Goal: Information Seeking & Learning: Learn about a topic

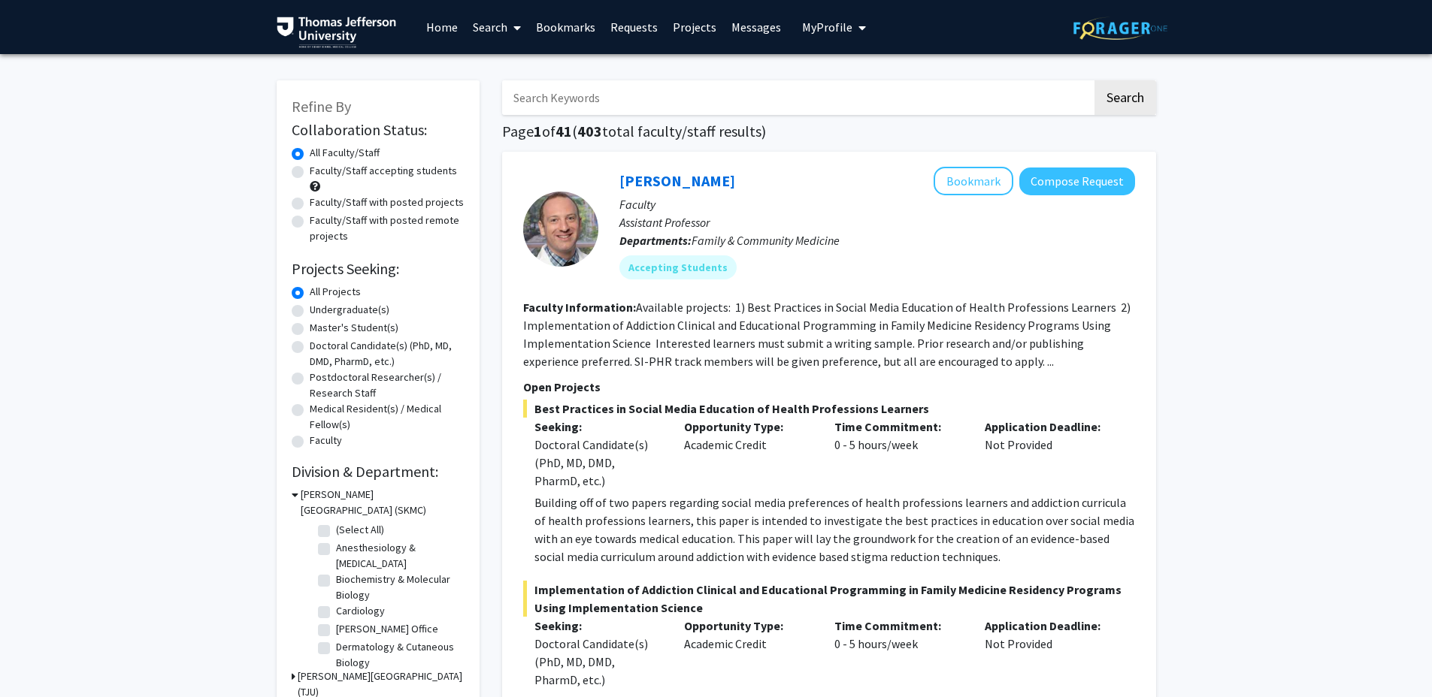
click at [494, 32] on link "Search" at bounding box center [496, 27] width 63 height 53
click at [501, 104] on span "Students" at bounding box center [511, 99] width 92 height 30
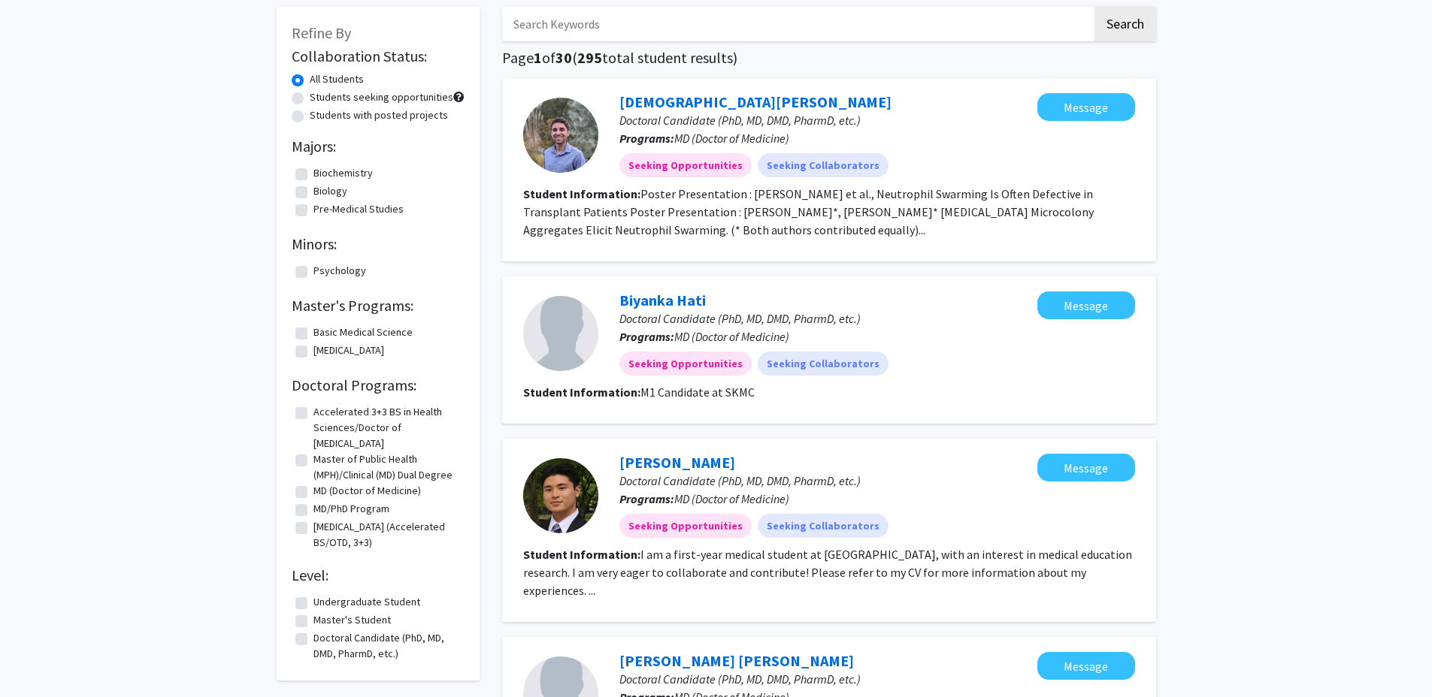
scroll to position [207, 0]
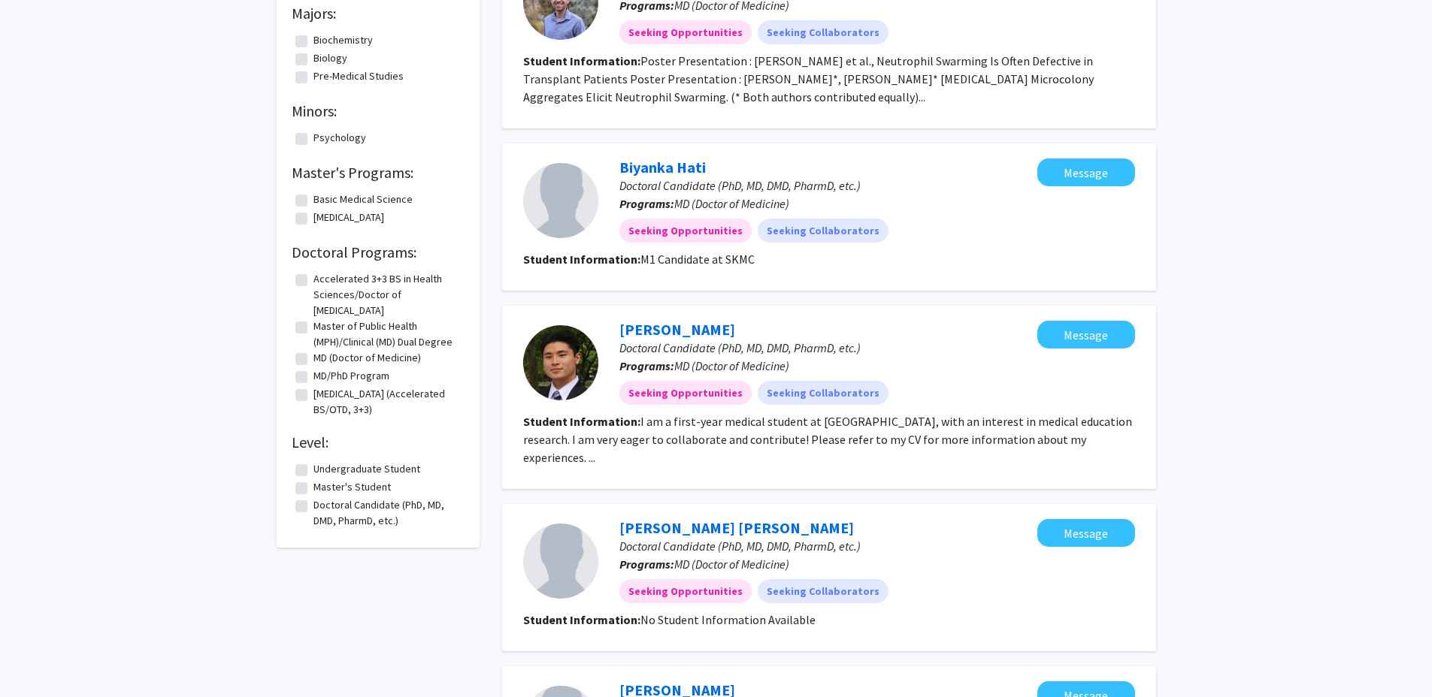
click at [342, 504] on label "Doctoral Candidate (PhD, MD, DMD, PharmD, etc.)" at bounding box center [386, 514] width 147 height 32
click at [323, 504] on input "Doctoral Candidate (PhD, MD, DMD, PharmD, etc.)" at bounding box center [318, 503] width 10 height 10
checkbox input "true"
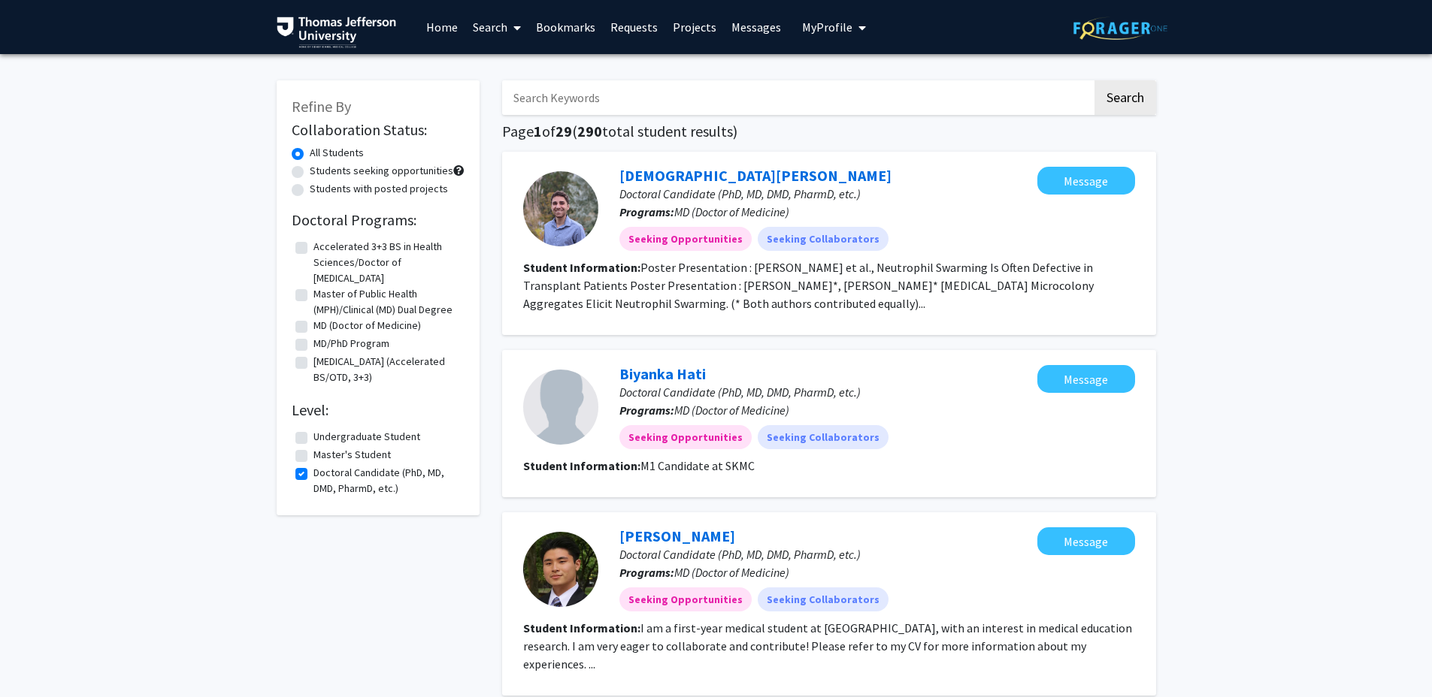
click at [313, 334] on label "MD (Doctor of Medicine)" at bounding box center [366, 326] width 107 height 16
click at [313, 328] on input "MD (Doctor of Medicine)" at bounding box center [318, 323] width 10 height 10
checkbox input "true"
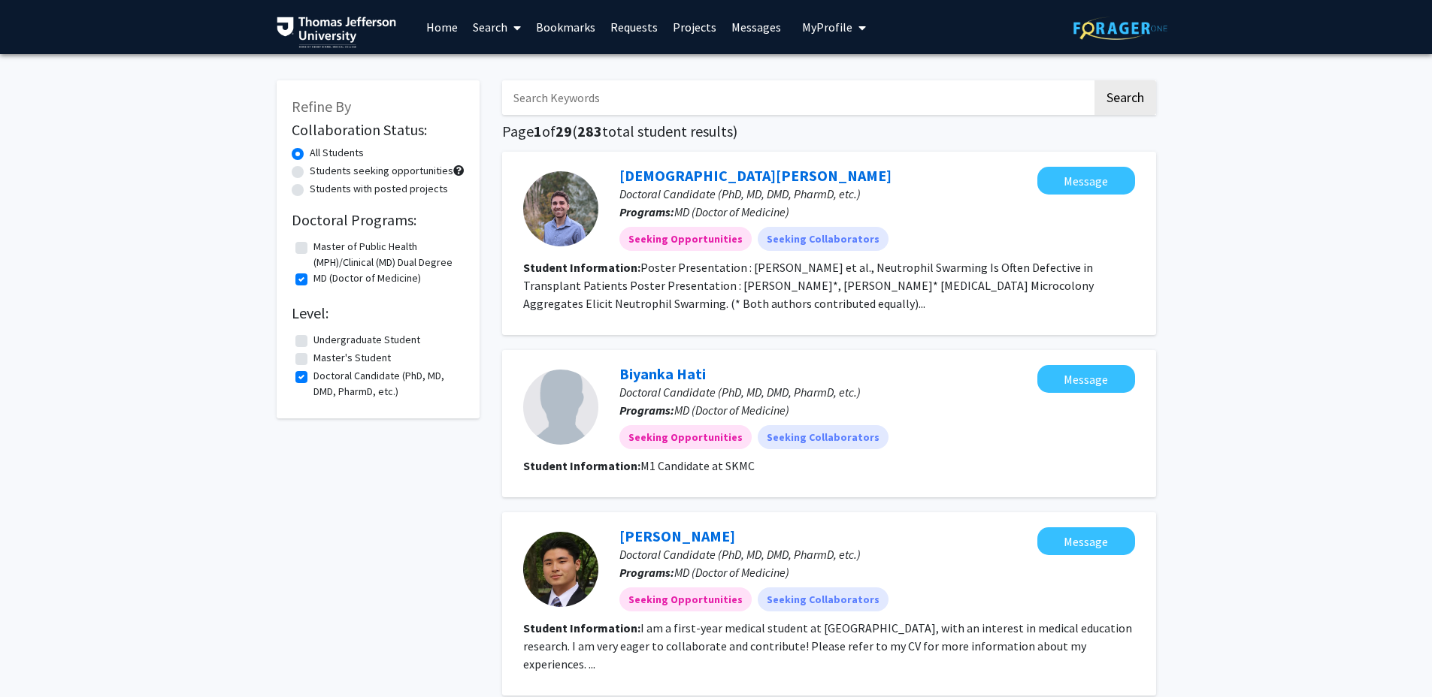
click at [313, 280] on label "MD (Doctor of Medicine)" at bounding box center [366, 279] width 107 height 16
click at [313, 280] on input "MD (Doctor of Medicine)" at bounding box center [318, 276] width 10 height 10
checkbox input "false"
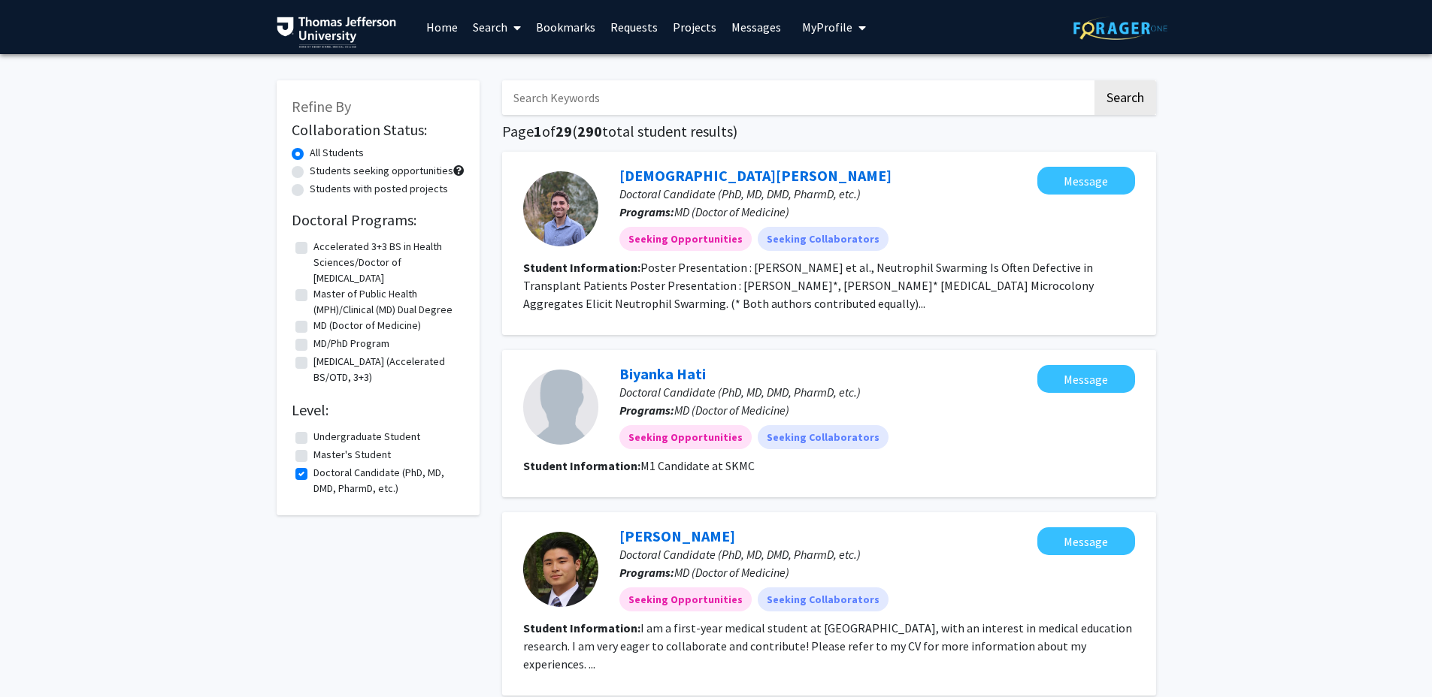
click at [313, 343] on label "MD/PhD Program" at bounding box center [351, 344] width 76 height 16
click at [313, 343] on input "MD/PhD Program" at bounding box center [318, 341] width 10 height 10
checkbox input "true"
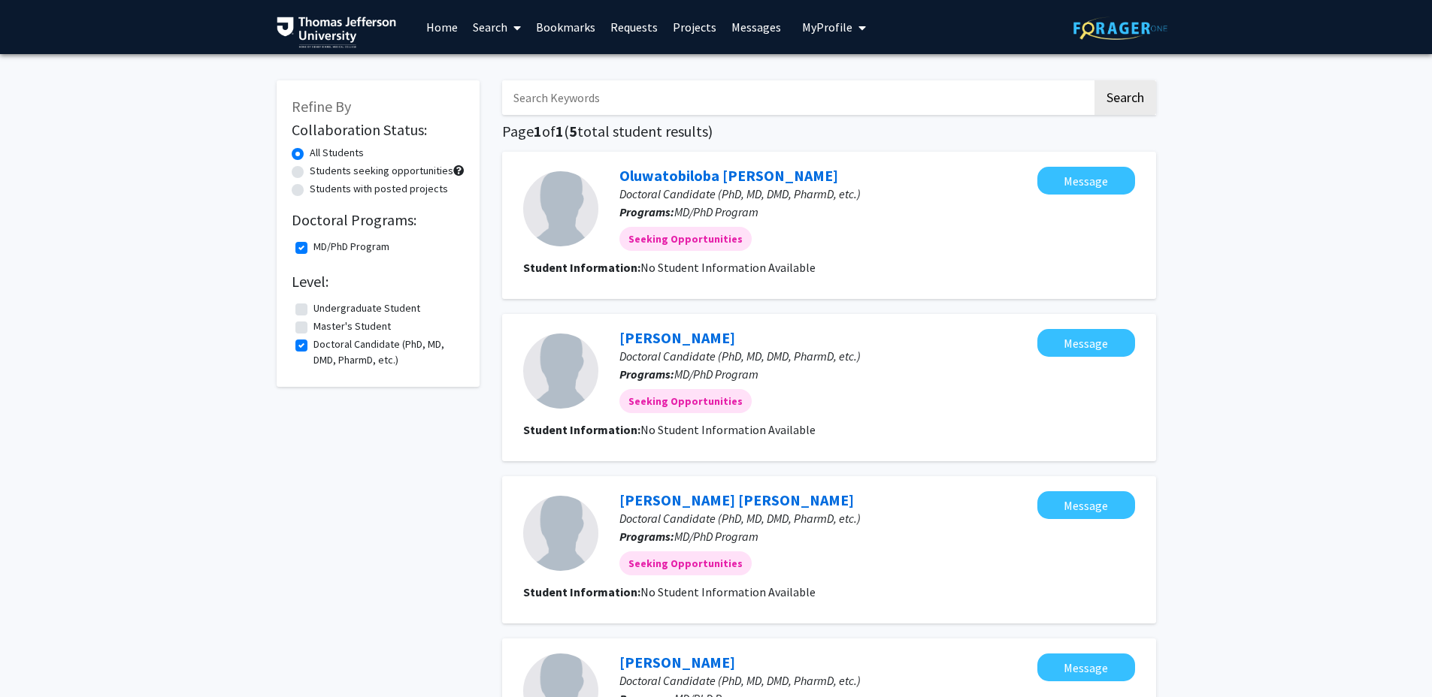
click at [313, 252] on label "MD/PhD Program" at bounding box center [351, 247] width 76 height 16
click at [313, 249] on input "MD/PhD Program" at bounding box center [318, 244] width 10 height 10
checkbox input "false"
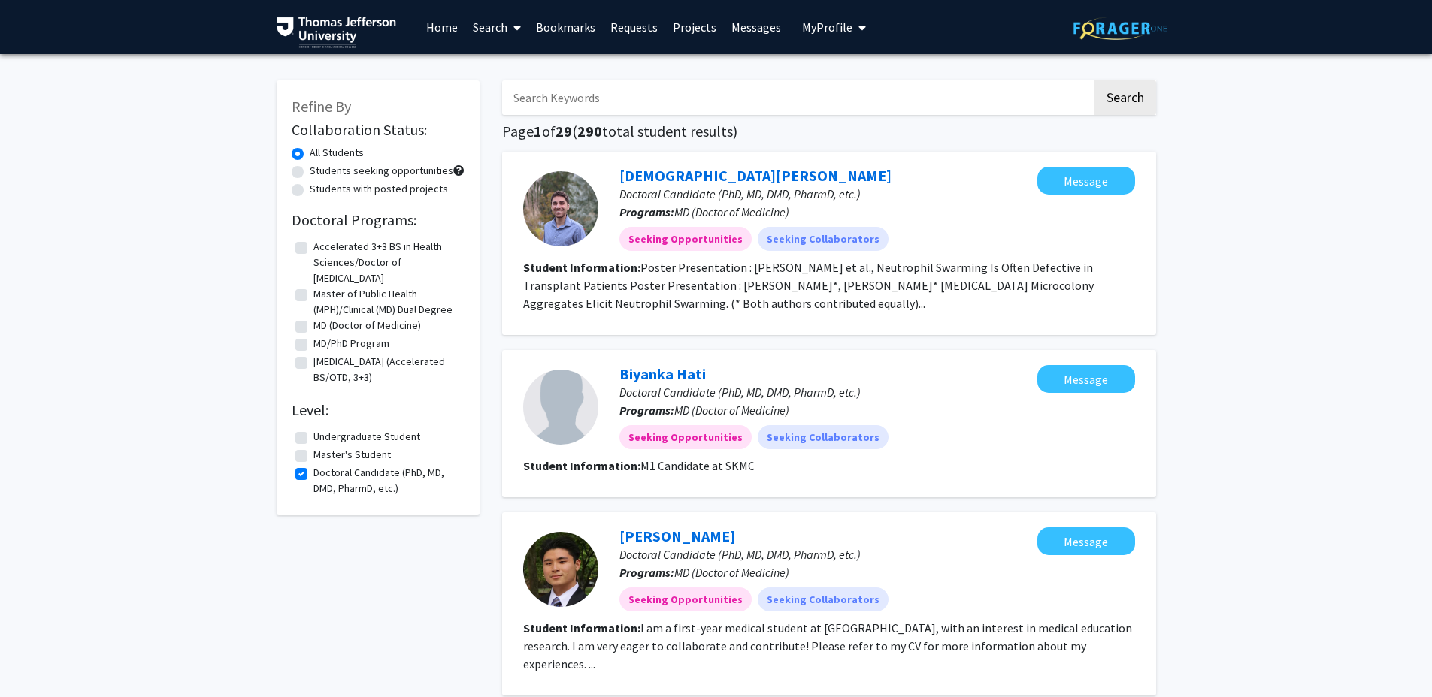
click at [313, 329] on label "MD (Doctor of Medicine)" at bounding box center [366, 326] width 107 height 16
click at [313, 328] on input "MD (Doctor of Medicine)" at bounding box center [318, 323] width 10 height 10
checkbox input "true"
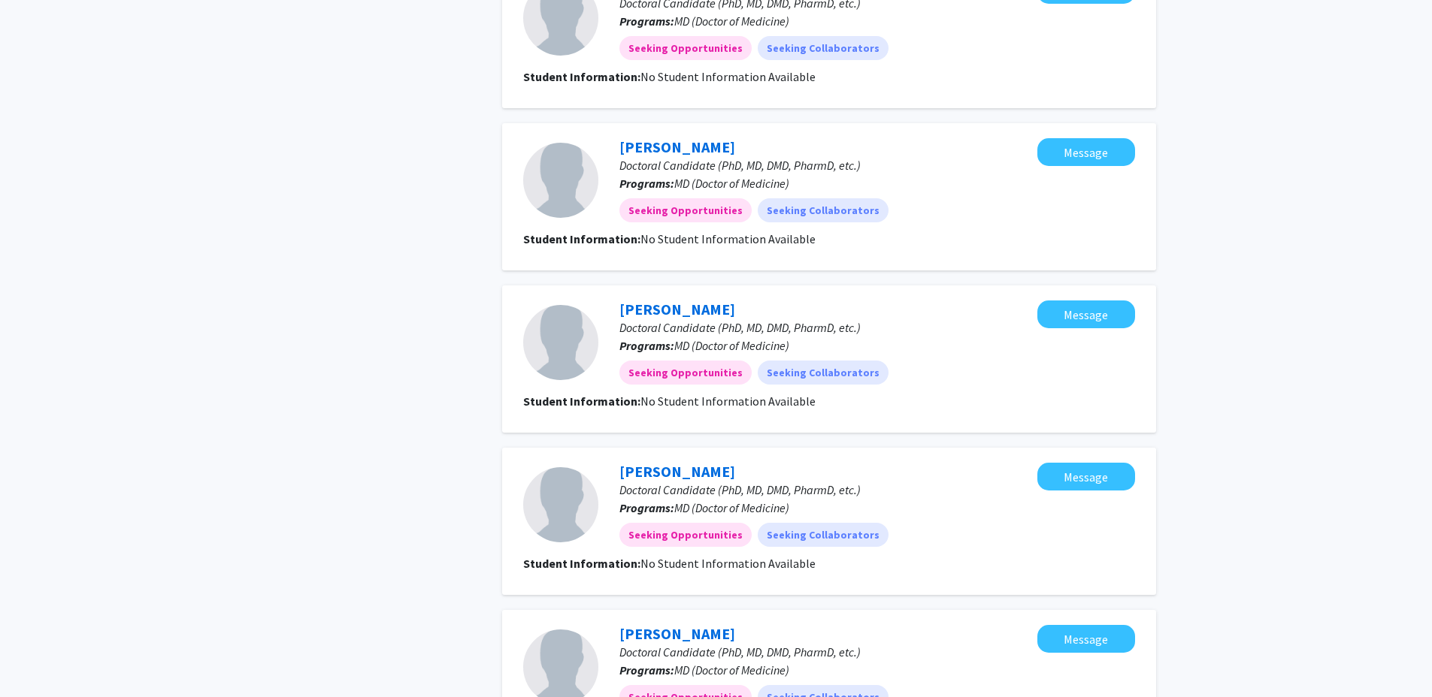
scroll to position [1393, 0]
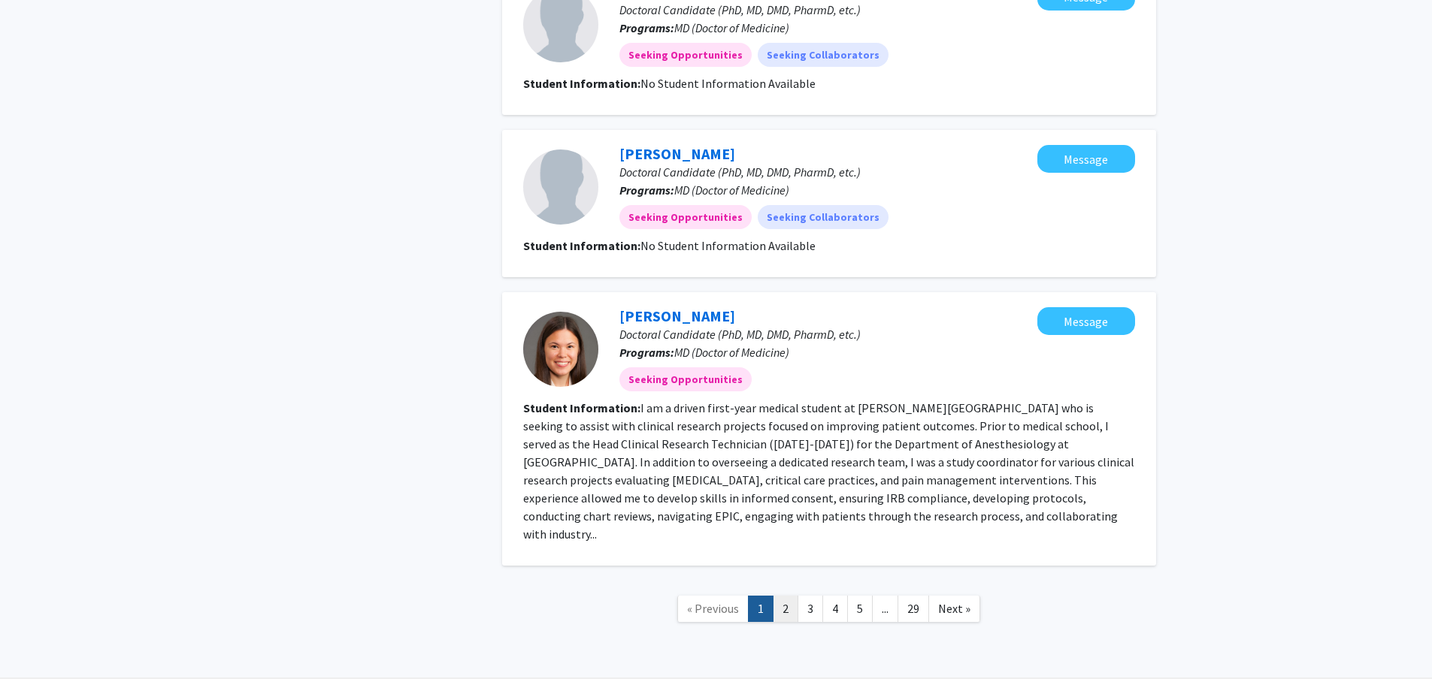
click at [788, 596] on link "2" at bounding box center [786, 609] width 26 height 26
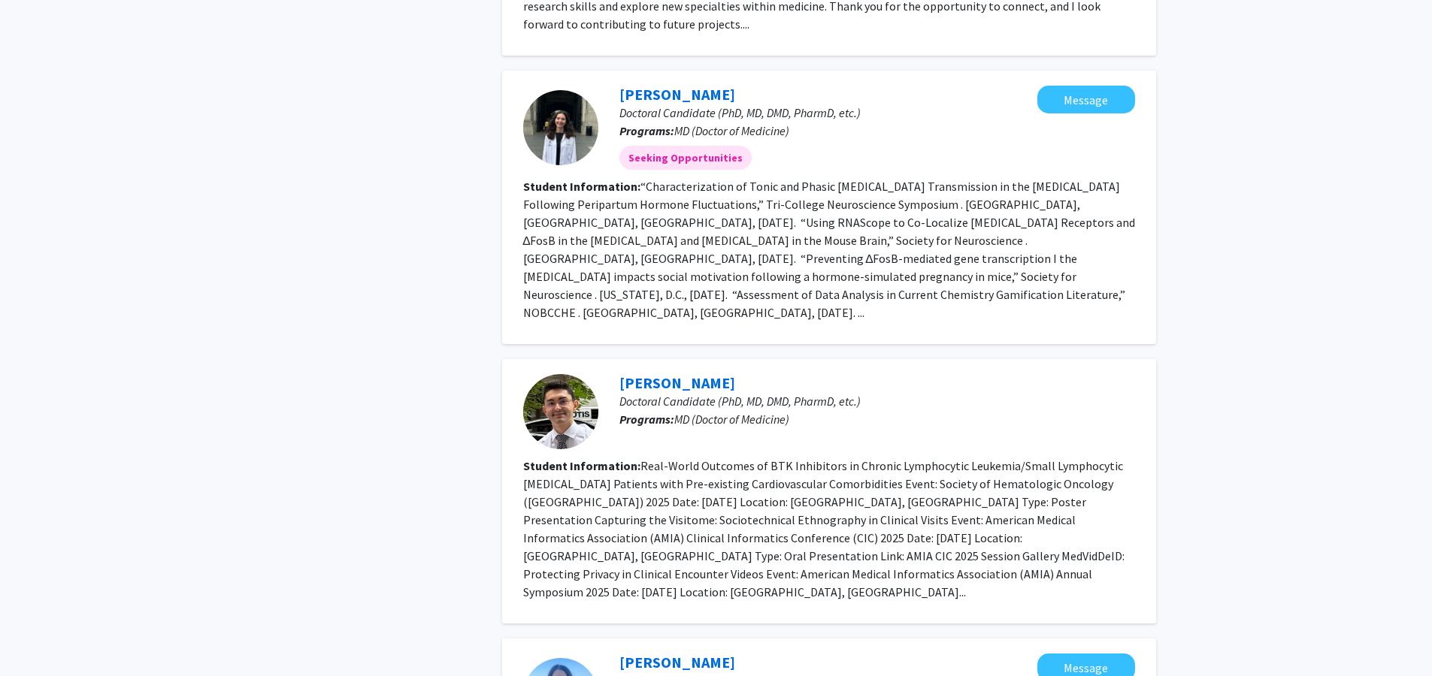
scroll to position [1791, 0]
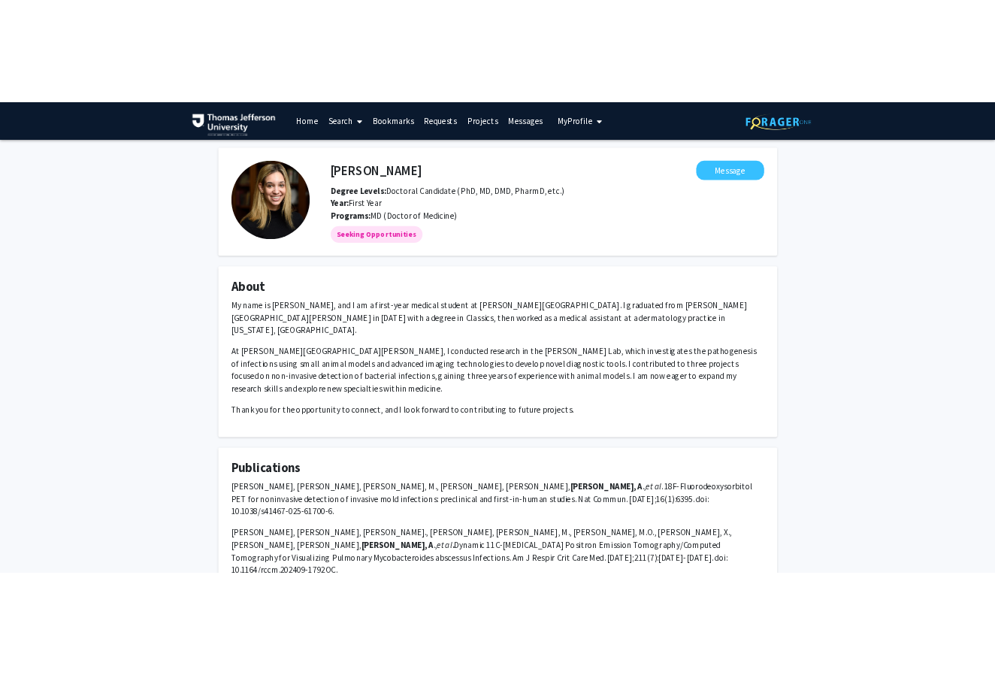
scroll to position [293, 0]
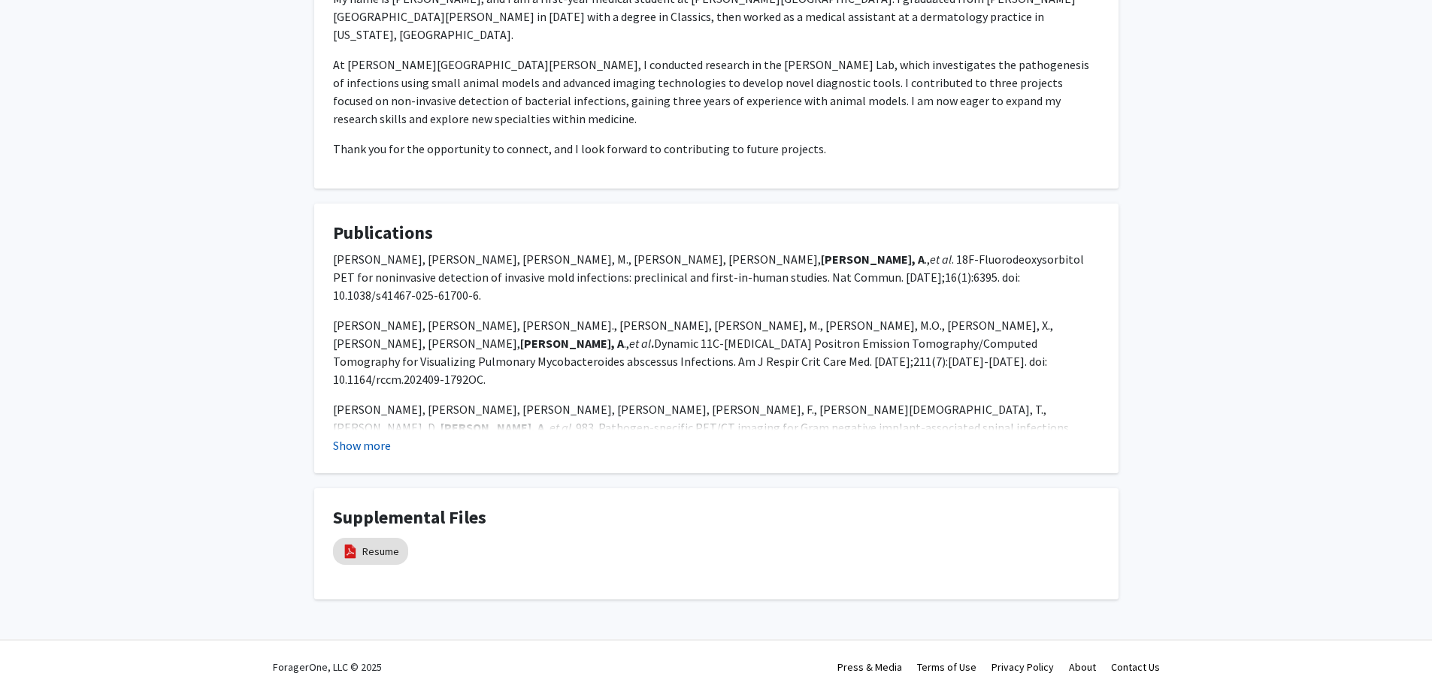
click at [365, 437] on button "Show more" at bounding box center [362, 446] width 58 height 18
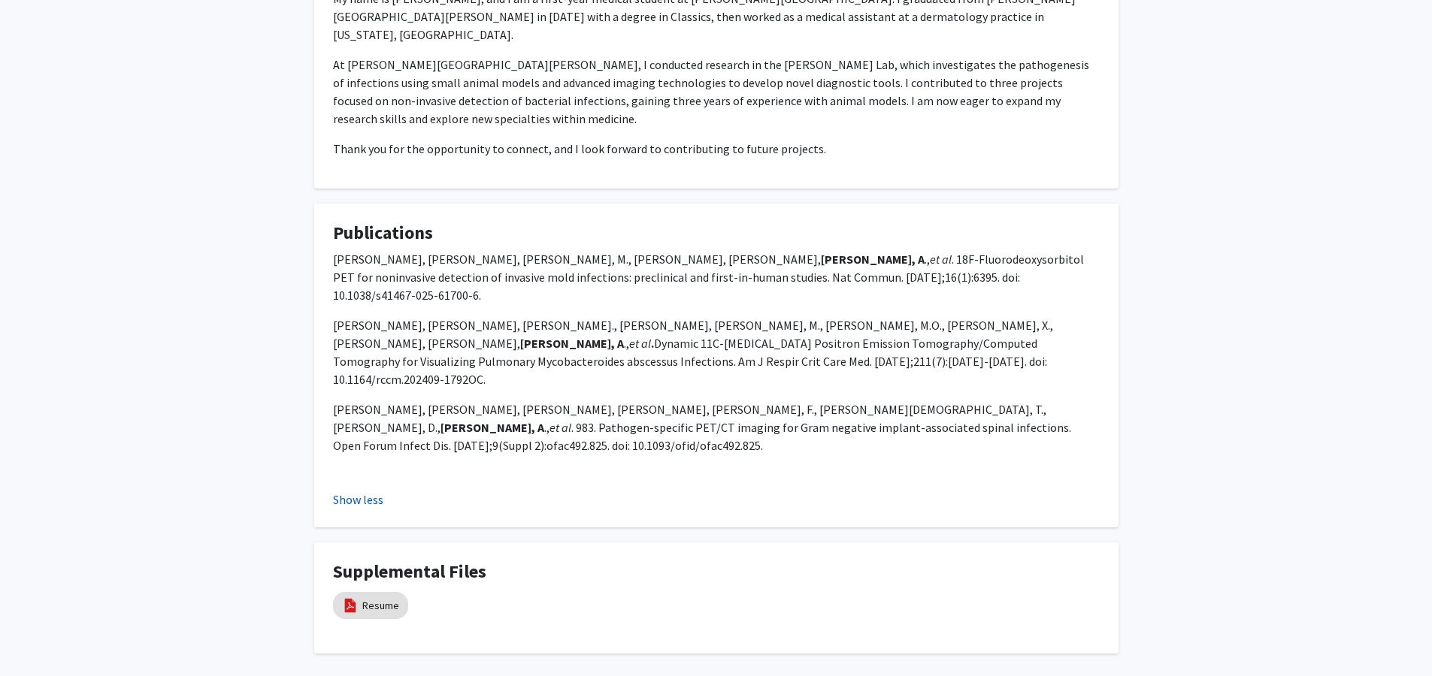
click at [365, 491] on button "Show less" at bounding box center [358, 500] width 50 height 18
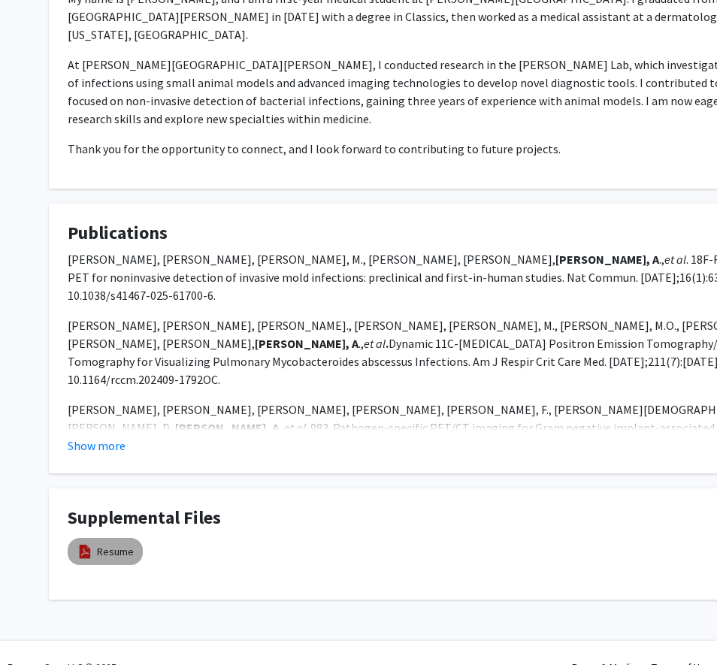
click at [137, 538] on mat-chip "Resume" at bounding box center [105, 551] width 75 height 27
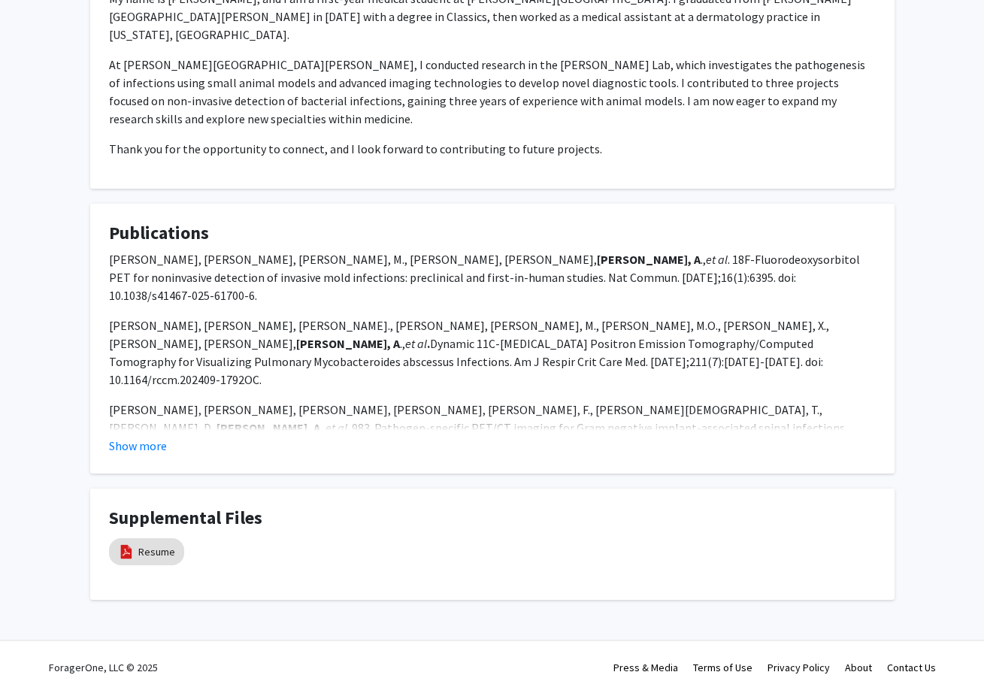
click at [189, 561] on div "Supplemental Files Resume" at bounding box center [492, 544] width 767 height 74
click at [142, 544] on link "Resume" at bounding box center [156, 552] width 37 height 16
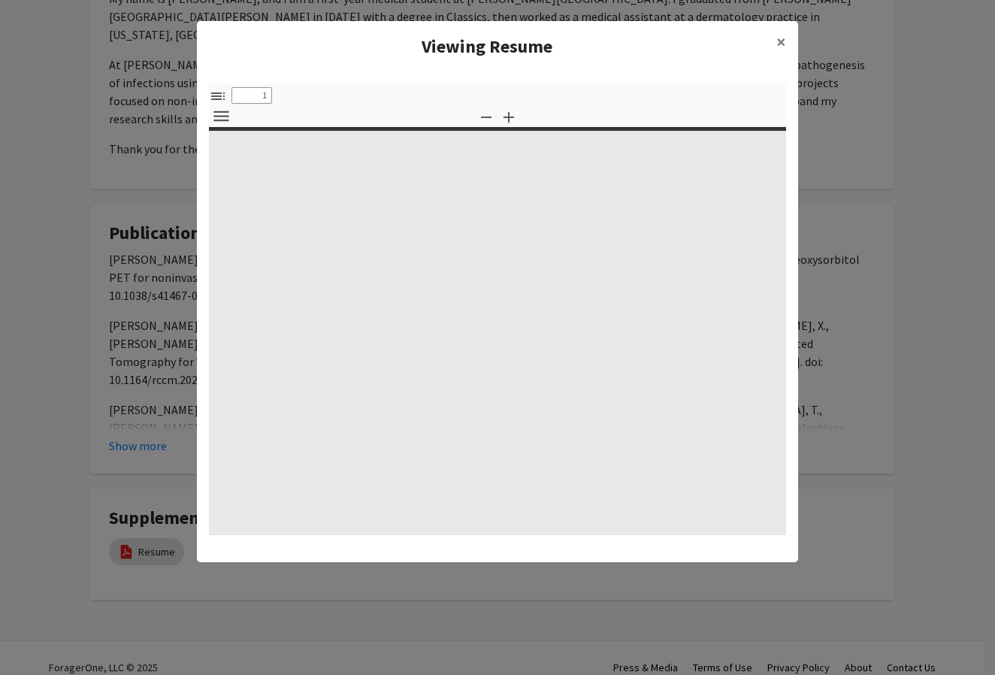
select select "custom"
type input "0"
select select "custom"
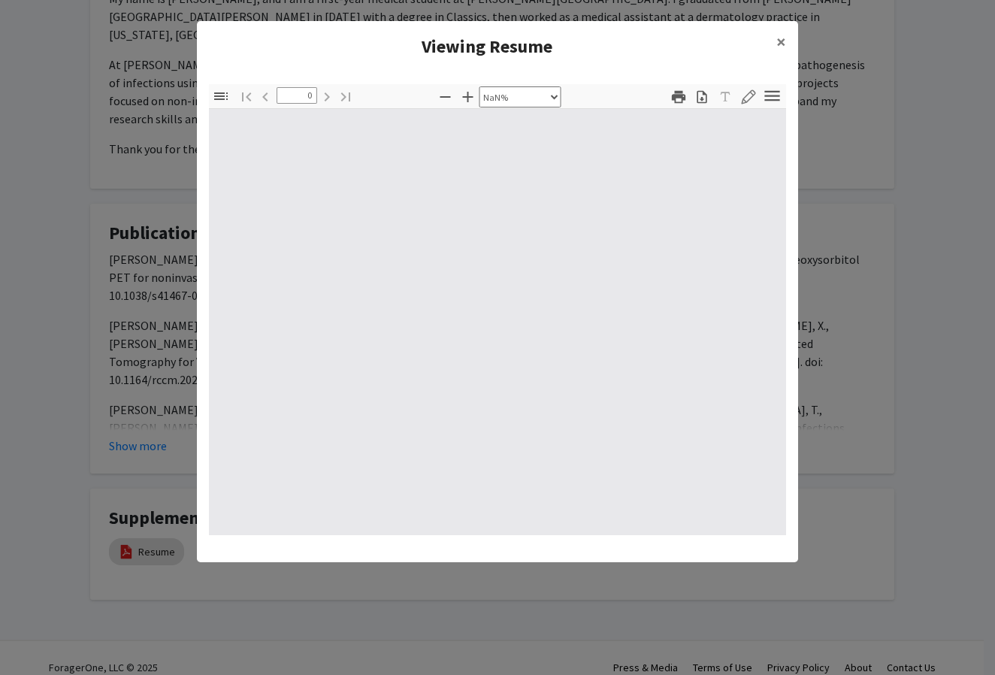
type input "1"
select select "auto"
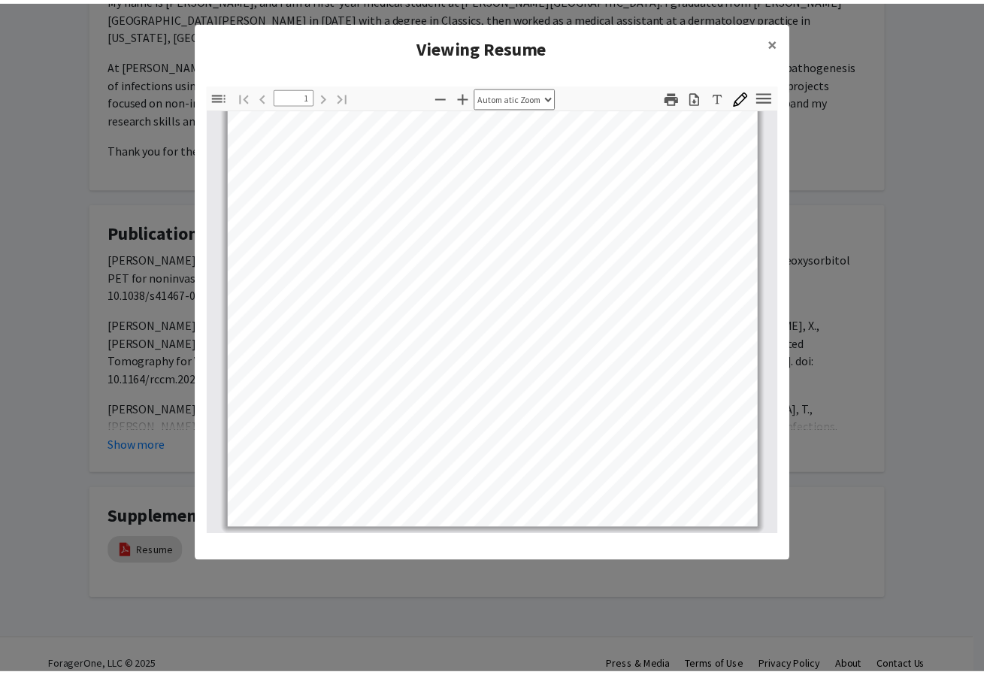
scroll to position [0, 0]
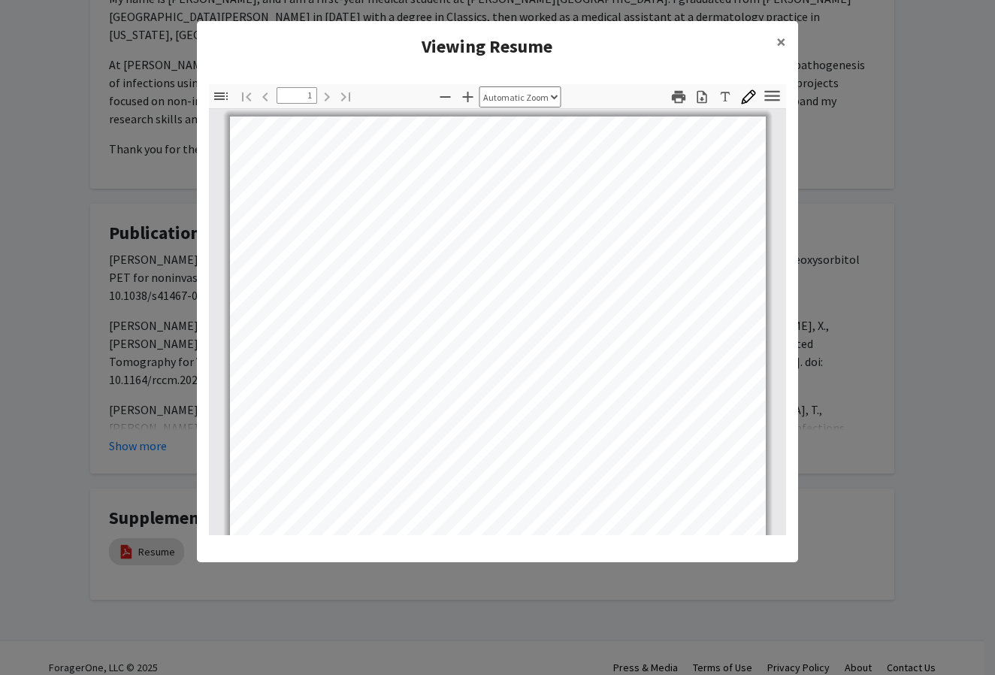
click at [837, 155] on modal-container "Viewing Resume × Thumbnails Document Outline Attachments Layers Current Outline…" at bounding box center [497, 337] width 995 height 675
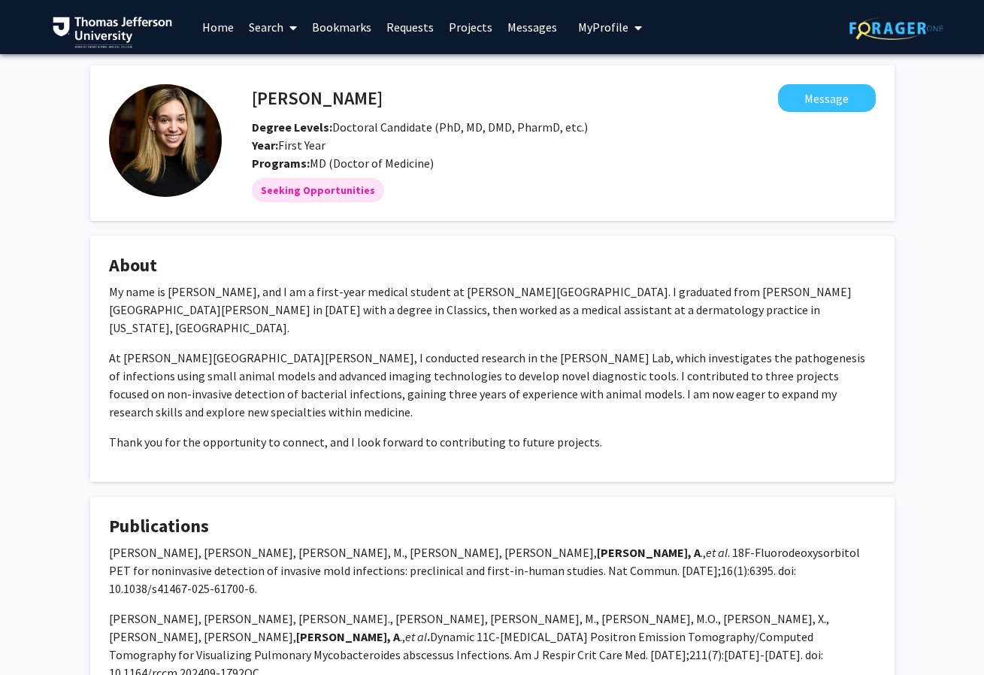
click at [214, 29] on link "Home" at bounding box center [218, 27] width 47 height 53
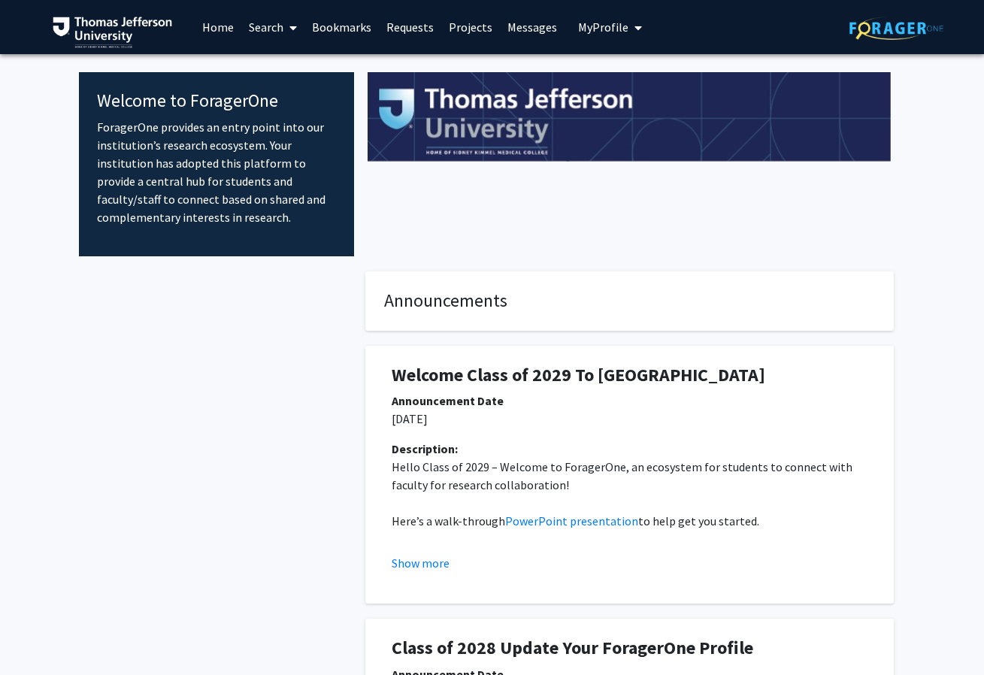
click at [617, 30] on span "My Profile" at bounding box center [603, 27] width 50 height 15
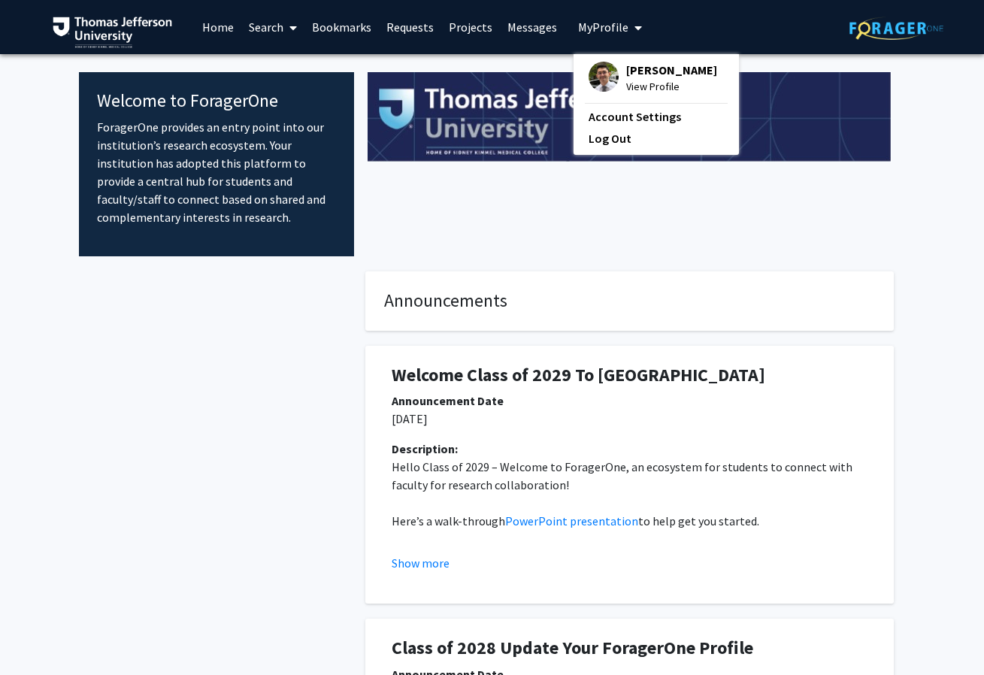
click at [610, 78] on img at bounding box center [603, 77] width 30 height 30
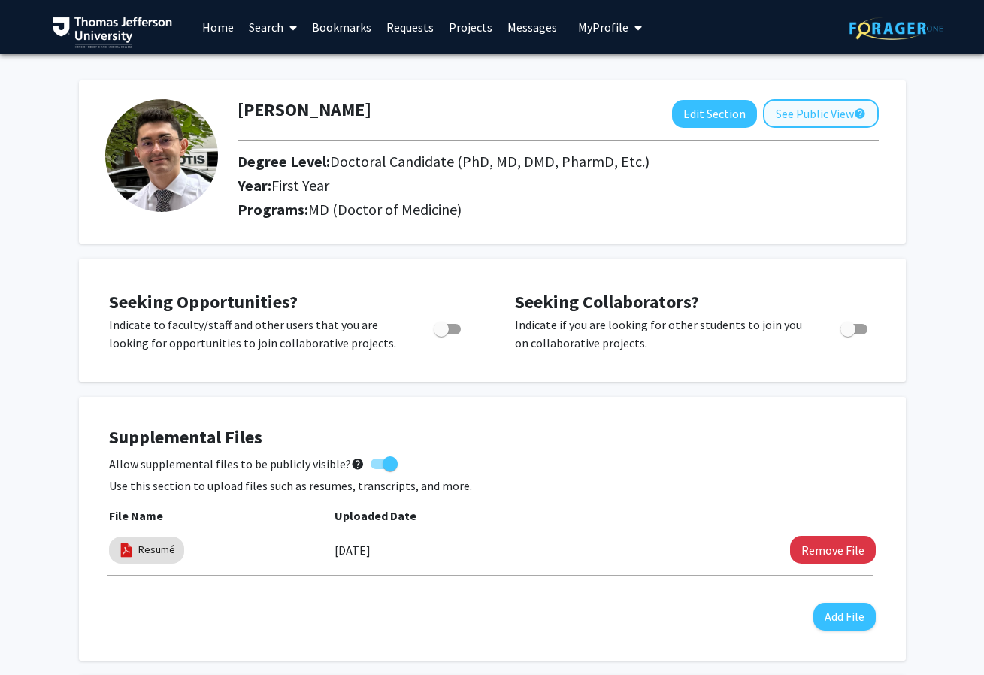
click at [816, 101] on button "See Public View help" at bounding box center [821, 113] width 116 height 29
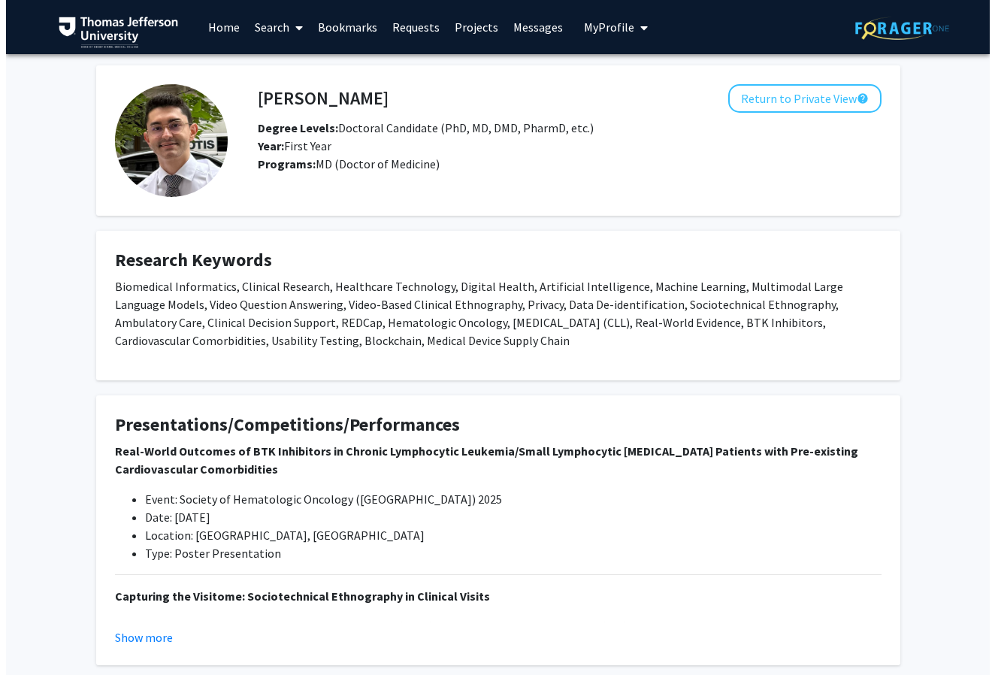
scroll to position [495, 0]
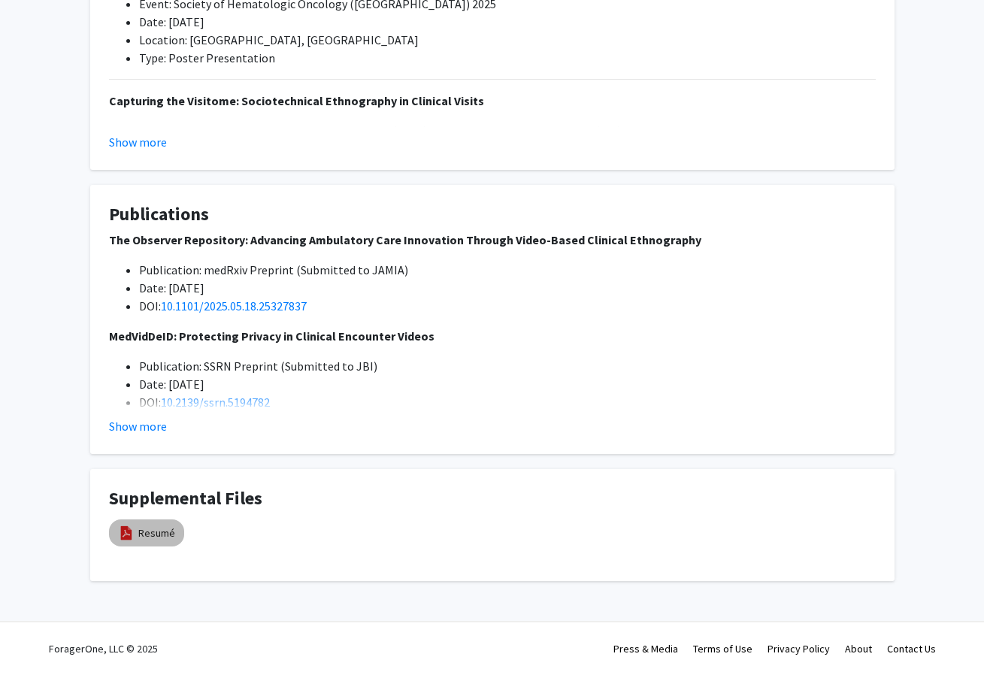
click at [135, 531] on mat-chip "Resumé" at bounding box center [146, 532] width 75 height 27
click at [137, 532] on mat-chip "Resumé" at bounding box center [146, 532] width 75 height 27
click at [153, 533] on link "Resumé" at bounding box center [156, 533] width 37 height 16
select select "custom"
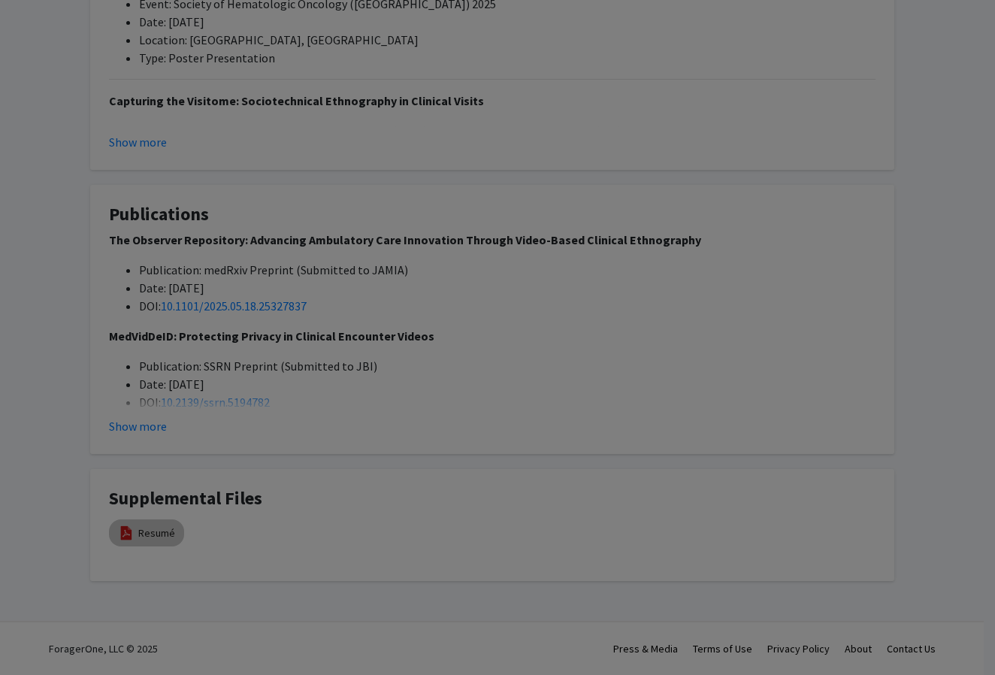
type input "0"
select select "custom"
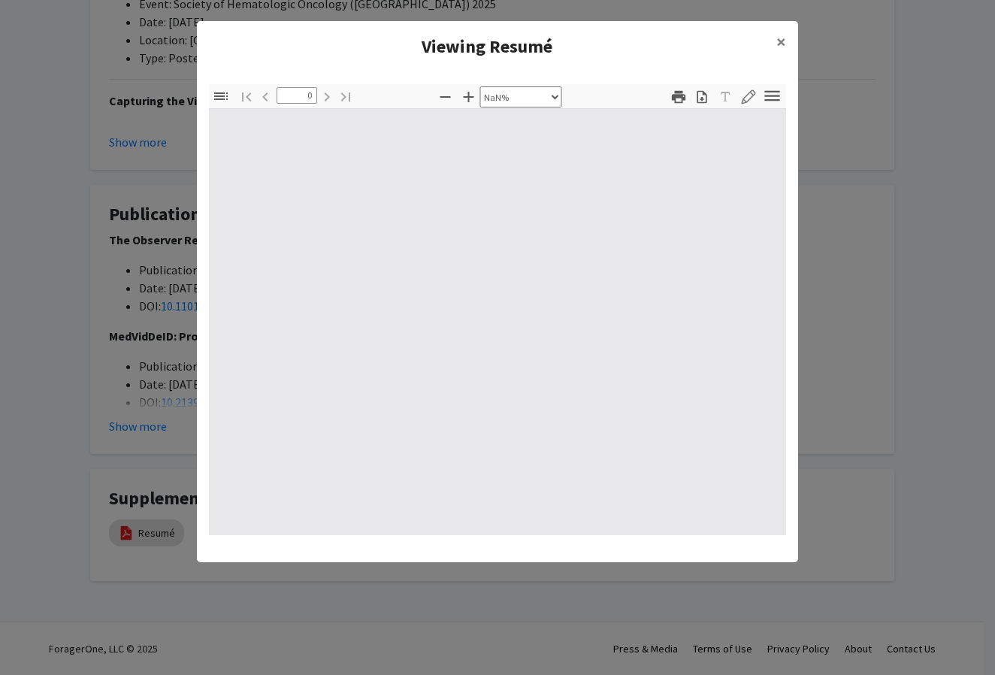
type input "1"
select select "auto"
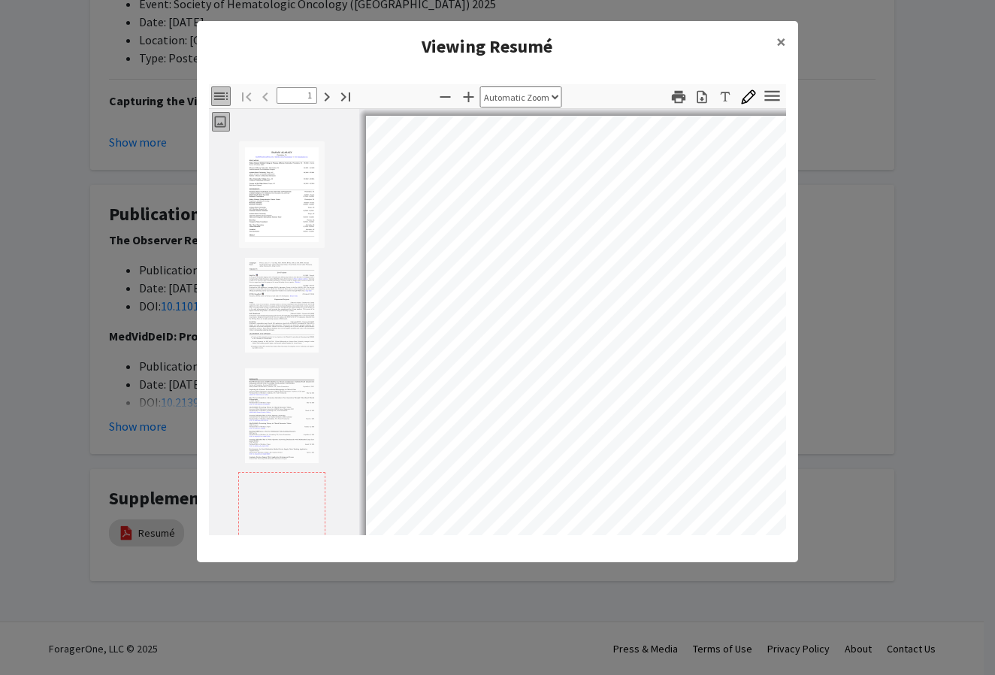
scroll to position [2, 0]
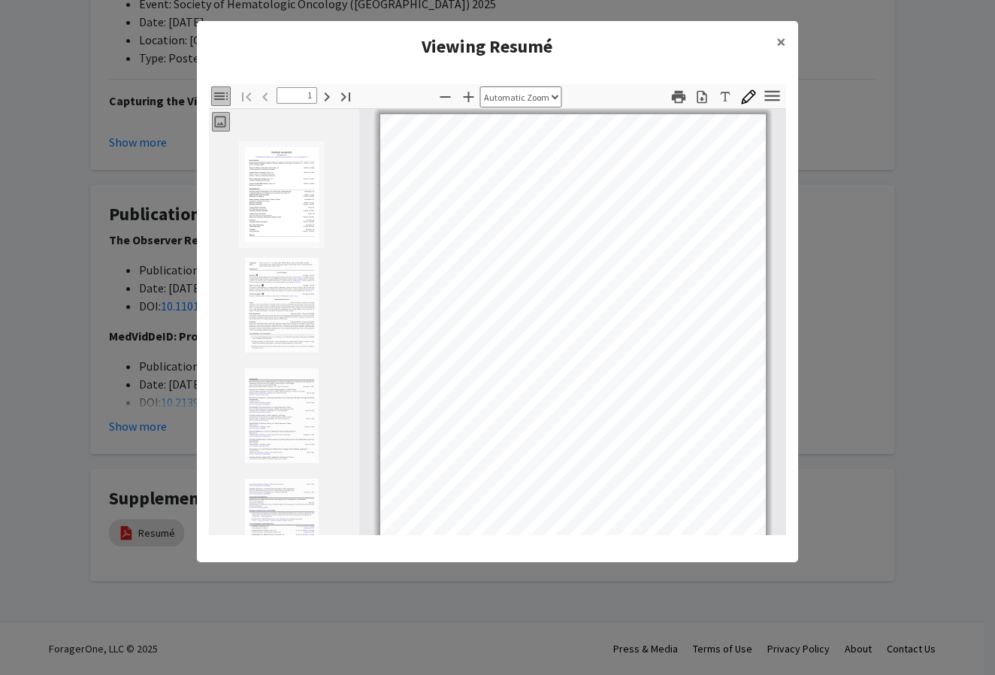
click at [219, 95] on icon "button" at bounding box center [221, 96] width 14 height 8
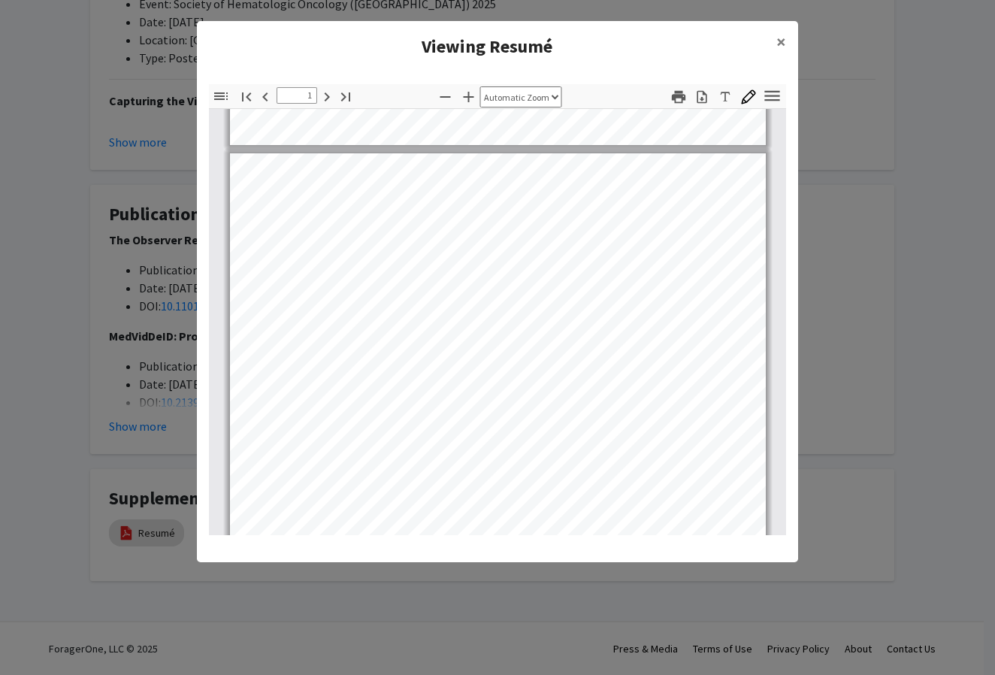
scroll to position [0, 0]
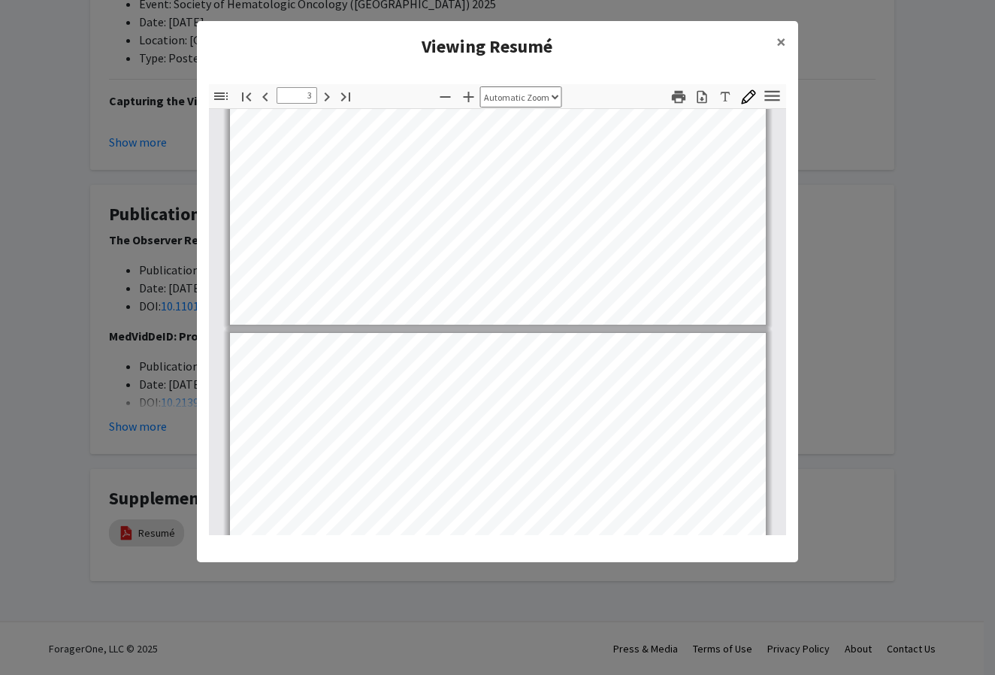
type input "4"
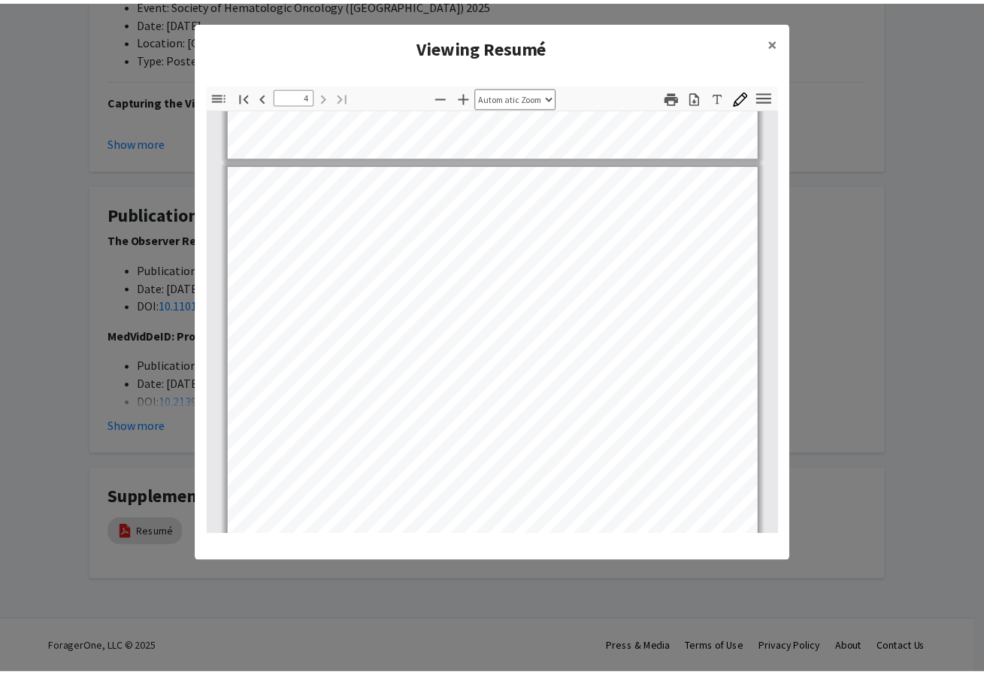
scroll to position [1991, 0]
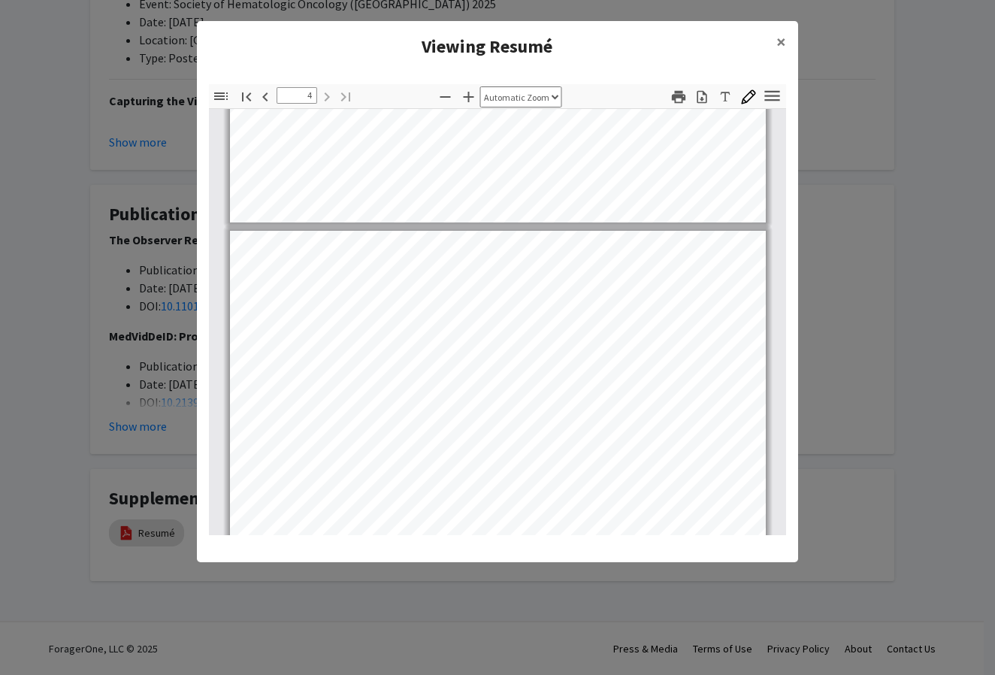
click at [838, 206] on modal-container "Viewing Resumé × Thumbnails Document Outline Attachments Layers Current Outline…" at bounding box center [497, 337] width 995 height 675
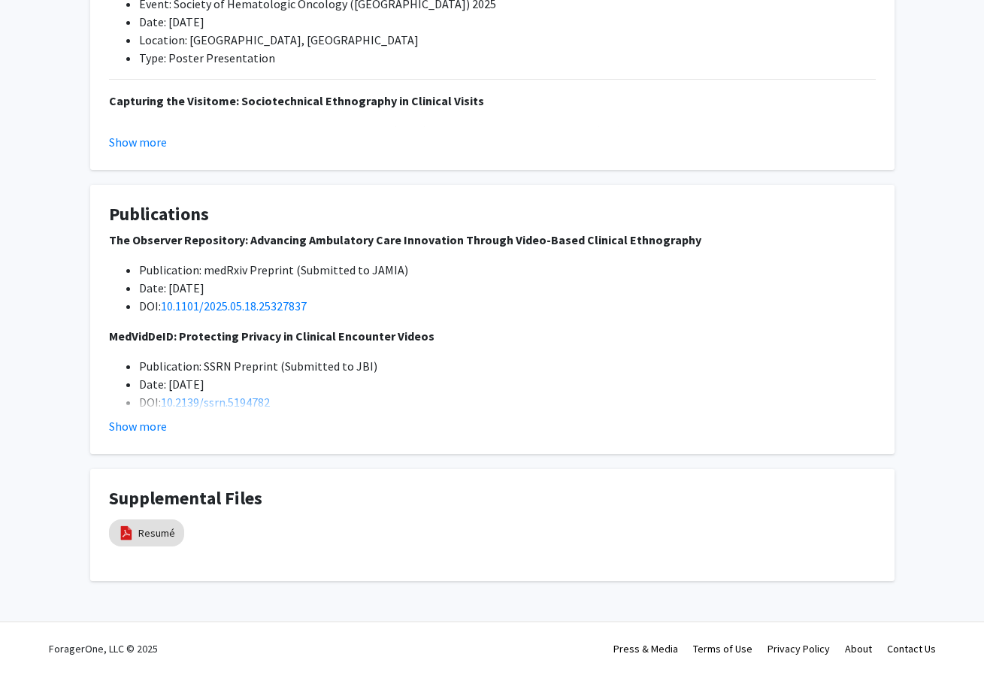
drag, startPoint x: 349, startPoint y: 130, endPoint x: 25, endPoint y: -48, distance: 370.3
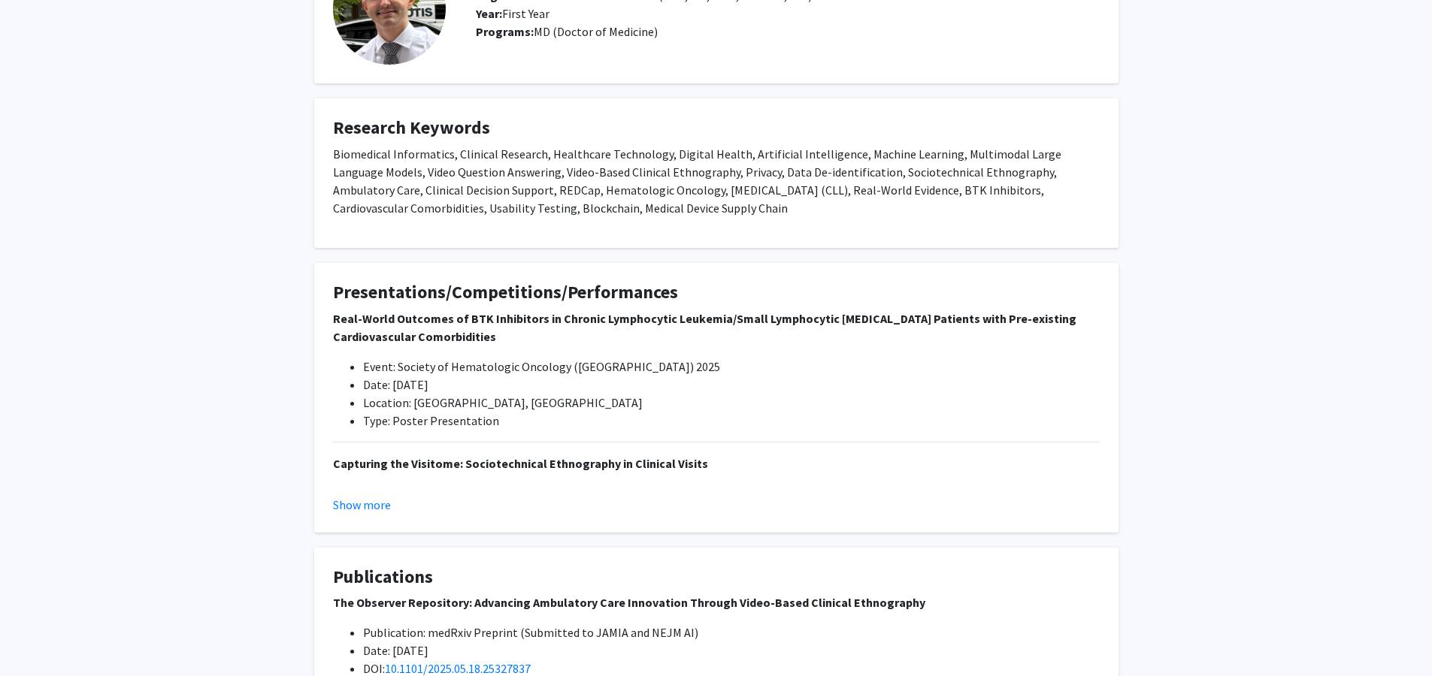
scroll to position [280, 0]
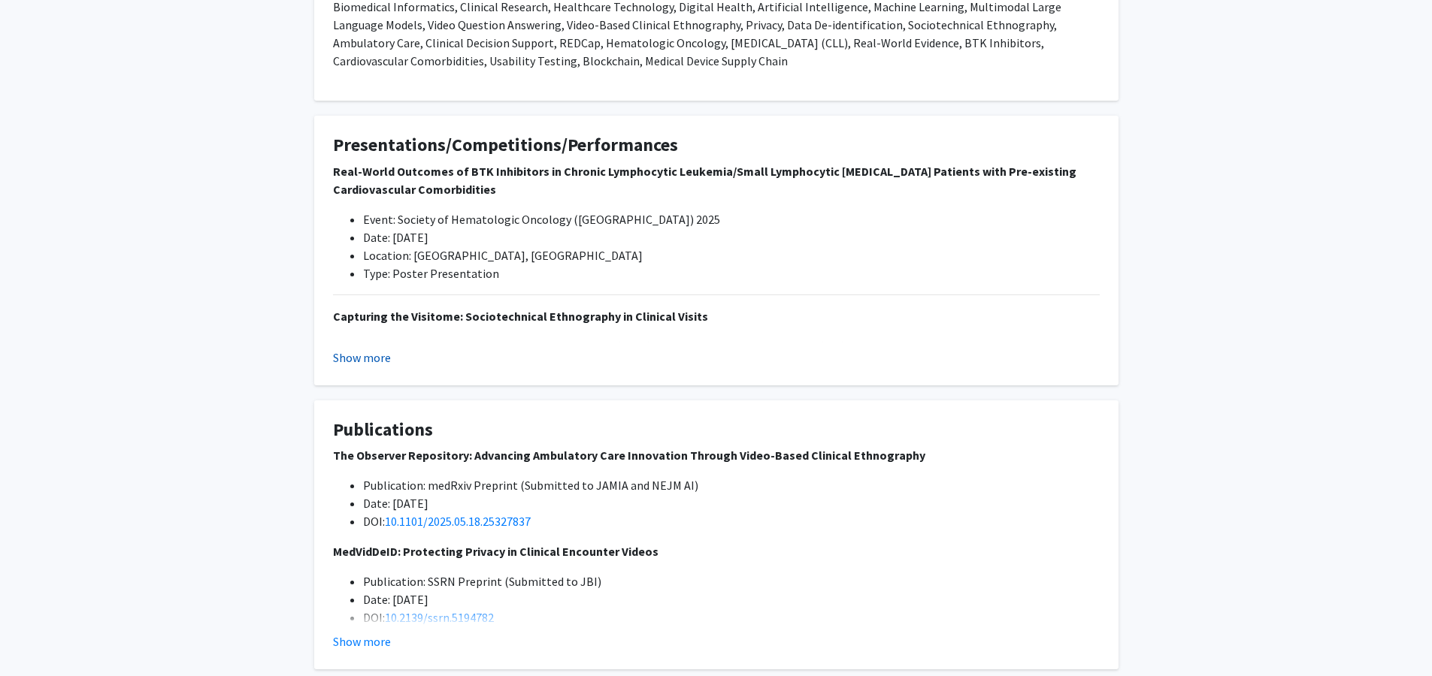
click at [365, 364] on button "Show more" at bounding box center [362, 358] width 58 height 18
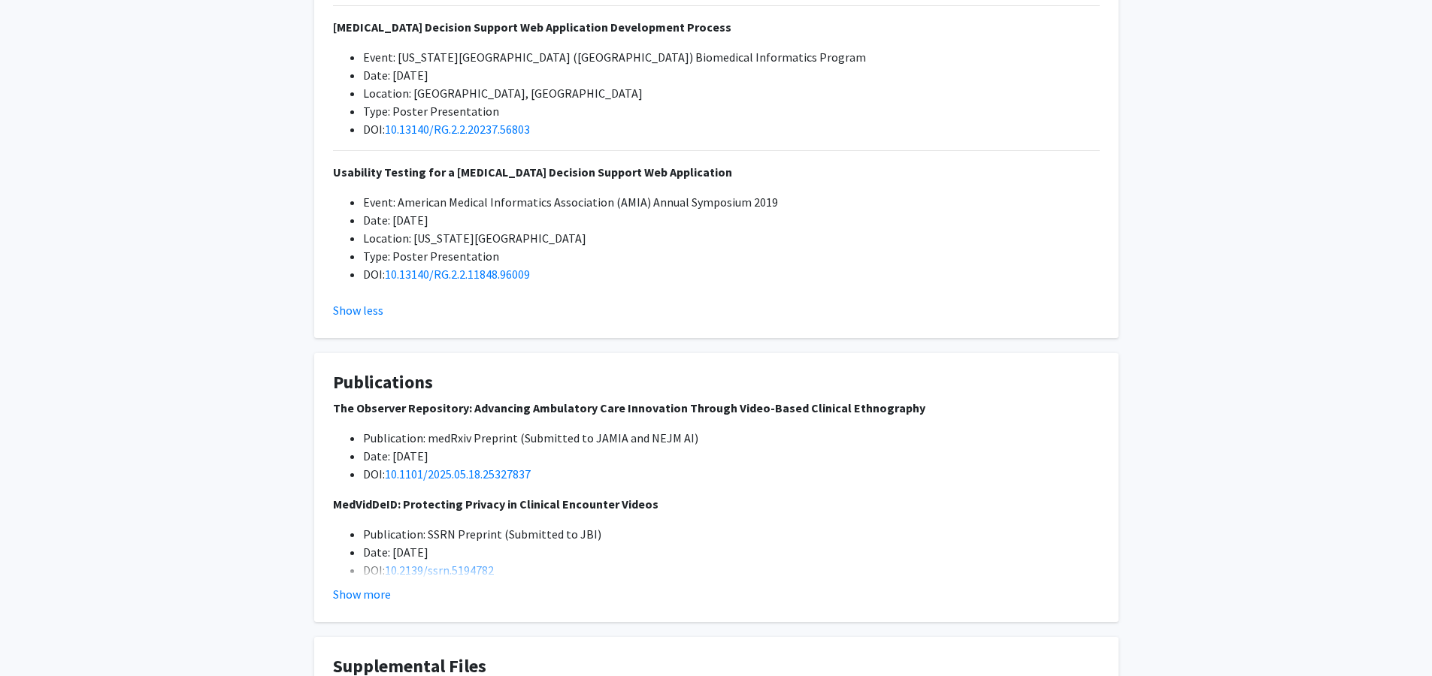
scroll to position [1304, 0]
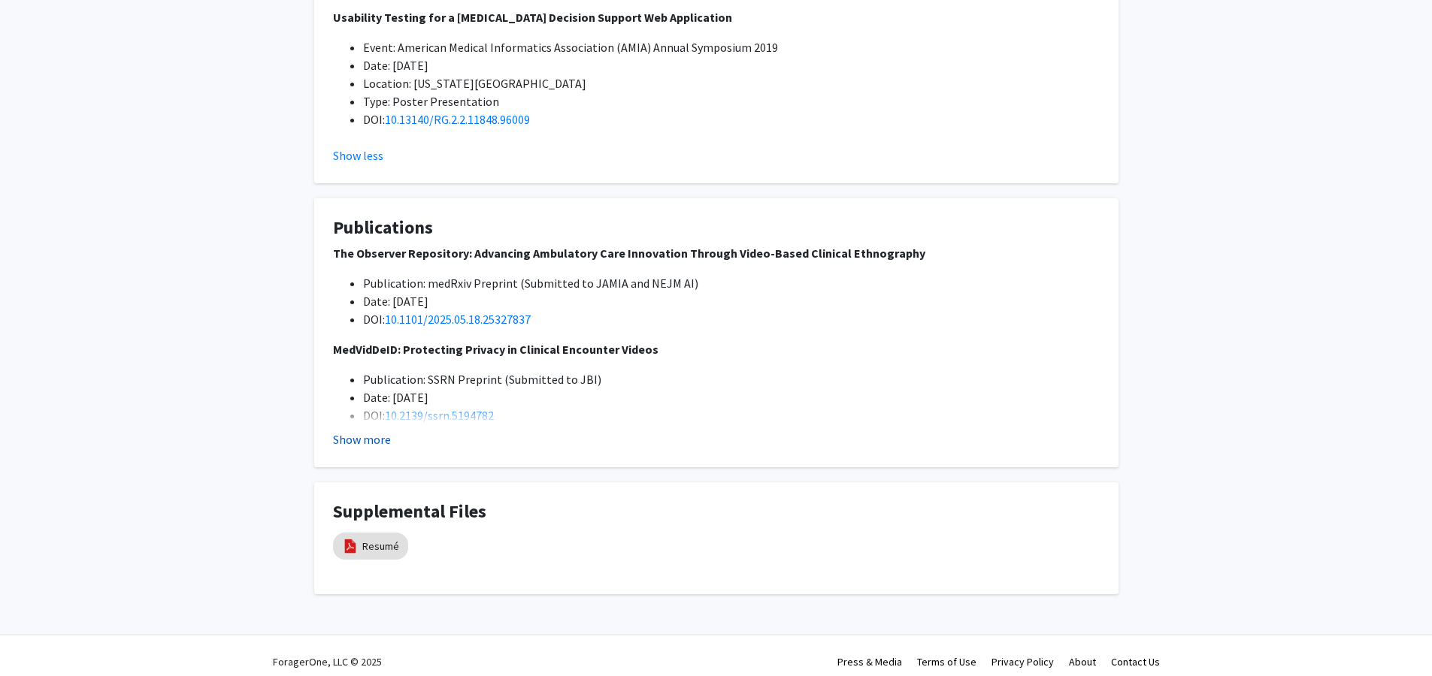
click at [363, 443] on button "Show more" at bounding box center [362, 440] width 58 height 18
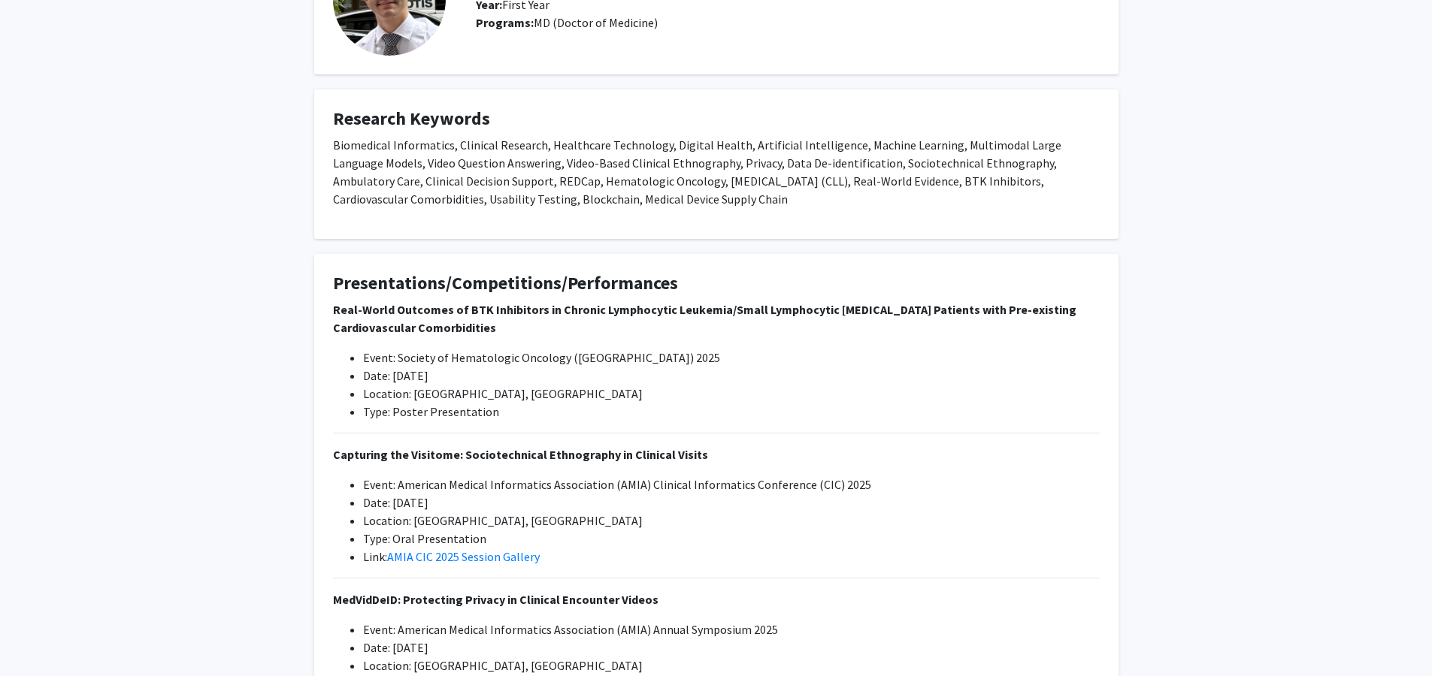
scroll to position [0, 0]
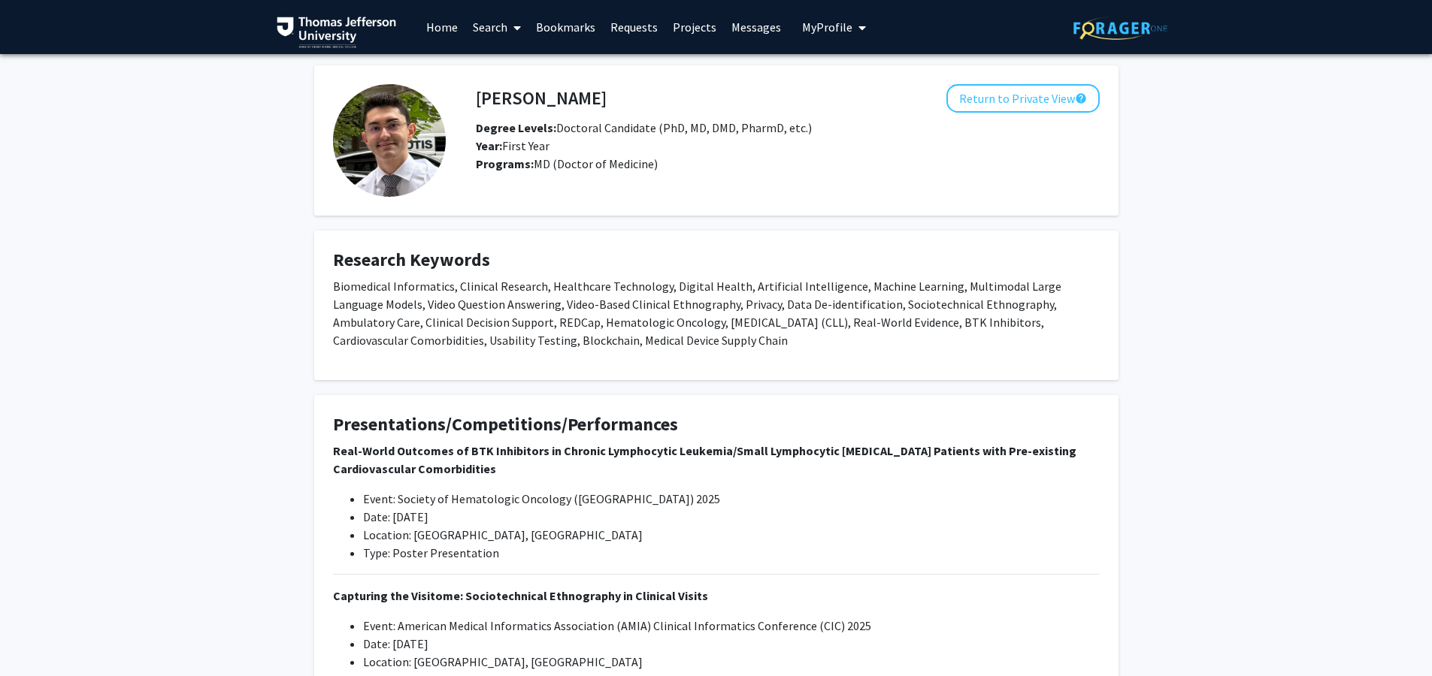
click at [993, 81] on fg-card "[PERSON_NAME] Return to Private View help Degree Levels: Doctoral Candidate (Ph…" at bounding box center [716, 140] width 804 height 150
click at [1009, 97] on button "Return to Private View help" at bounding box center [1022, 98] width 153 height 29
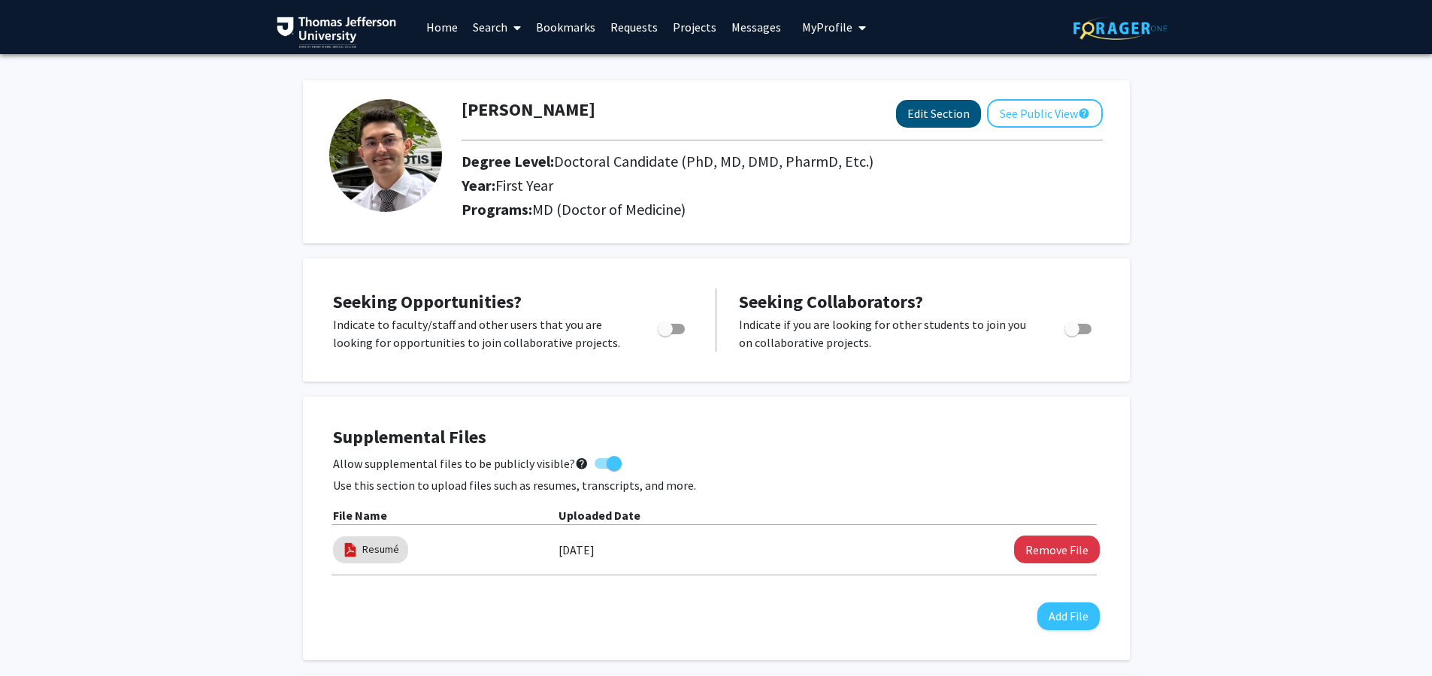
click at [955, 115] on button "Edit Section" at bounding box center [938, 114] width 85 height 28
select select "first_year"
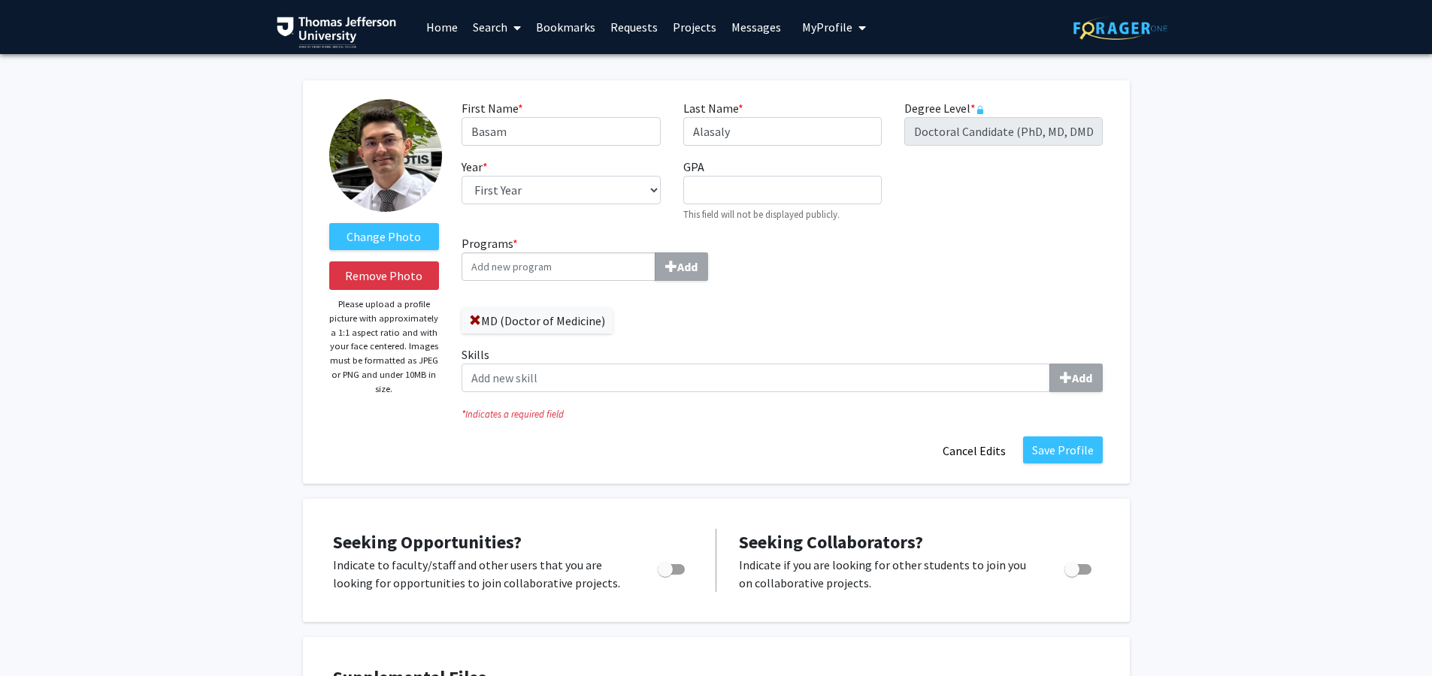
scroll to position [1525, 0]
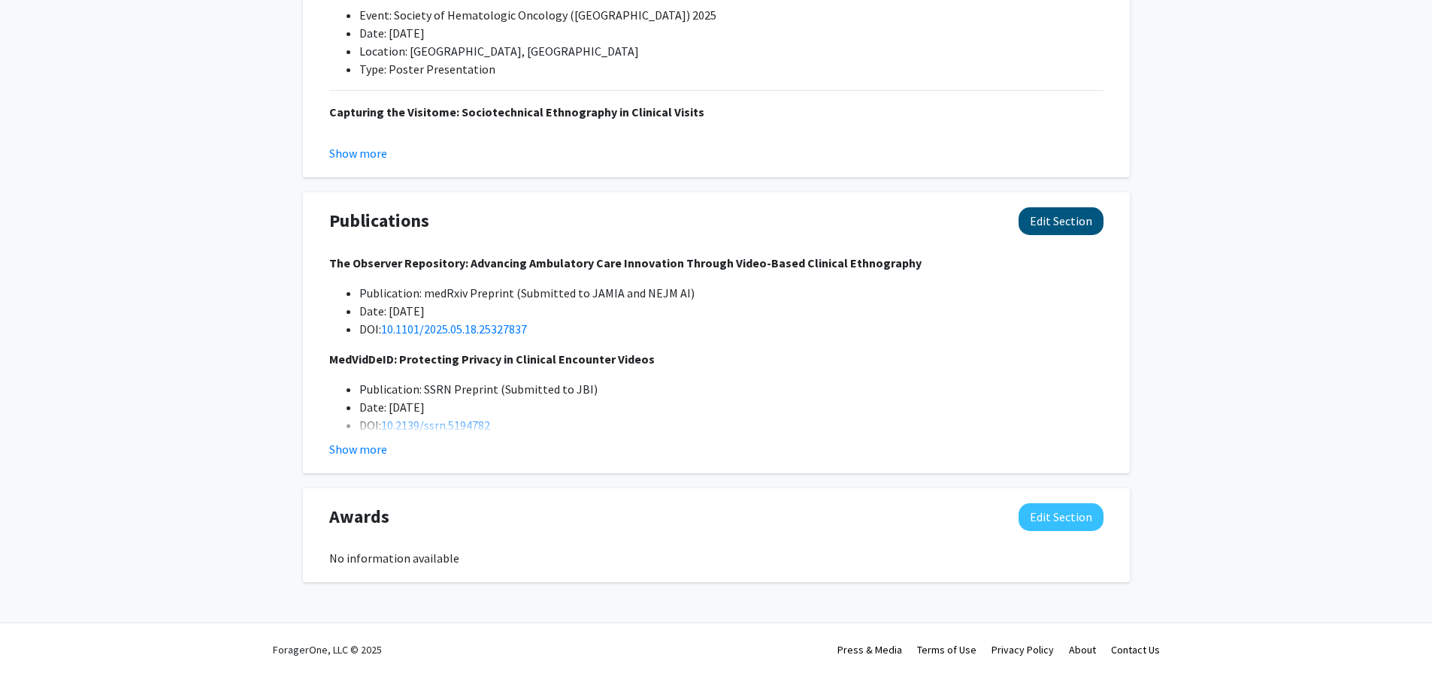
click at [1074, 217] on button "Edit Section" at bounding box center [1060, 221] width 85 height 28
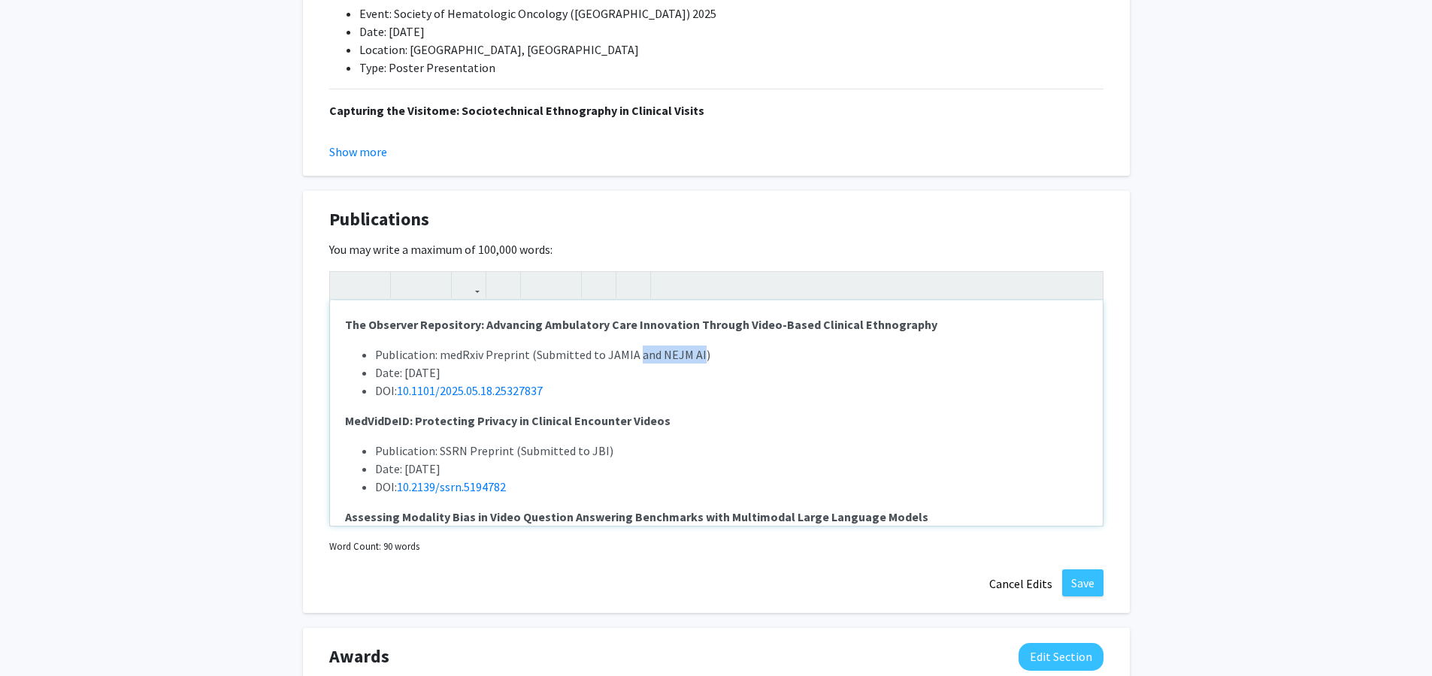
drag, startPoint x: 694, startPoint y: 358, endPoint x: 631, endPoint y: 361, distance: 63.2
click at [631, 361] on span "Publication: medRxiv Preprint (Submitted to JAMIA and NEJM AI)" at bounding box center [542, 354] width 335 height 15
type textarea "<p><strong>The Observer Repository: Advancing Ambulatory Care Innovation Throug…"
click at [1063, 576] on button "Save" at bounding box center [1082, 583] width 41 height 27
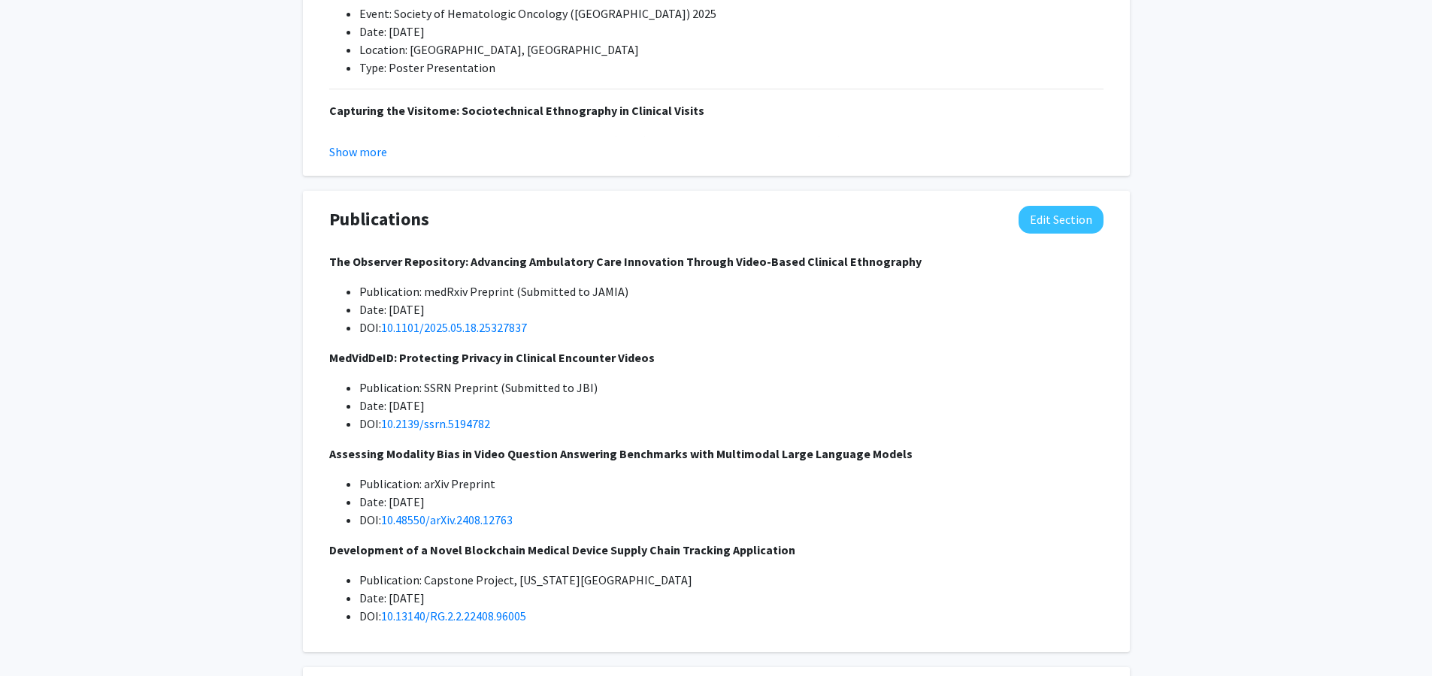
scroll to position [1501, 0]
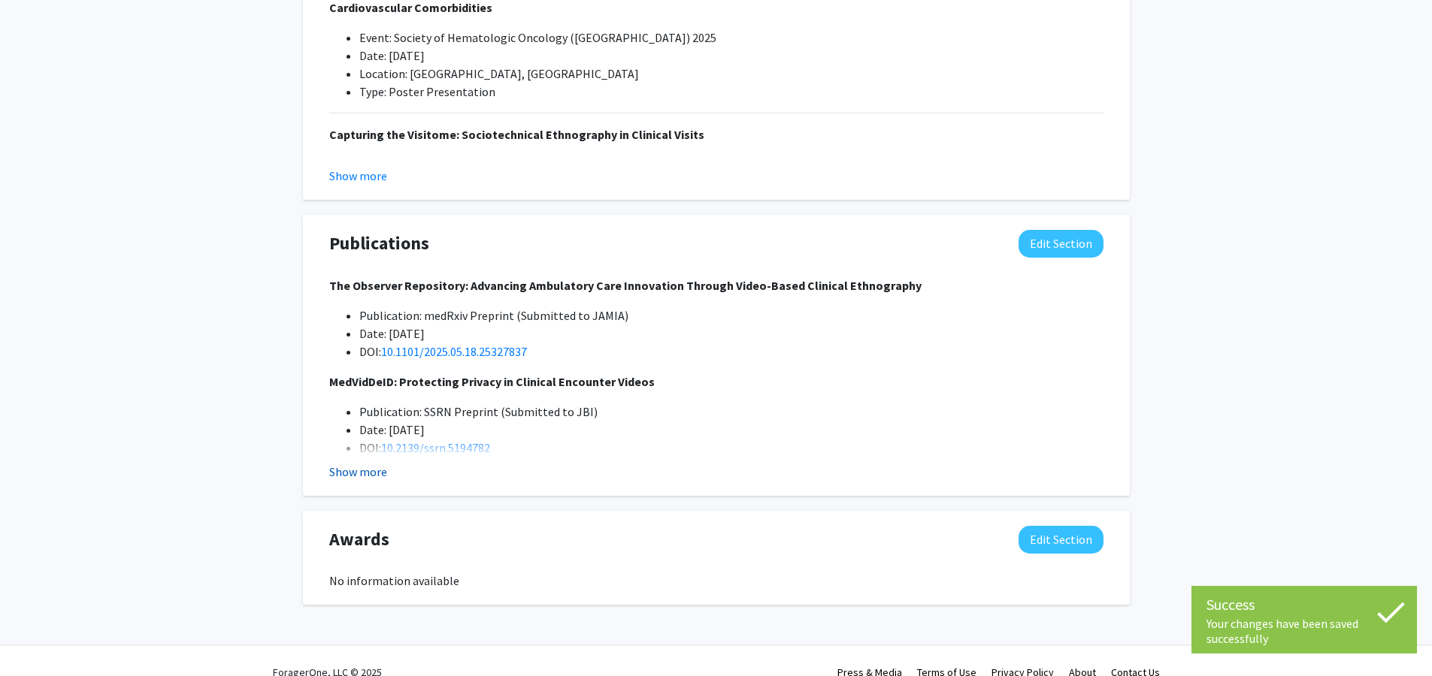
click at [372, 476] on button "Show more" at bounding box center [358, 472] width 58 height 18
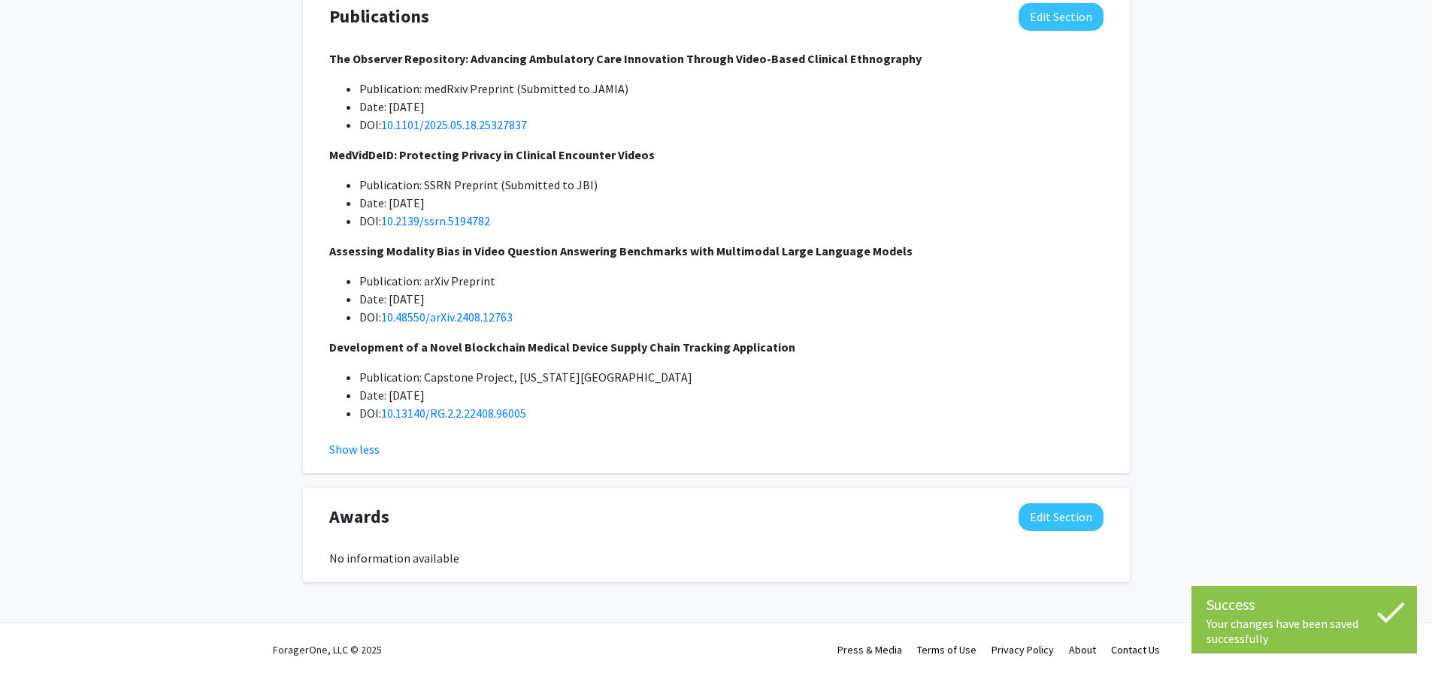
scroll to position [0, 0]
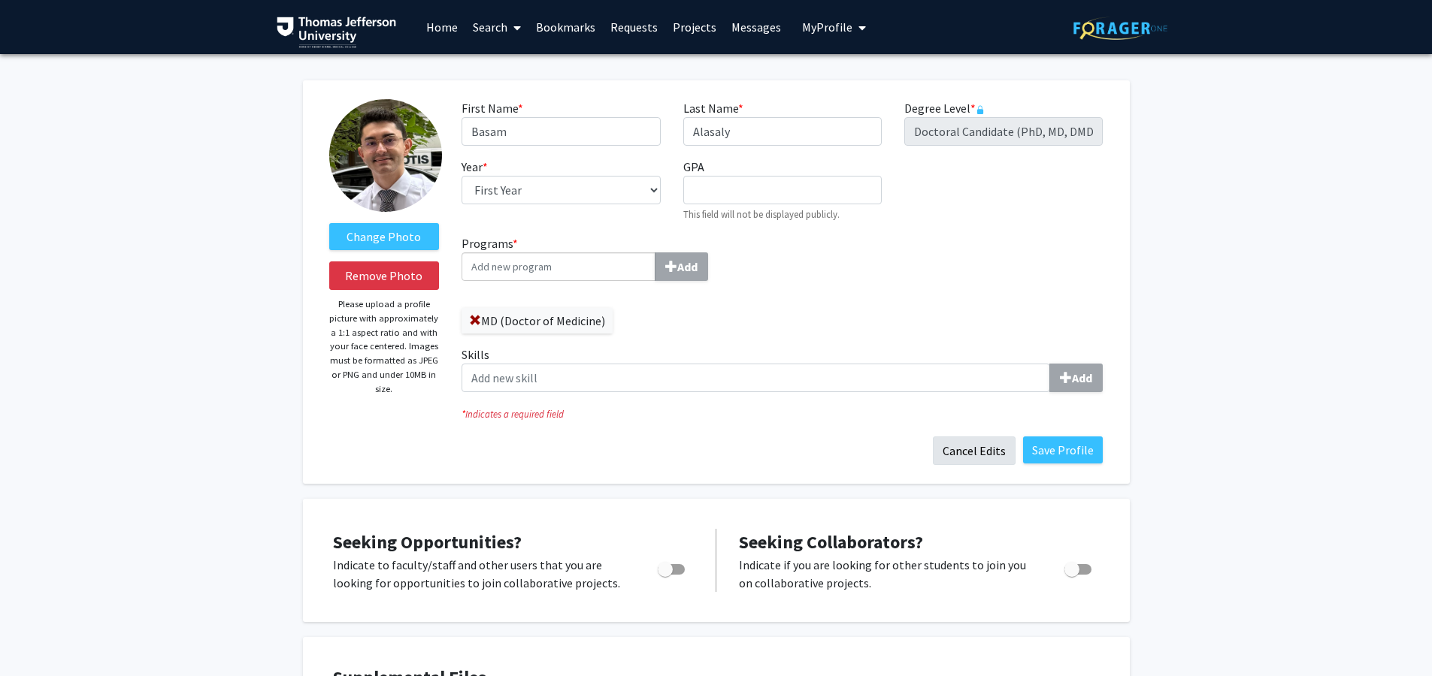
click at [982, 455] on button "Cancel Edits" at bounding box center [974, 451] width 83 height 29
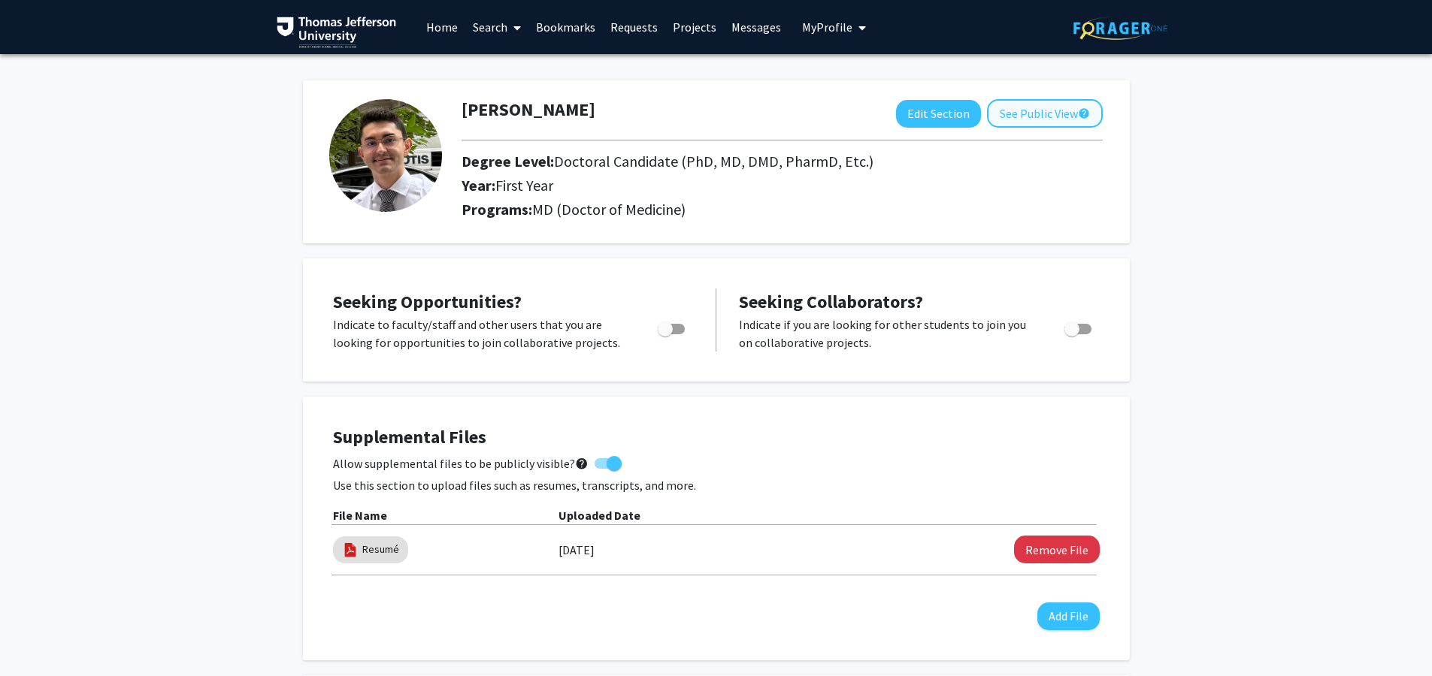
click at [1060, 106] on button "See Public View help" at bounding box center [1045, 113] width 116 height 29
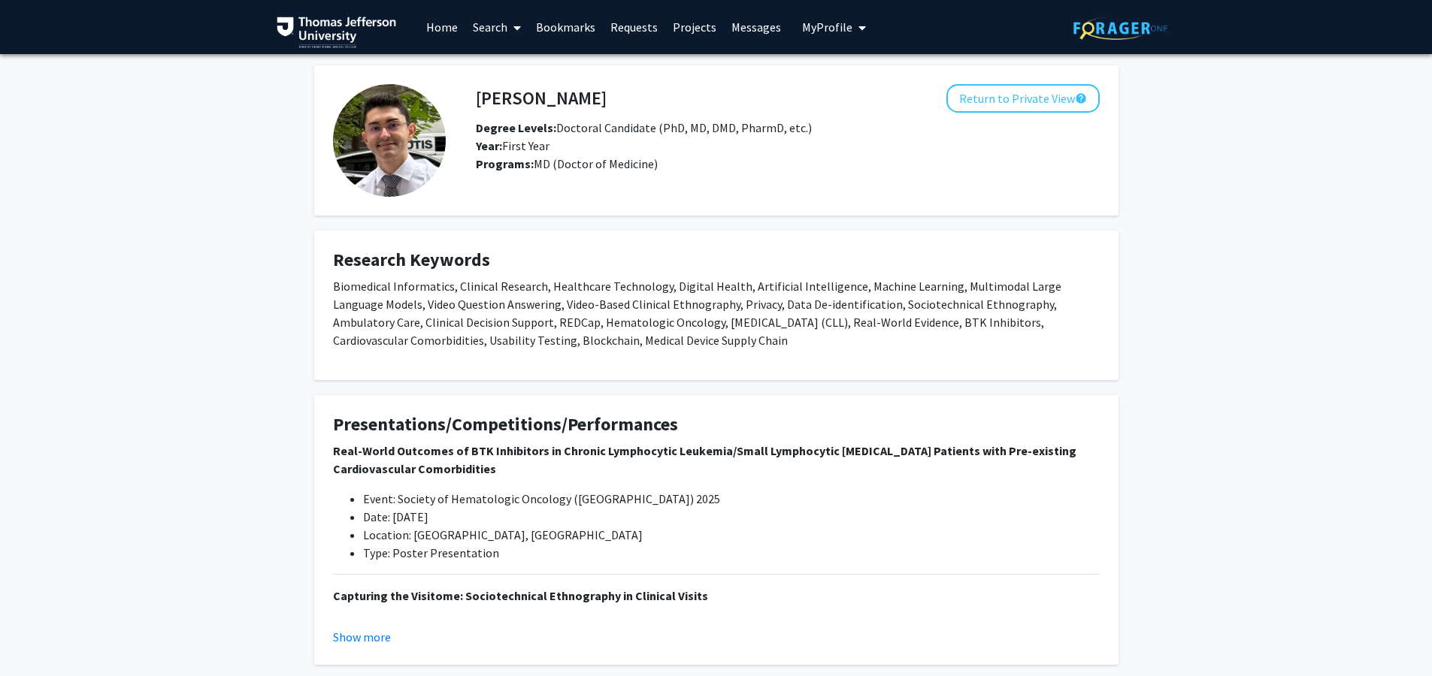
click at [442, 31] on link "Home" at bounding box center [442, 27] width 47 height 53
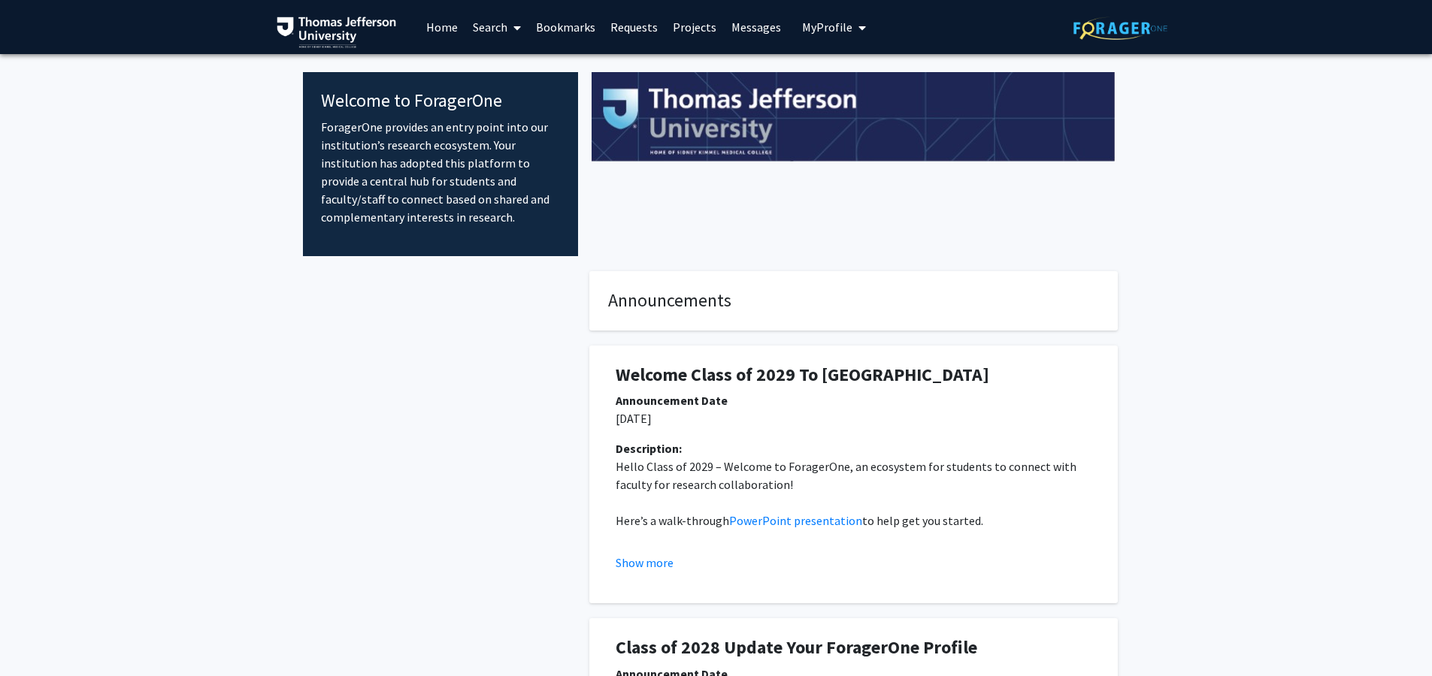
click at [503, 30] on link "Search" at bounding box center [496, 27] width 63 height 53
click at [511, 101] on span "Students" at bounding box center [511, 99] width 92 height 30
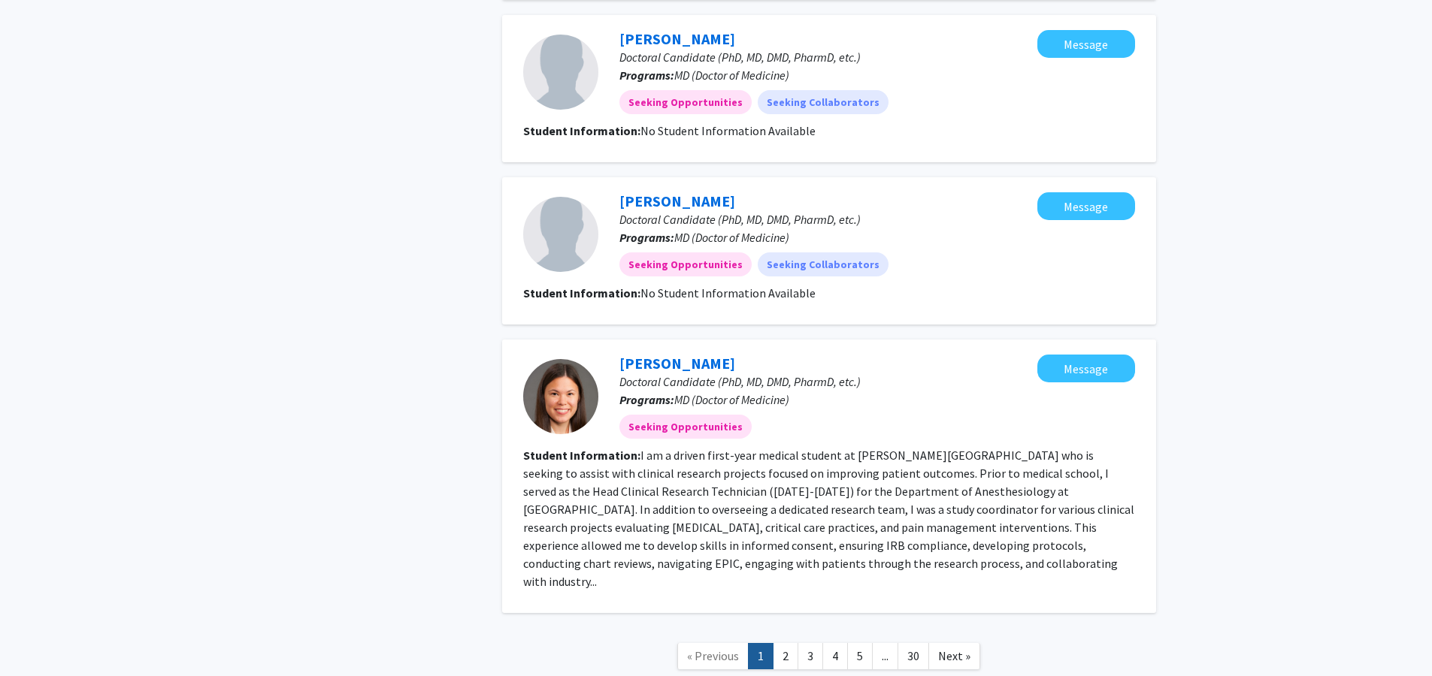
scroll to position [1414, 0]
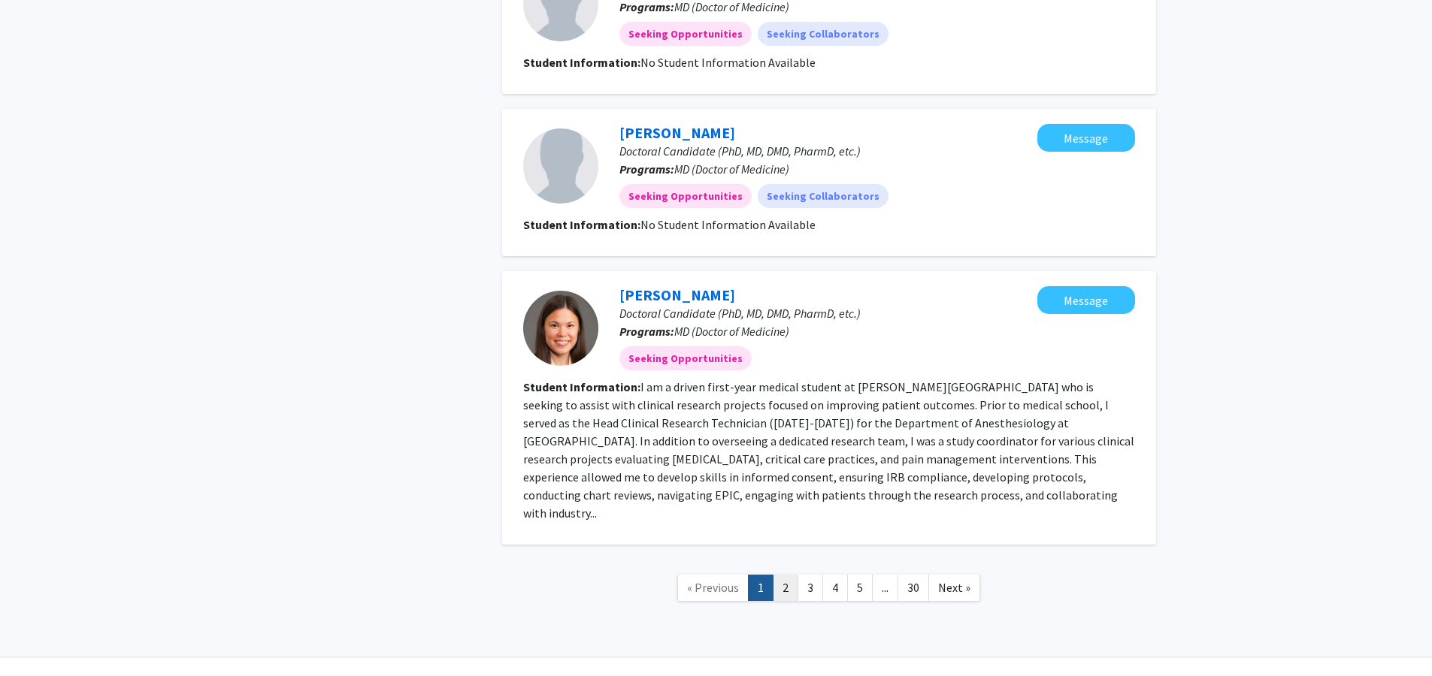
click at [797, 575] on link "2" at bounding box center [786, 588] width 26 height 26
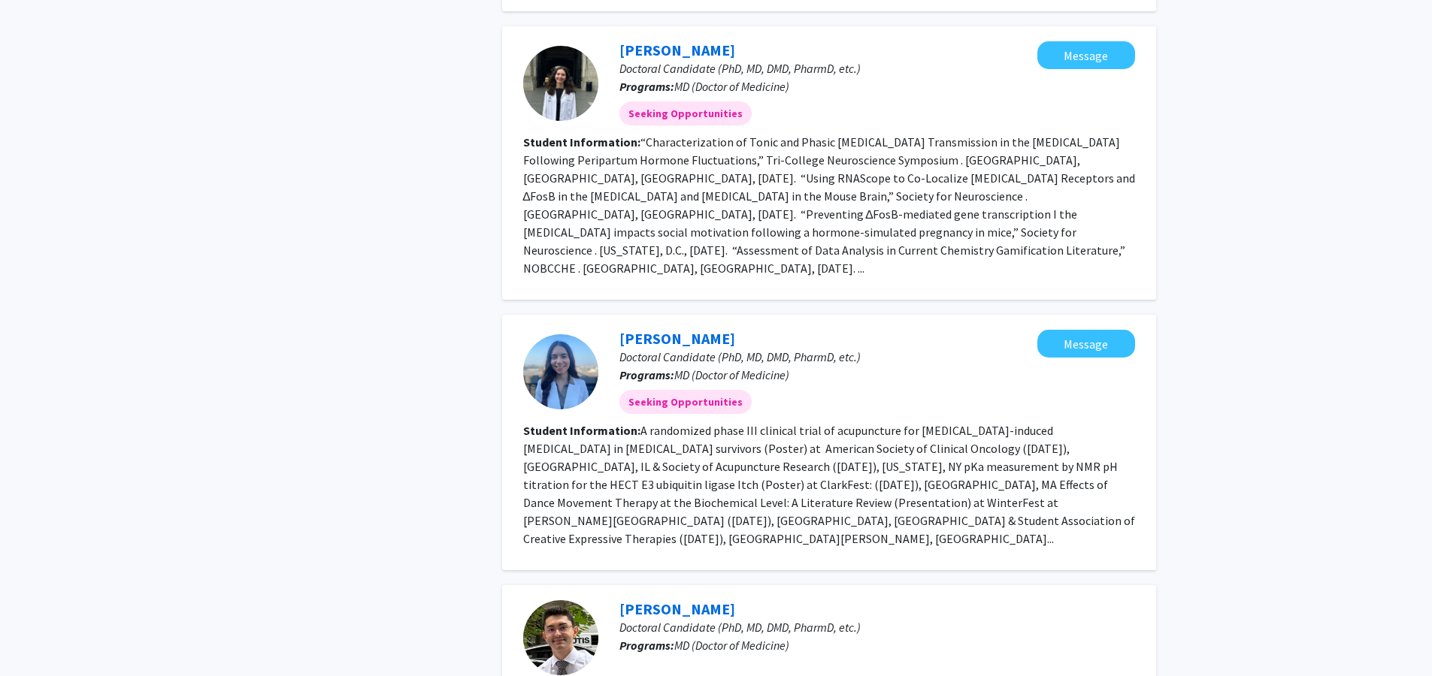
scroll to position [2225, 0]
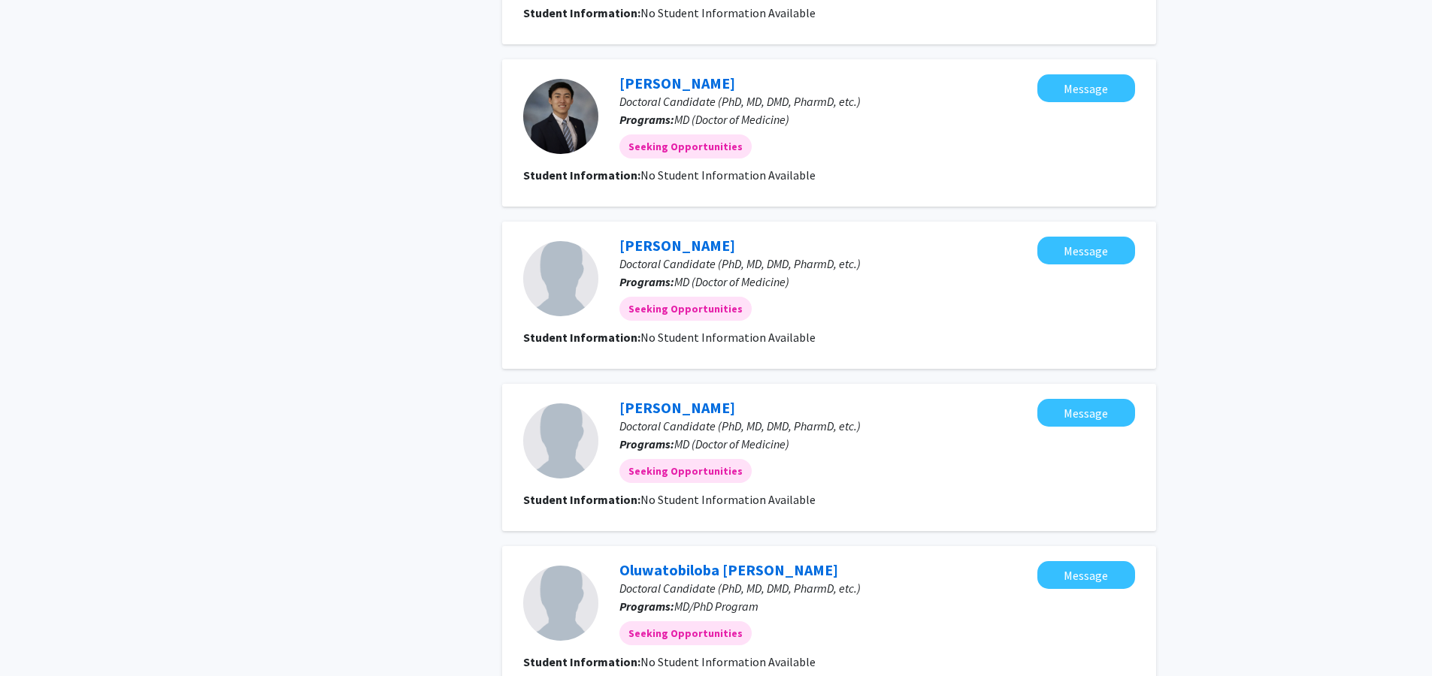
scroll to position [1333, 0]
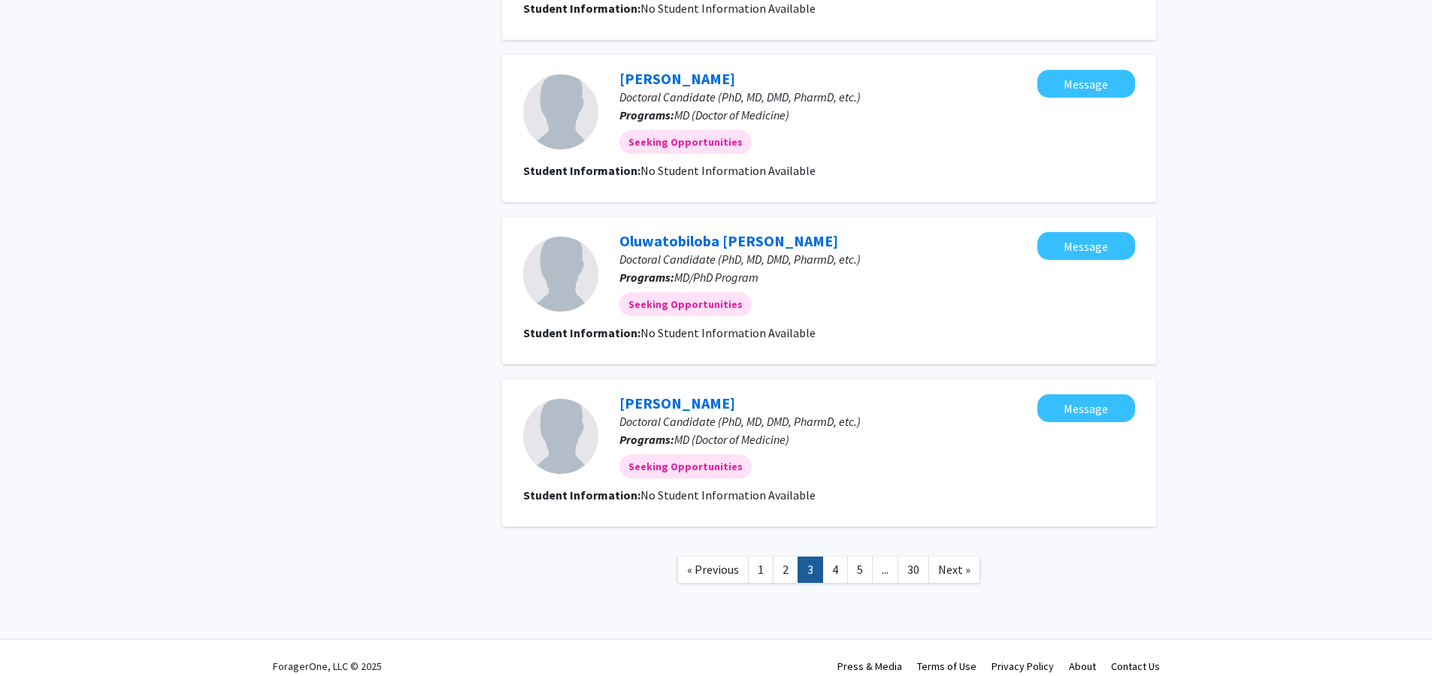
click at [828, 557] on link "4" at bounding box center [835, 570] width 26 height 26
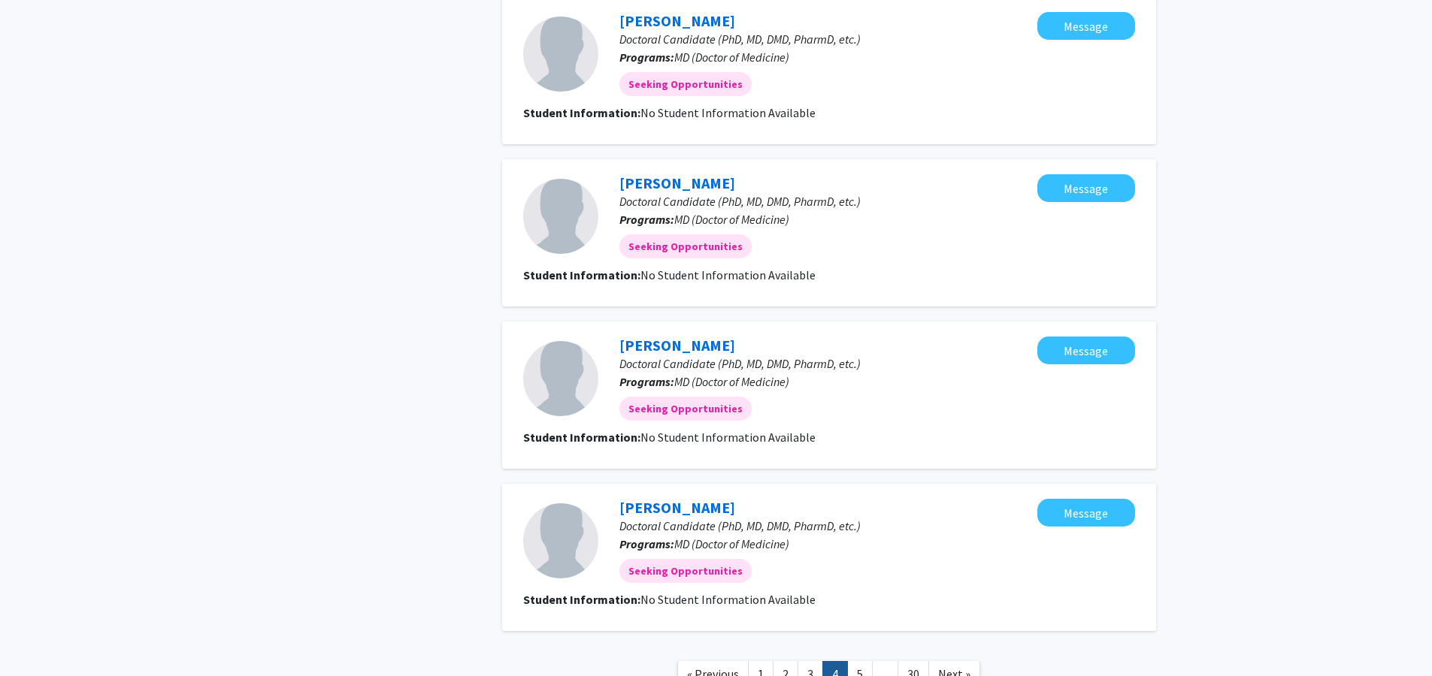
scroll to position [1233, 0]
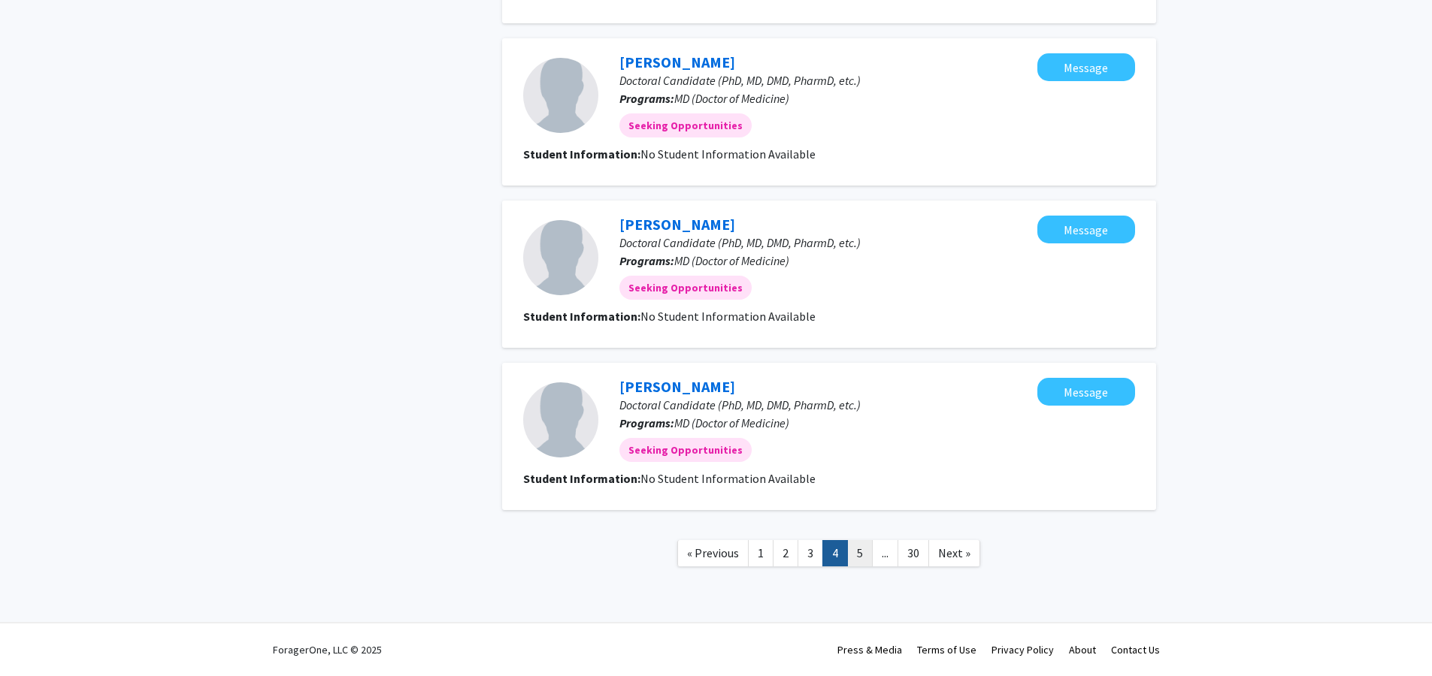
click at [861, 555] on link "5" at bounding box center [860, 553] width 26 height 26
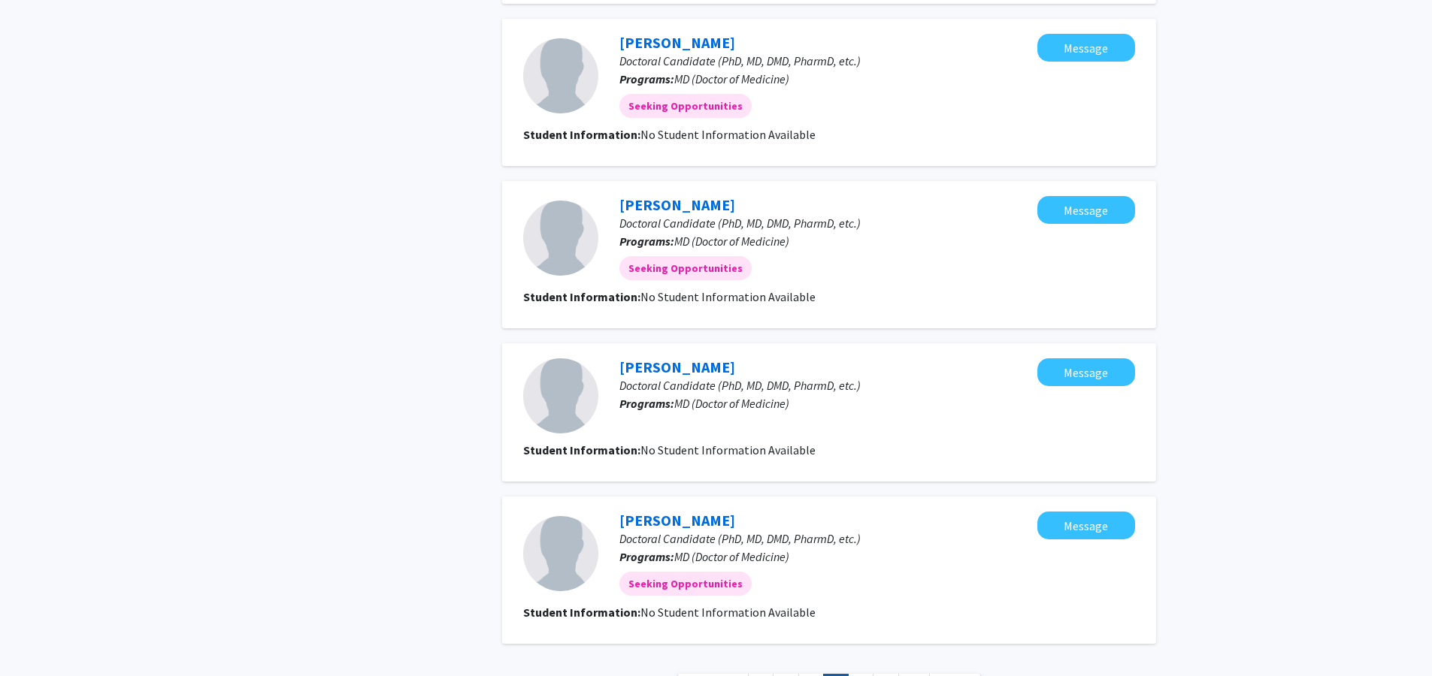
scroll to position [1224, 0]
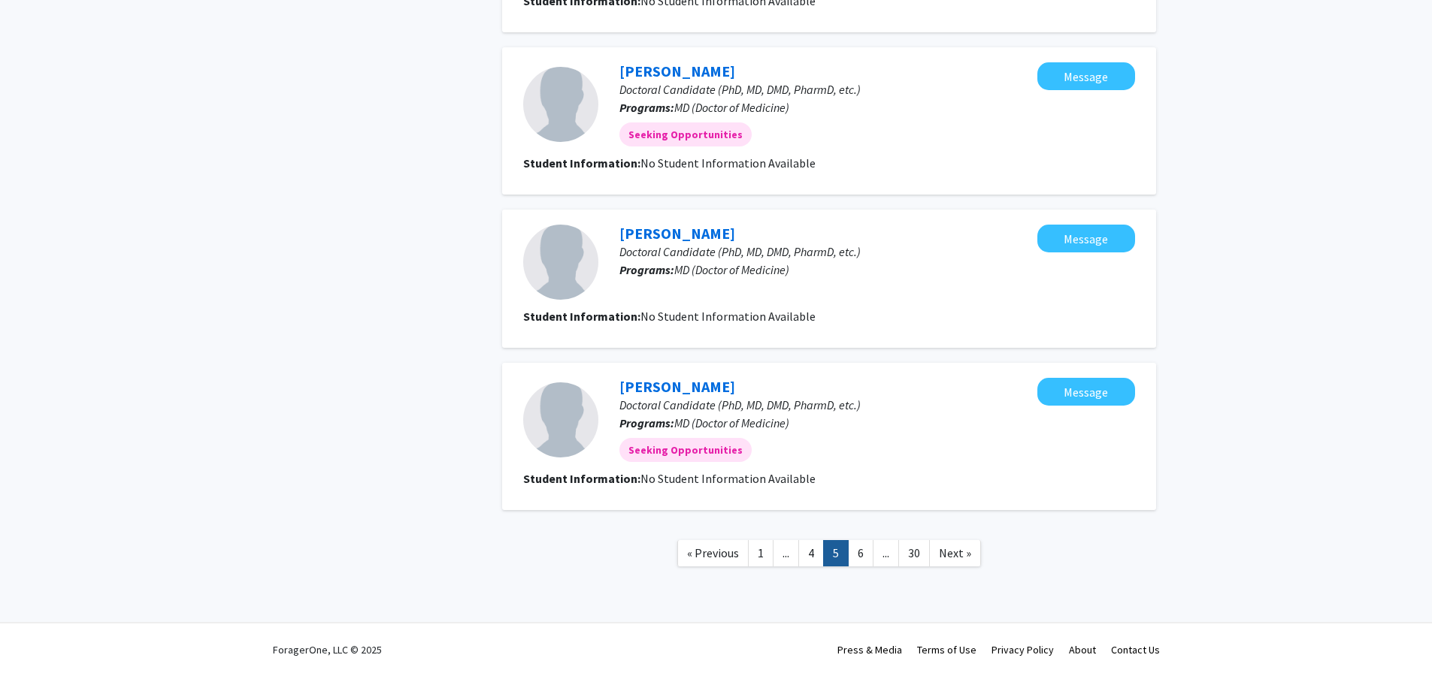
click at [861, 571] on nav "« Previous 1 ... 4 5 6 ... 30 Next »" at bounding box center [829, 555] width 654 height 61
click at [860, 560] on link "6" at bounding box center [861, 553] width 26 height 26
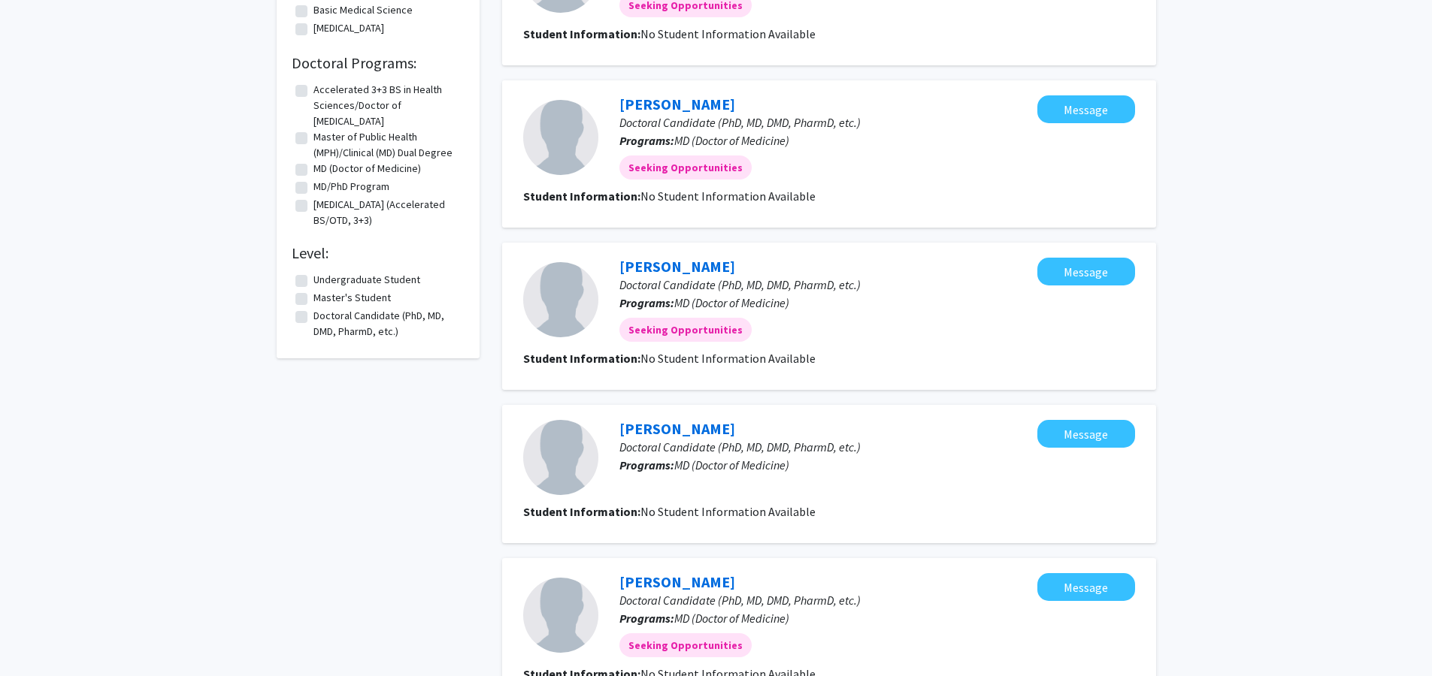
scroll to position [1233, 0]
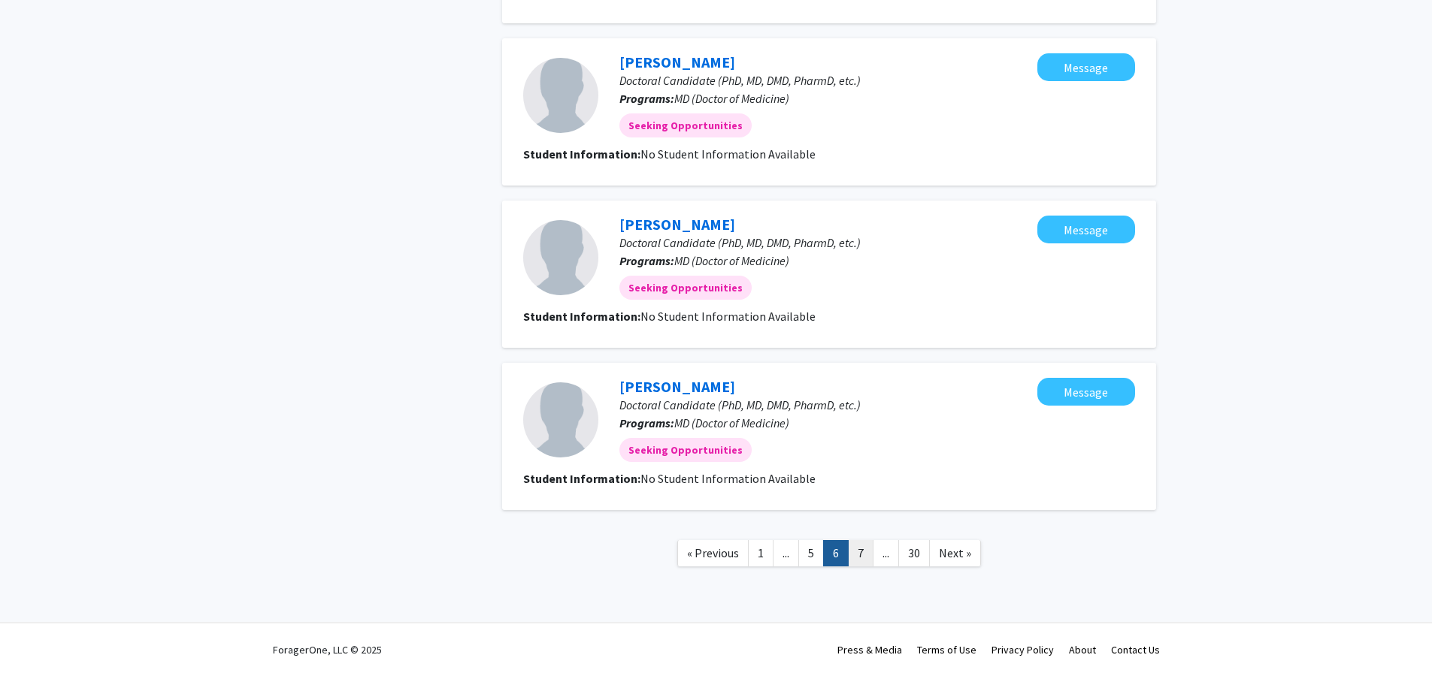
click at [861, 559] on link "7" at bounding box center [861, 553] width 26 height 26
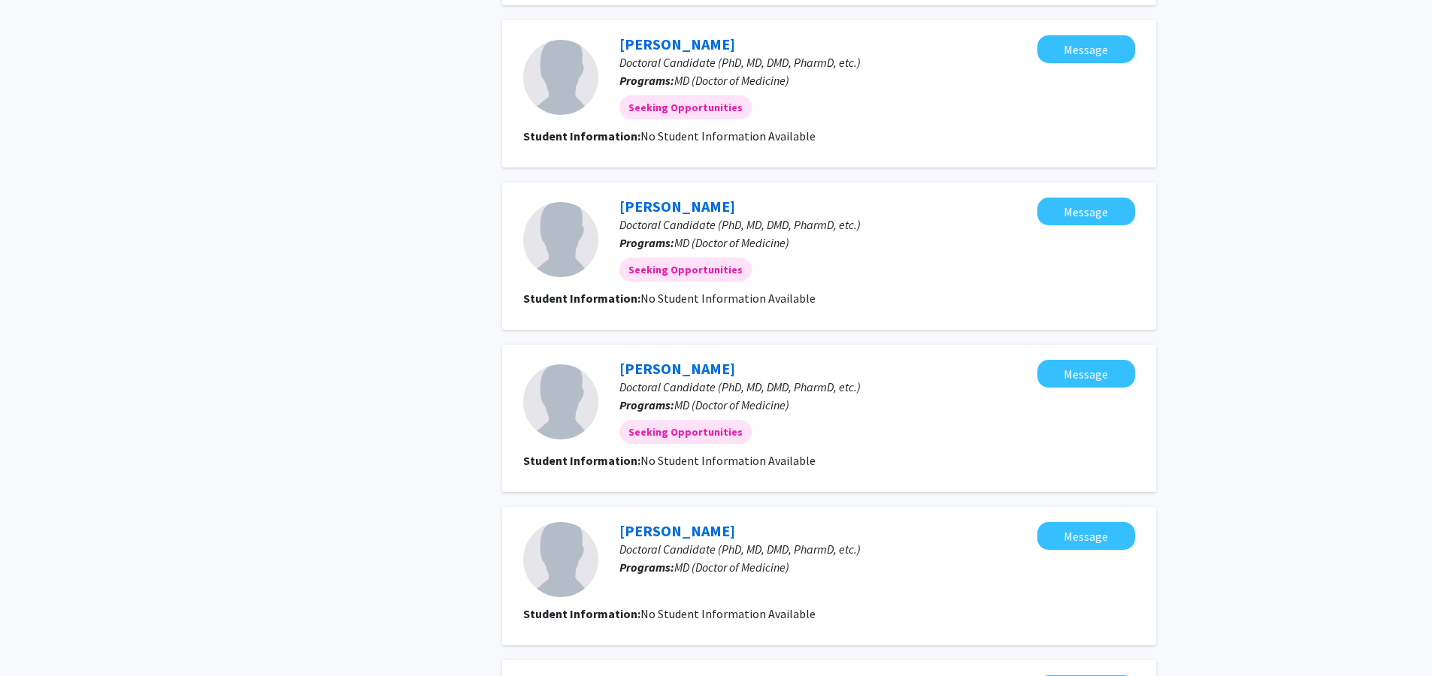
scroll to position [1233, 0]
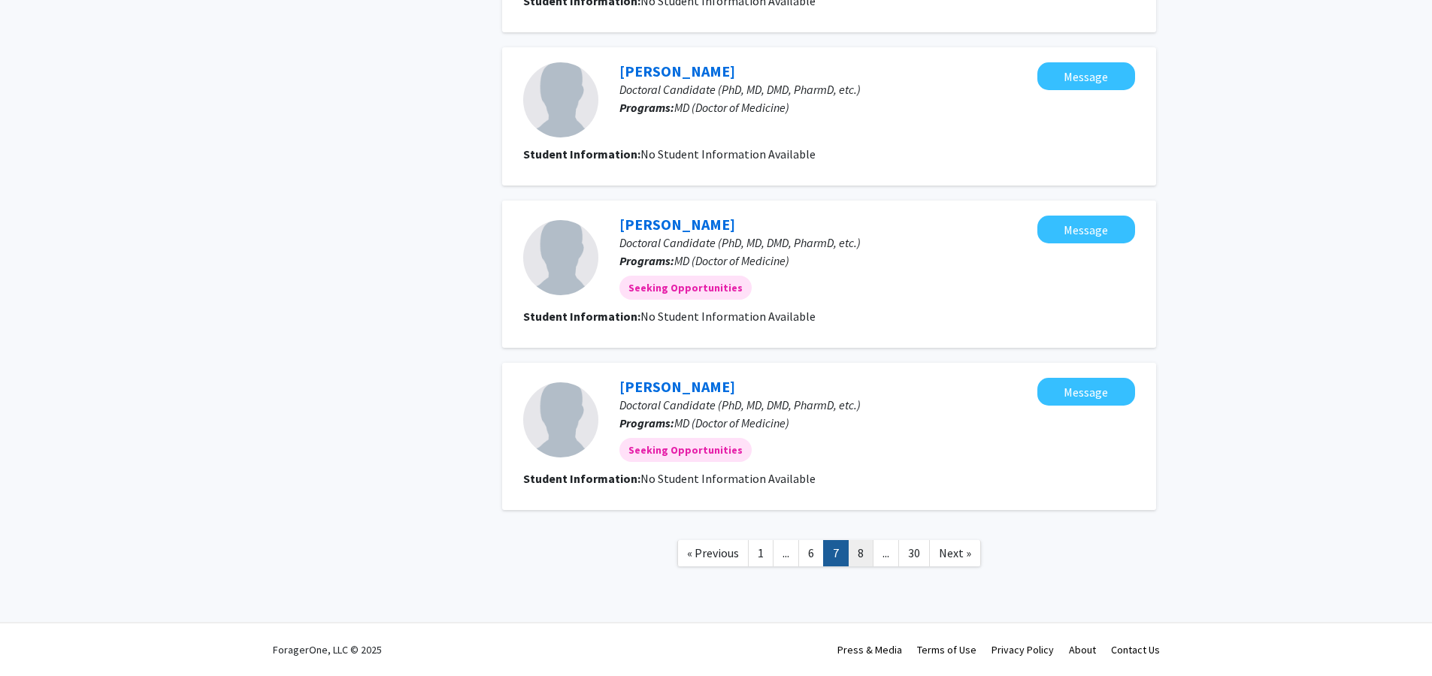
click at [870, 555] on link "8" at bounding box center [861, 553] width 26 height 26
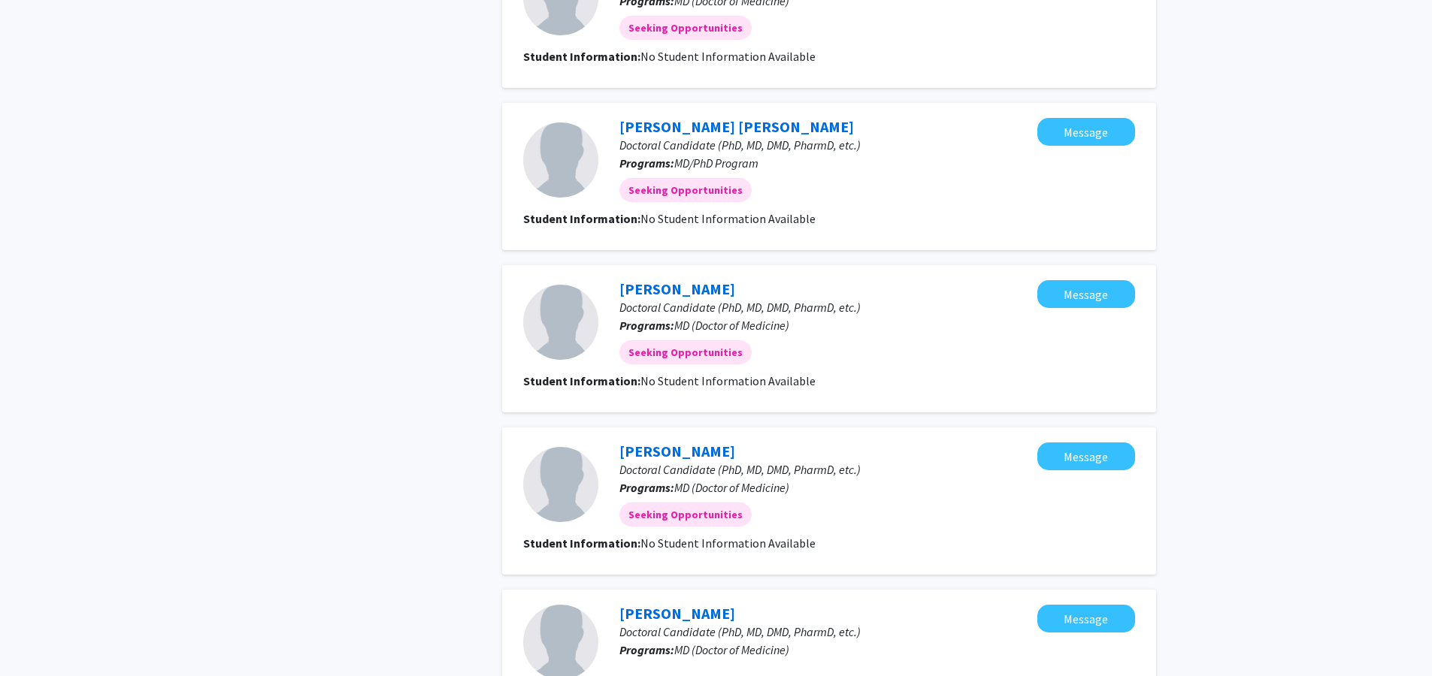
scroll to position [1233, 0]
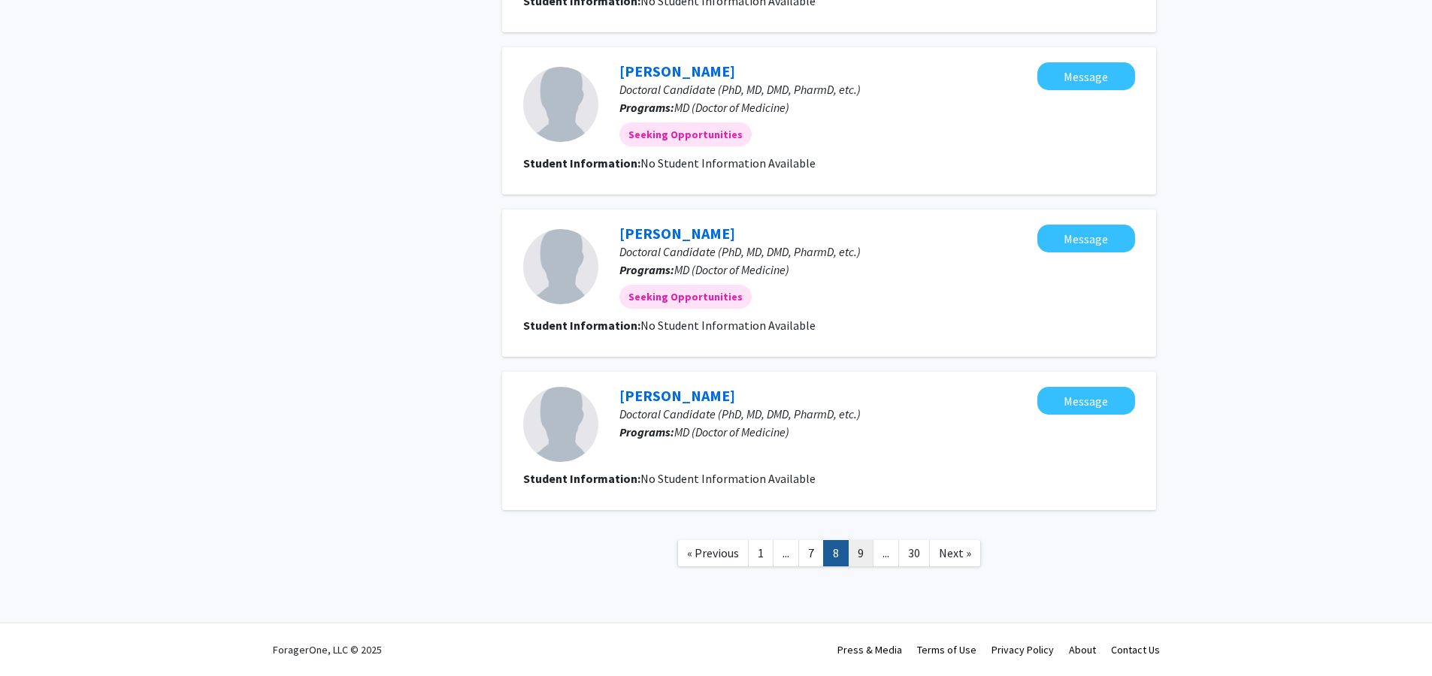
click at [856, 558] on link "9" at bounding box center [861, 553] width 26 height 26
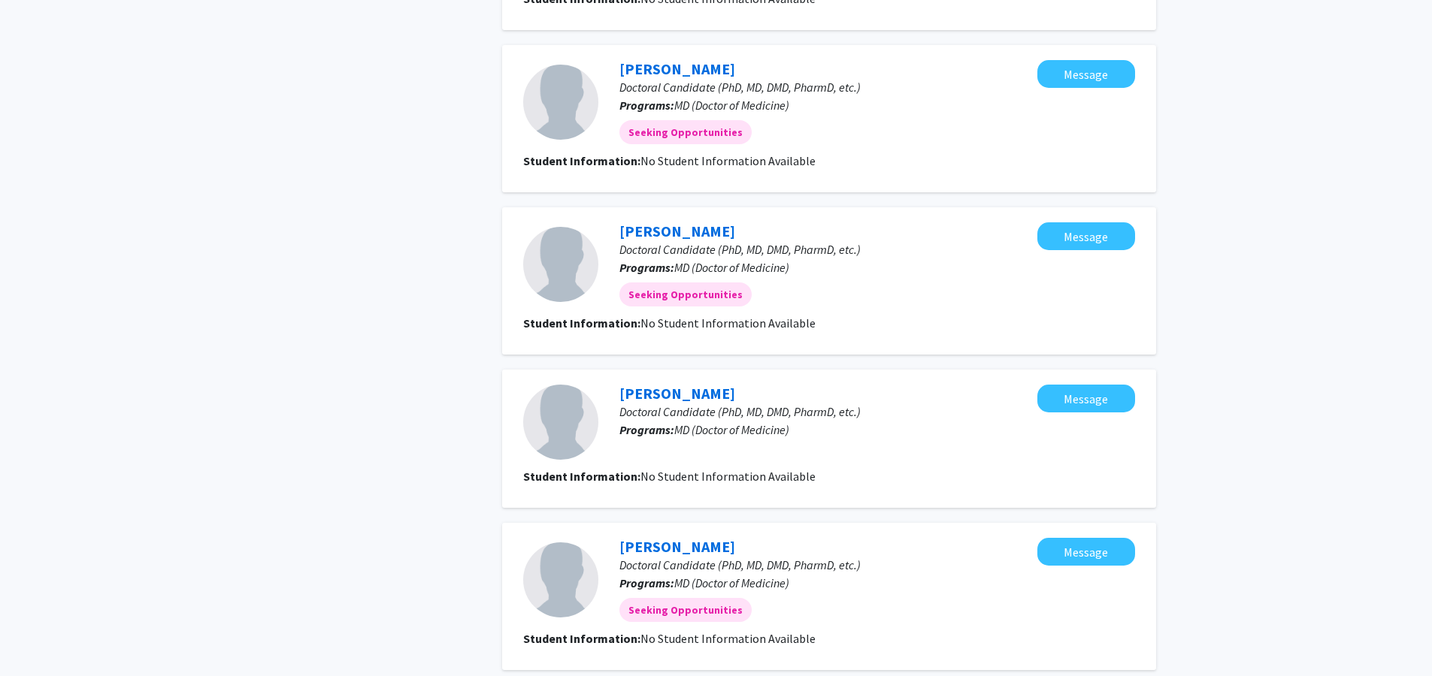
scroll to position [1224, 0]
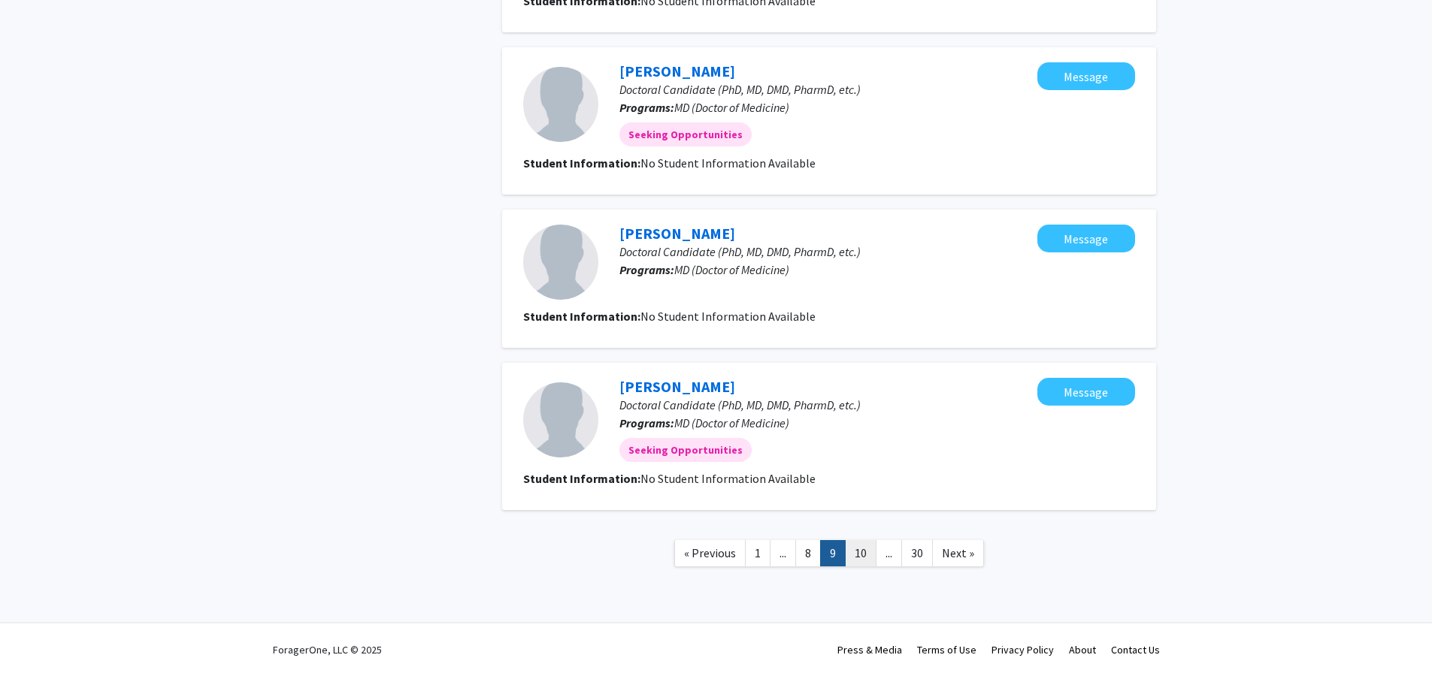
click at [864, 558] on link "10" at bounding box center [861, 553] width 32 height 26
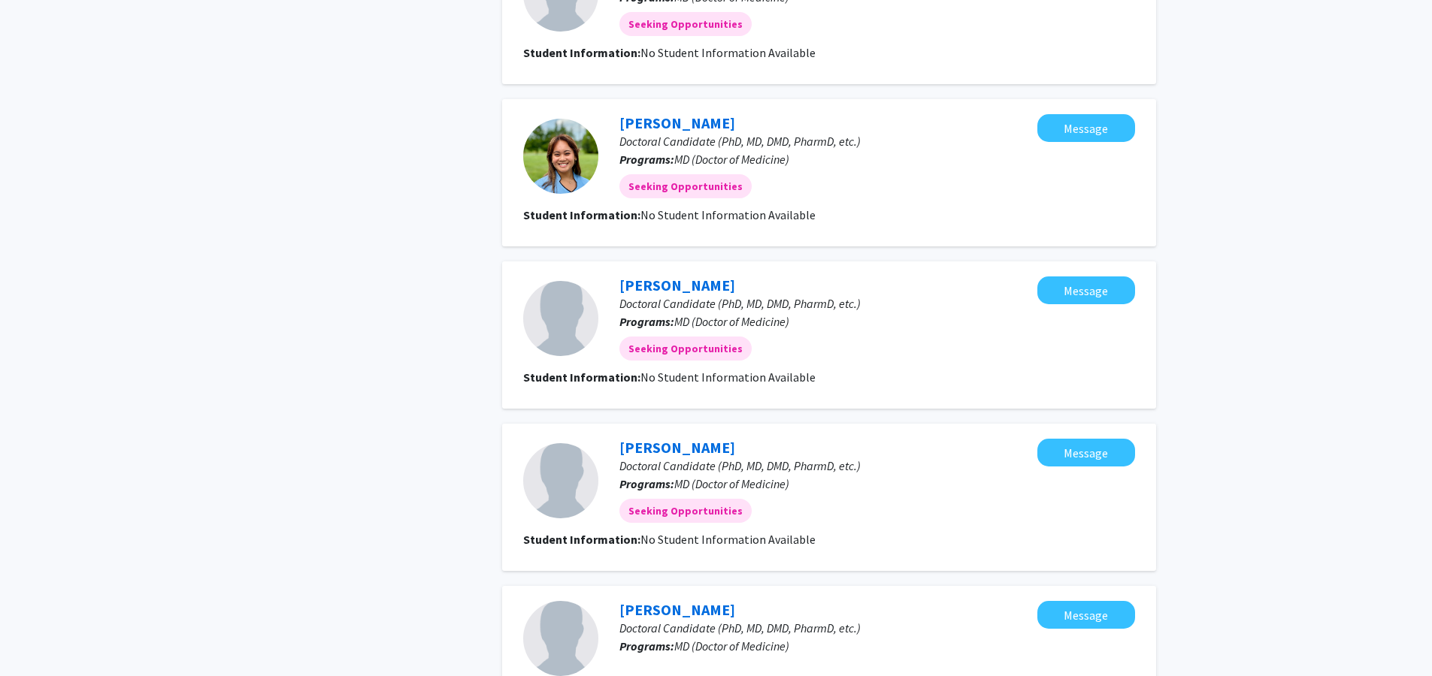
scroll to position [1233, 0]
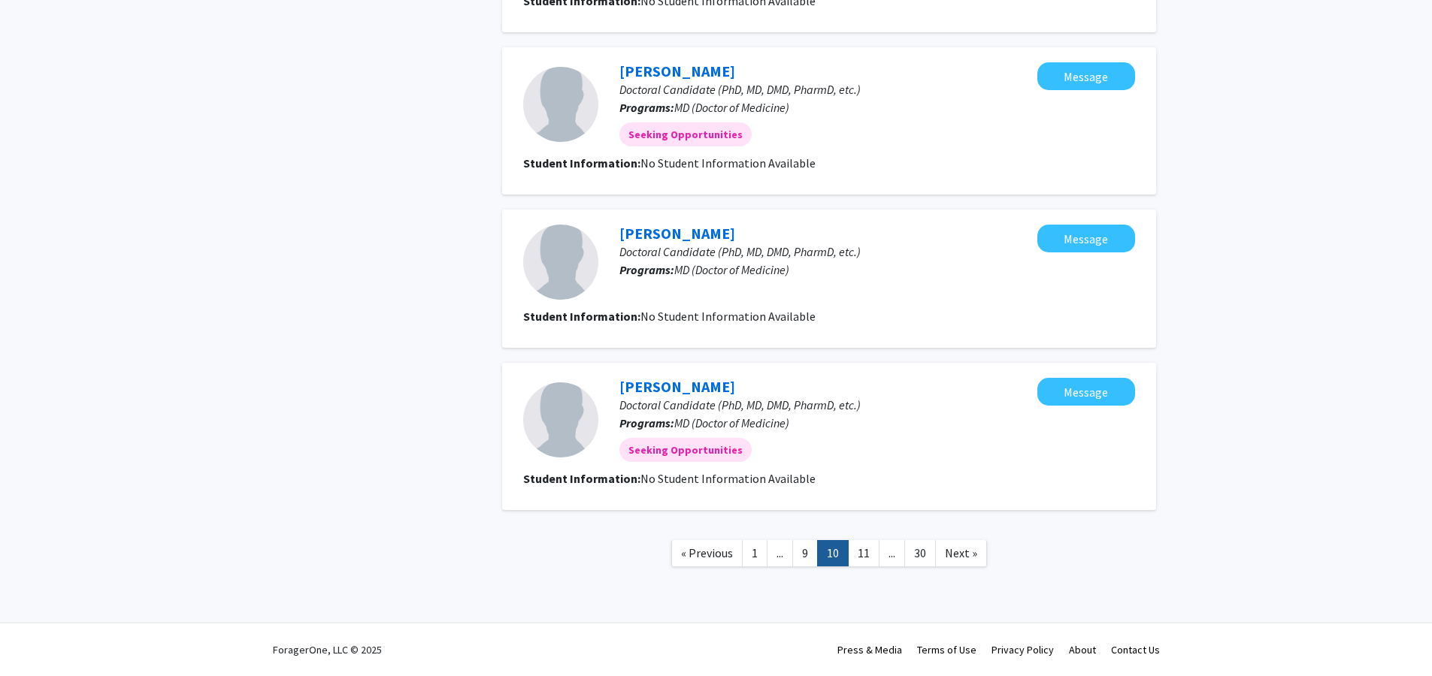
click at [873, 533] on nav "« Previous 1 ... 9 10 11 ... 30 Next »" at bounding box center [829, 555] width 654 height 61
click at [869, 549] on link "11" at bounding box center [864, 553] width 32 height 26
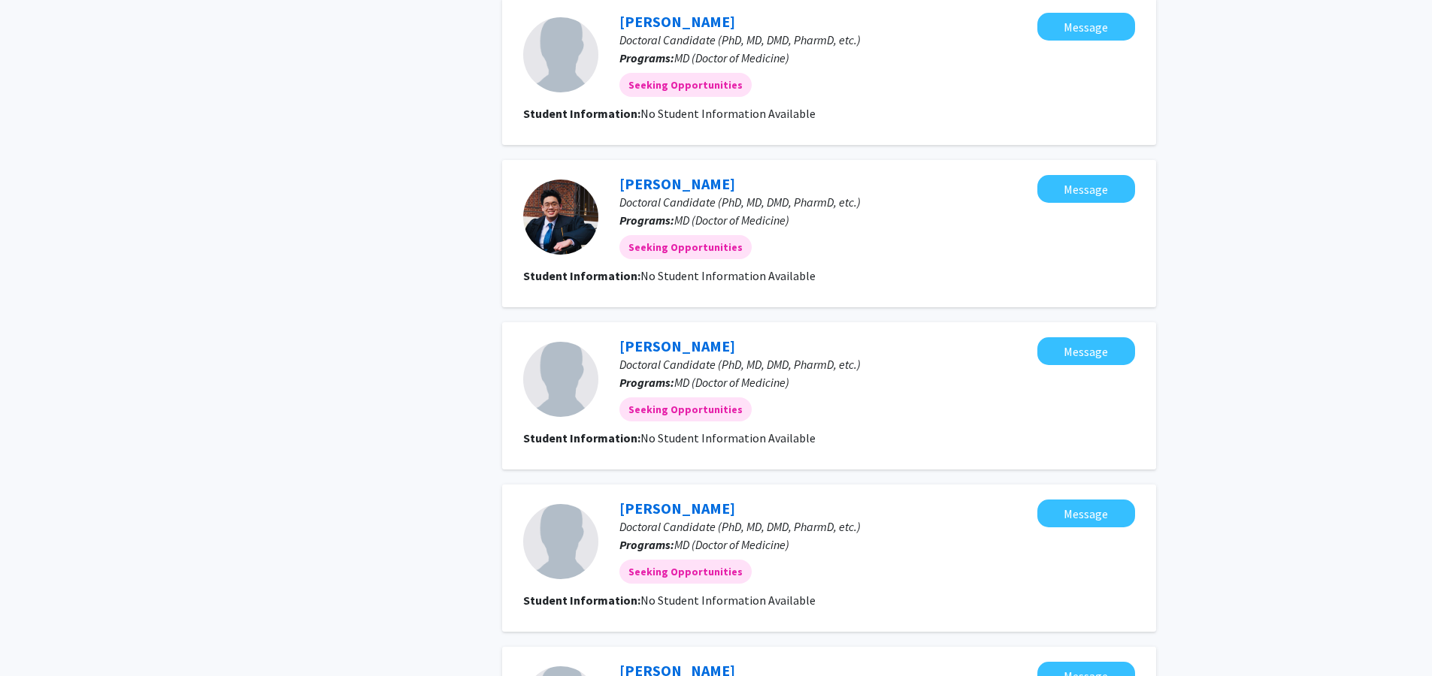
scroll to position [1242, 0]
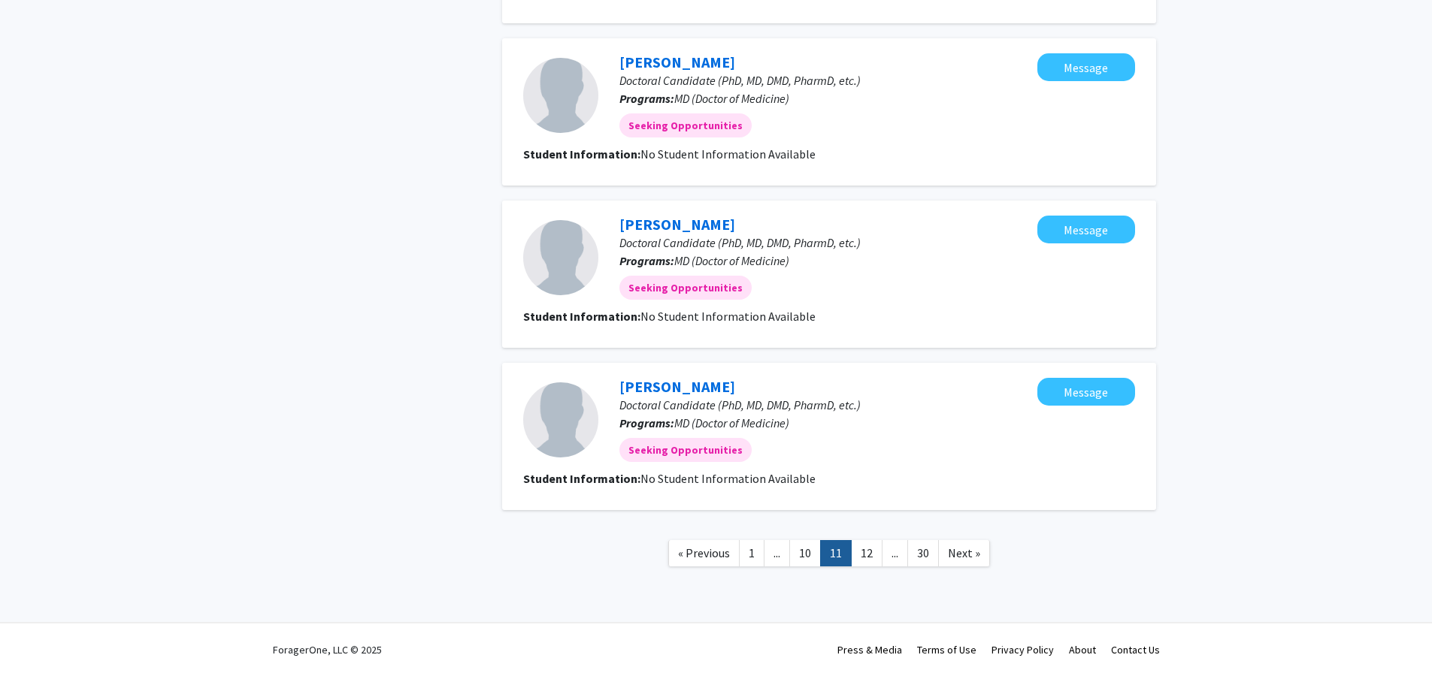
click at [874, 552] on link "12" at bounding box center [867, 553] width 32 height 26
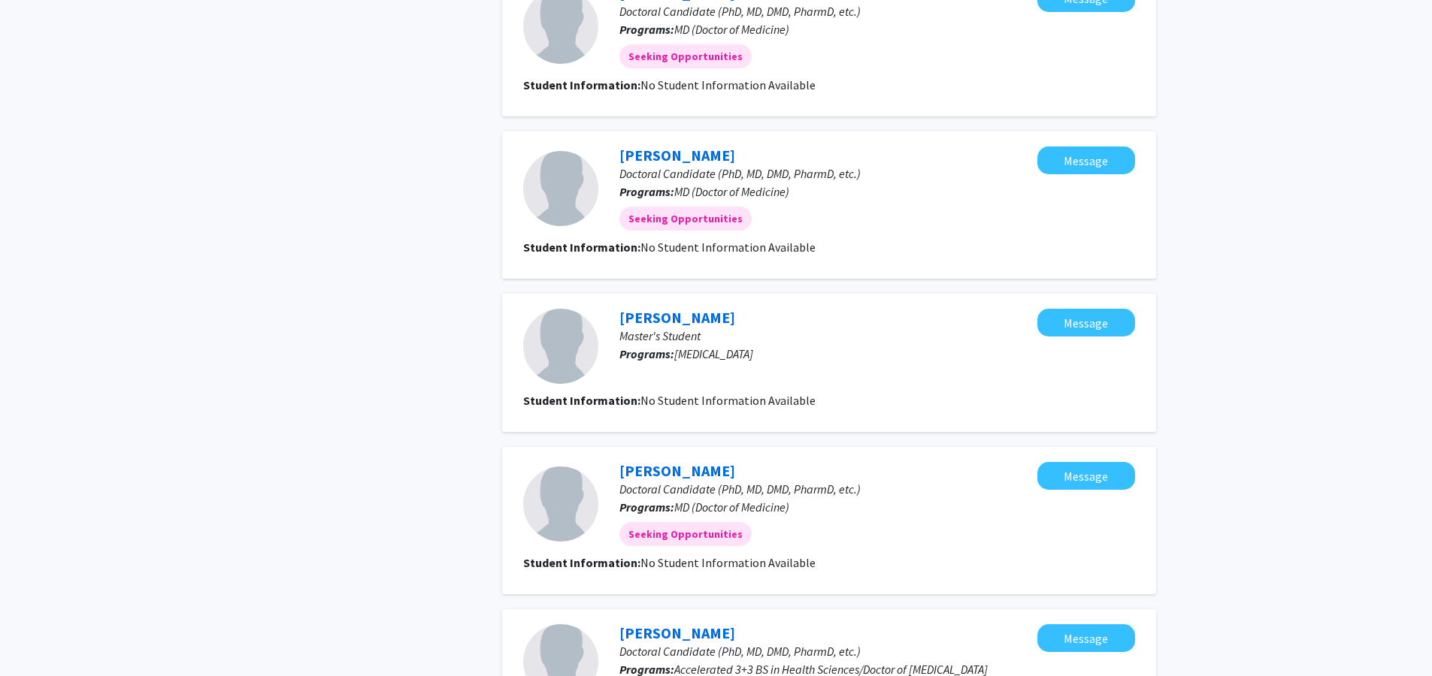
scroll to position [1224, 0]
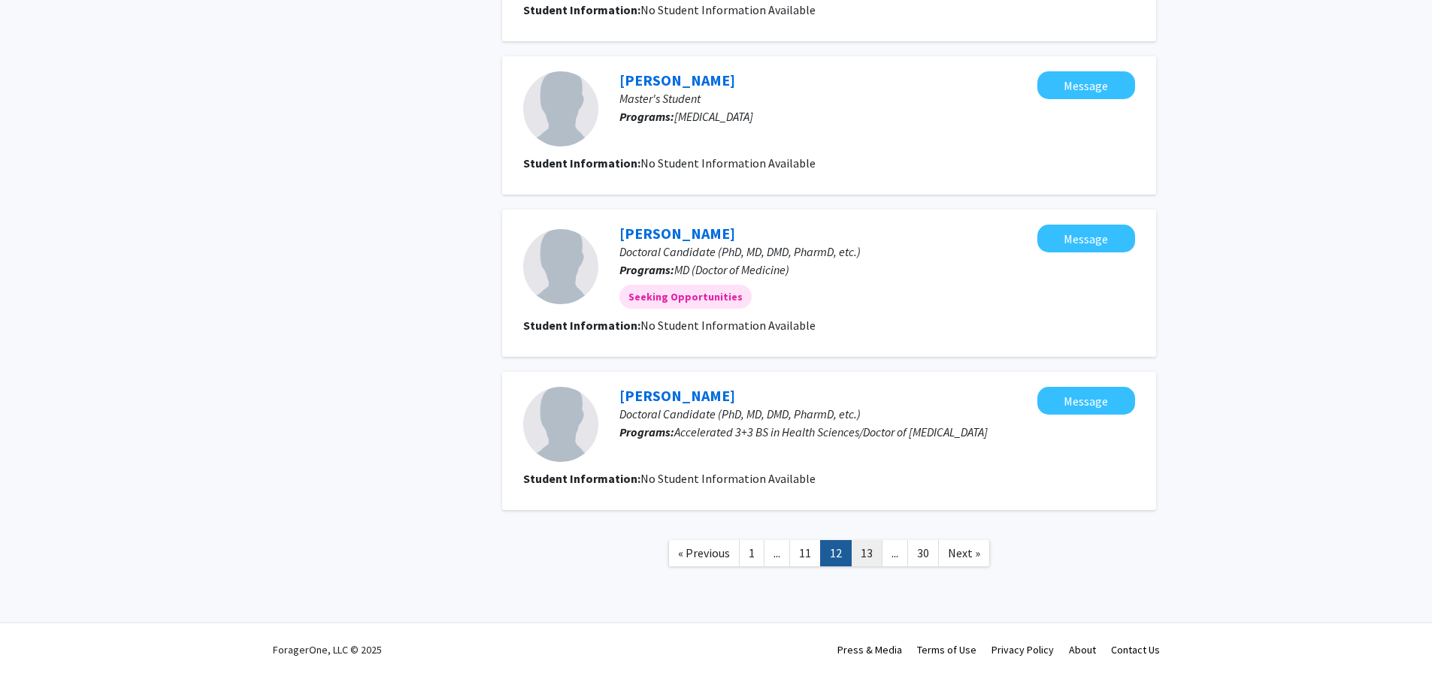
click at [872, 552] on link "13" at bounding box center [867, 553] width 32 height 26
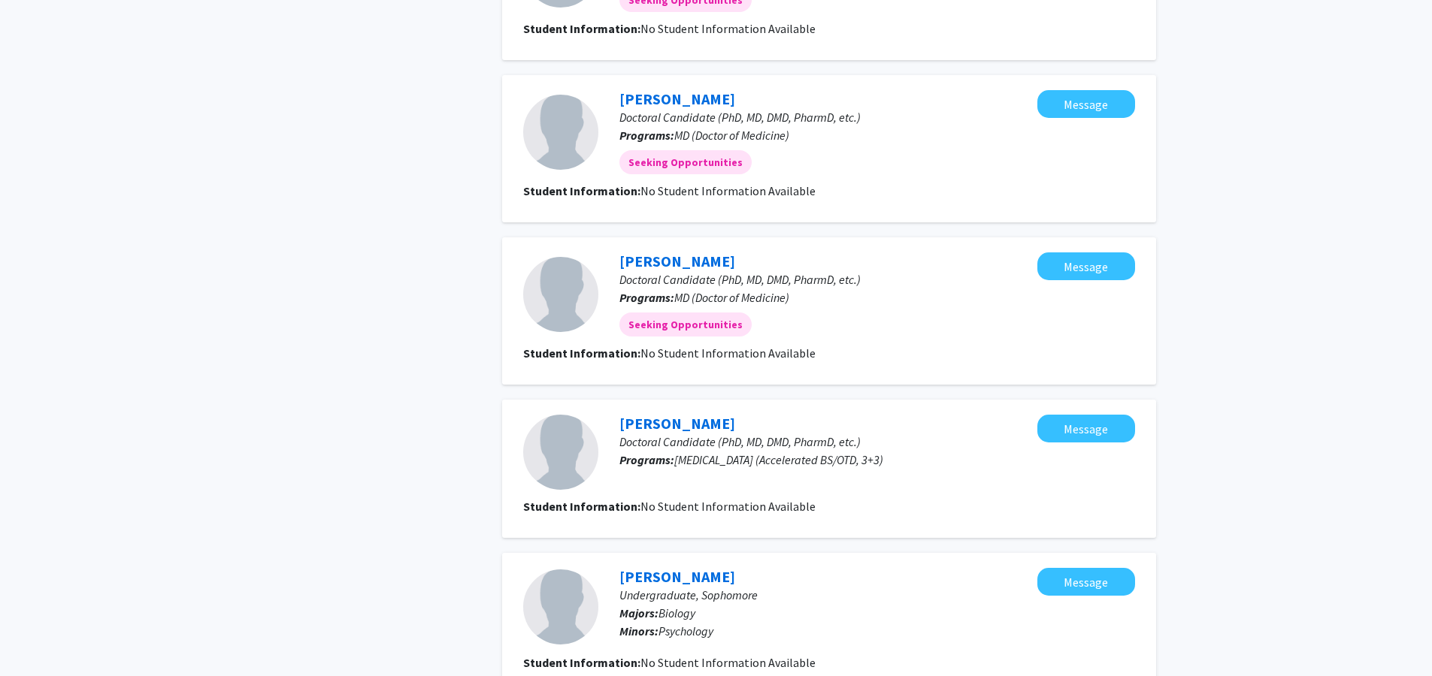
scroll to position [1209, 0]
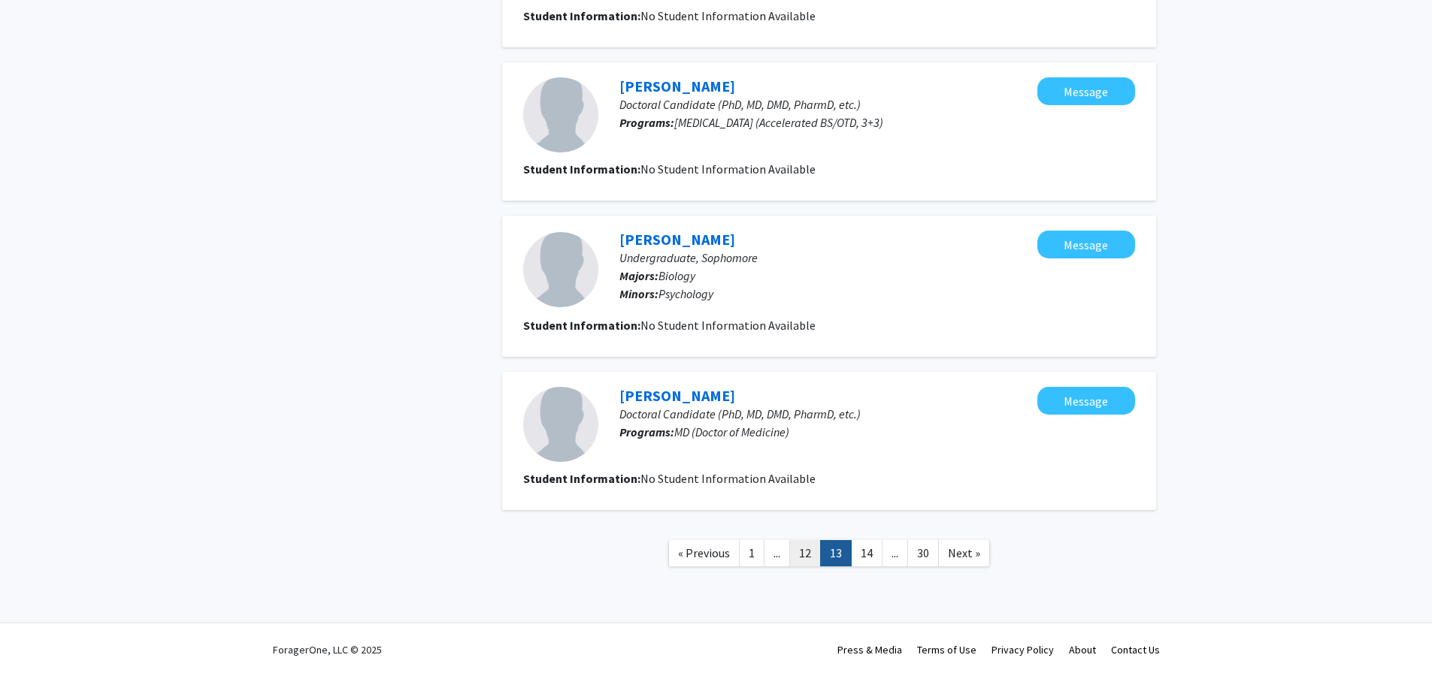
click at [811, 556] on link "12" at bounding box center [805, 553] width 32 height 26
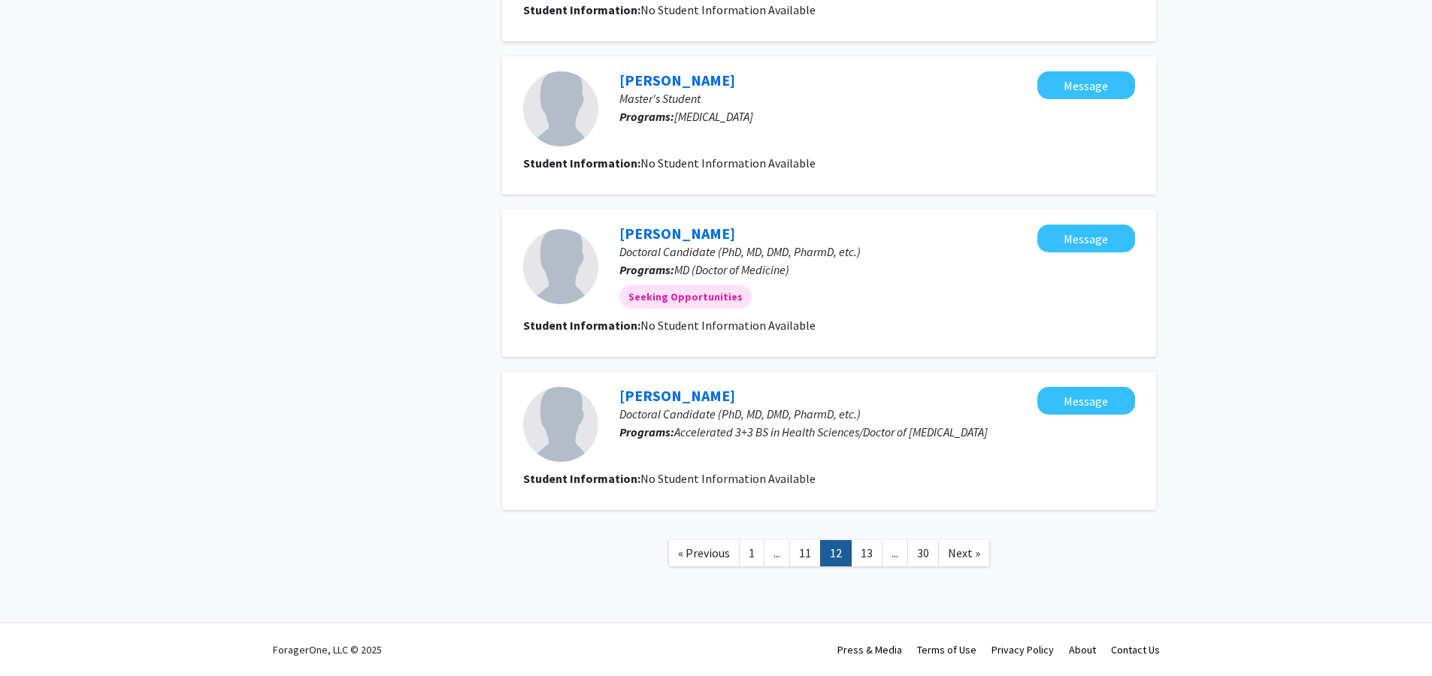
click at [879, 545] on link "13" at bounding box center [867, 553] width 32 height 26
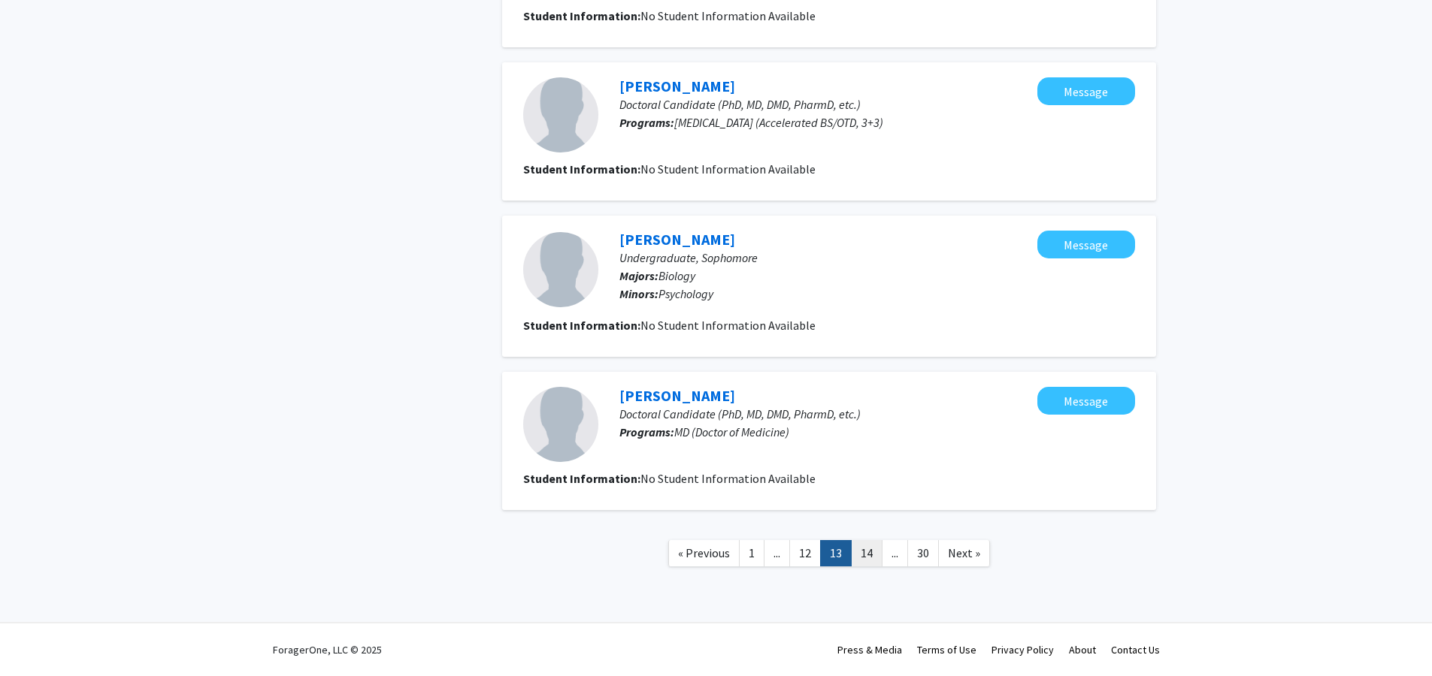
click at [863, 556] on link "14" at bounding box center [867, 553] width 32 height 26
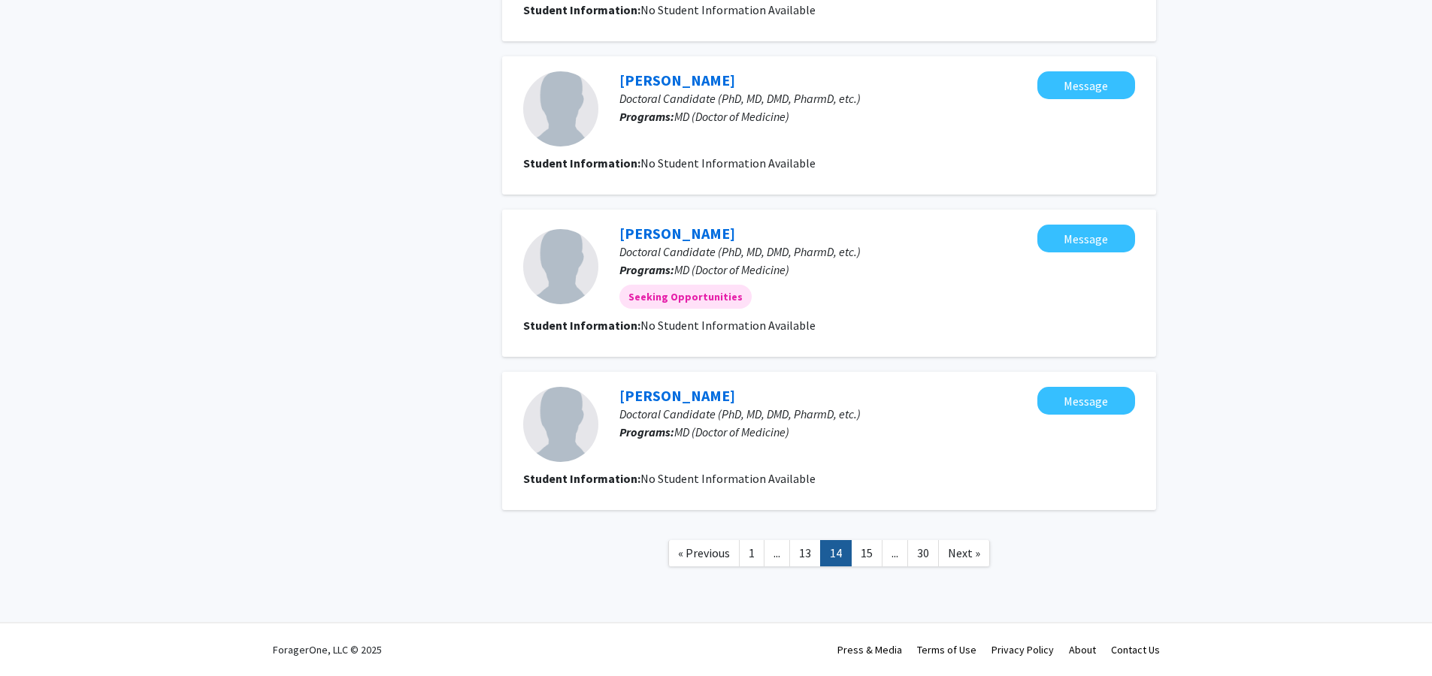
click at [872, 568] on nav "« Previous 1 ... 13 14 15 ... 30 Next »" at bounding box center [829, 555] width 654 height 61
click at [872, 562] on link "15" at bounding box center [867, 553] width 32 height 26
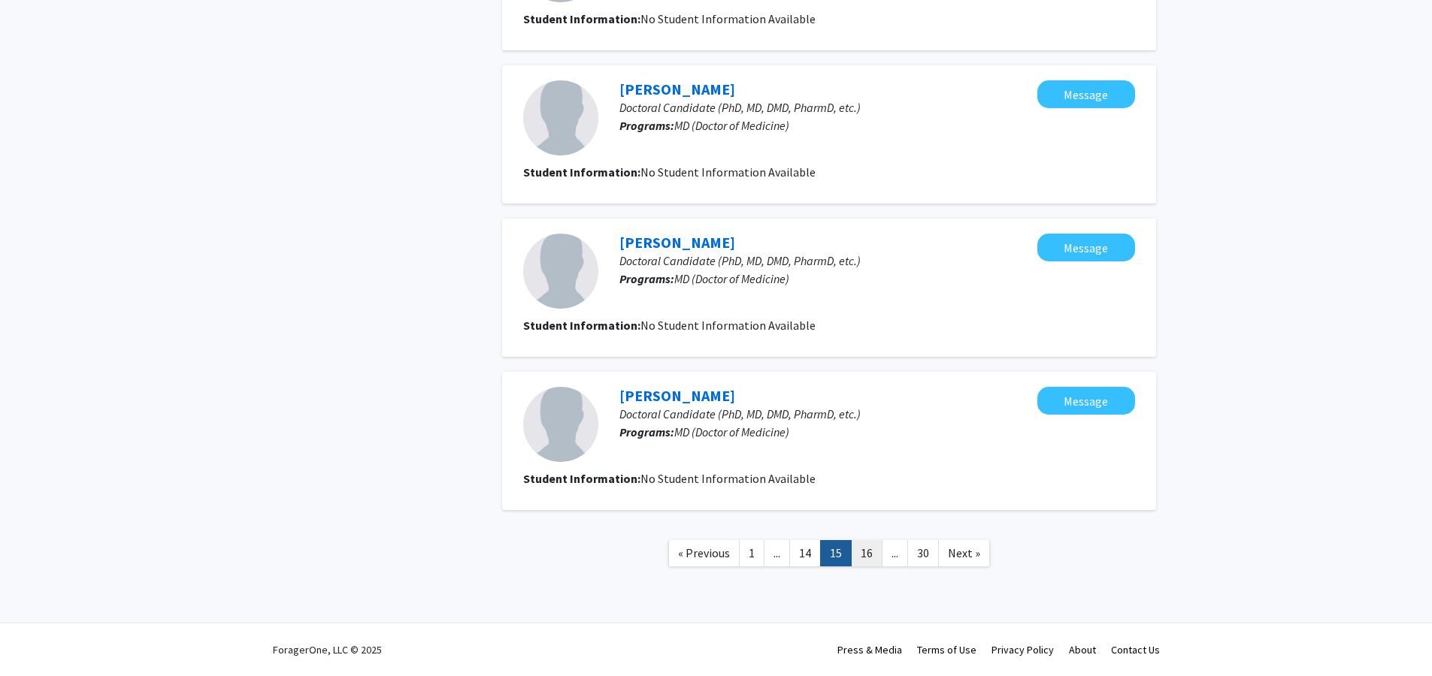
click at [872, 552] on link "16" at bounding box center [867, 553] width 32 height 26
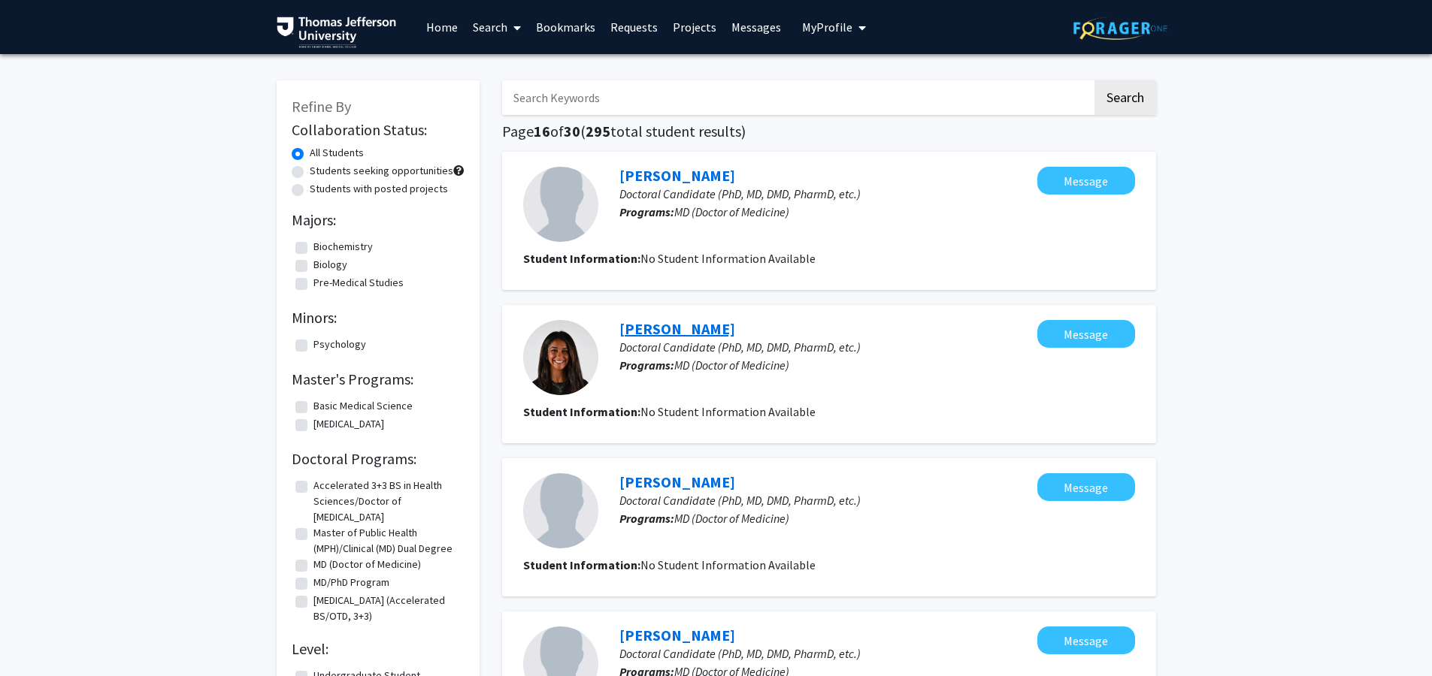
click at [665, 336] on link "[PERSON_NAME]" at bounding box center [677, 328] width 116 height 19
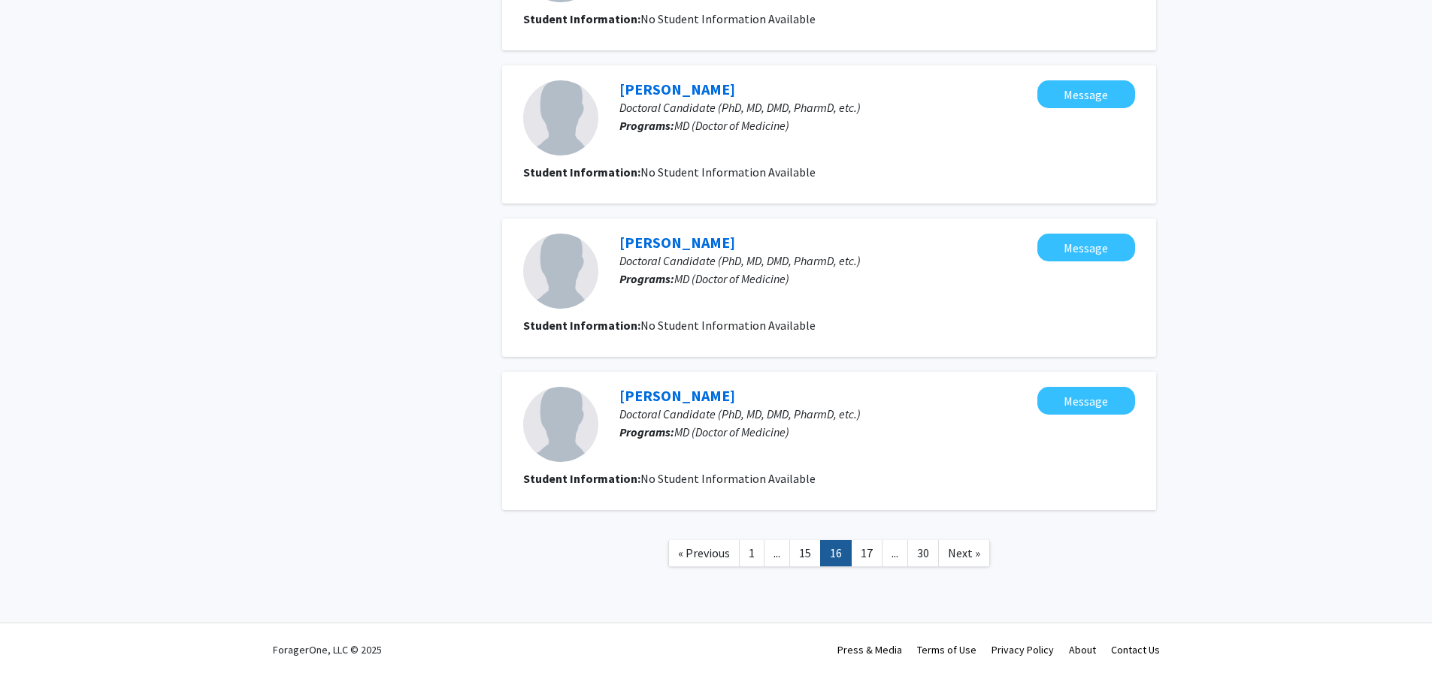
click at [855, 540] on nav "« Previous 1 ... 15 16 17 ... 30 Next »" at bounding box center [829, 555] width 654 height 61
click at [858, 545] on link "17" at bounding box center [867, 553] width 32 height 26
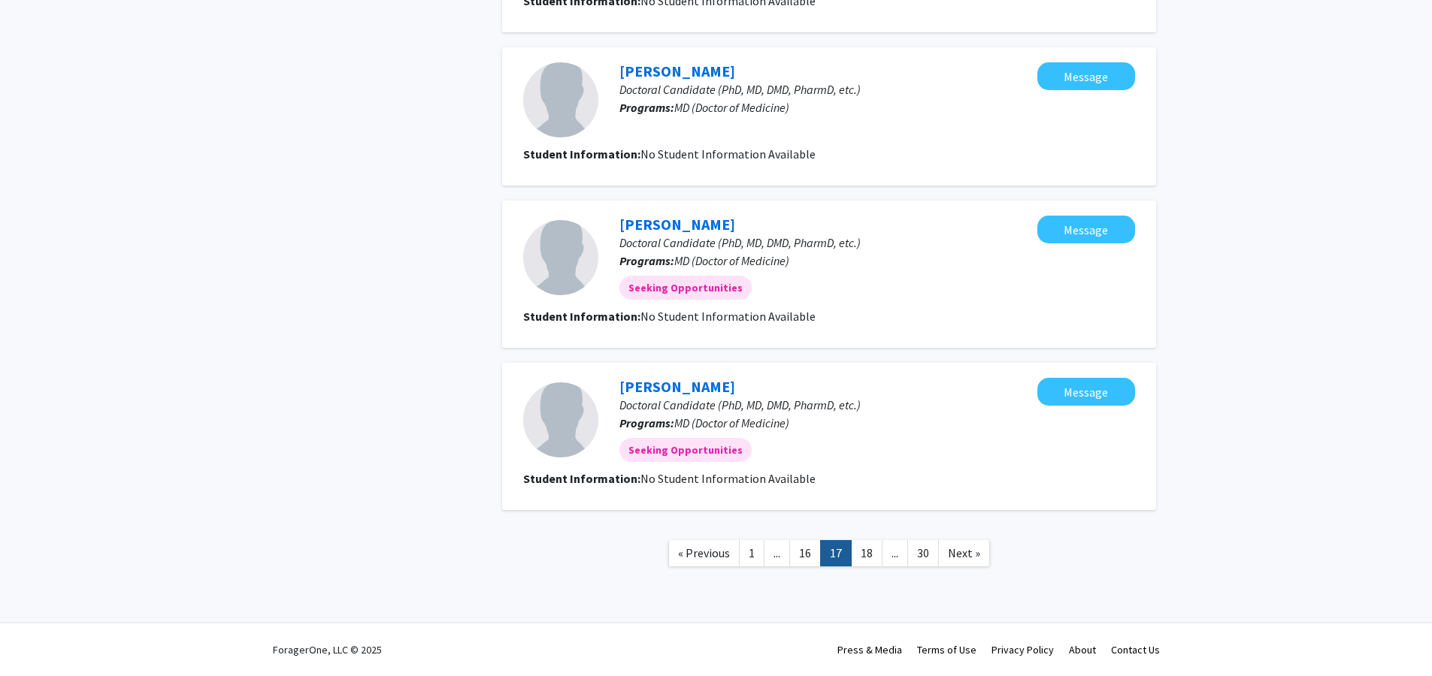
click at [896, 575] on nav "« Previous 1 ... 16 17 18 ... 30 Next »" at bounding box center [829, 555] width 654 height 61
click at [876, 572] on nav "« Previous 1 ... 16 17 18 ... 30 Next »" at bounding box center [829, 555] width 654 height 61
click at [876, 560] on link "18" at bounding box center [867, 553] width 32 height 26
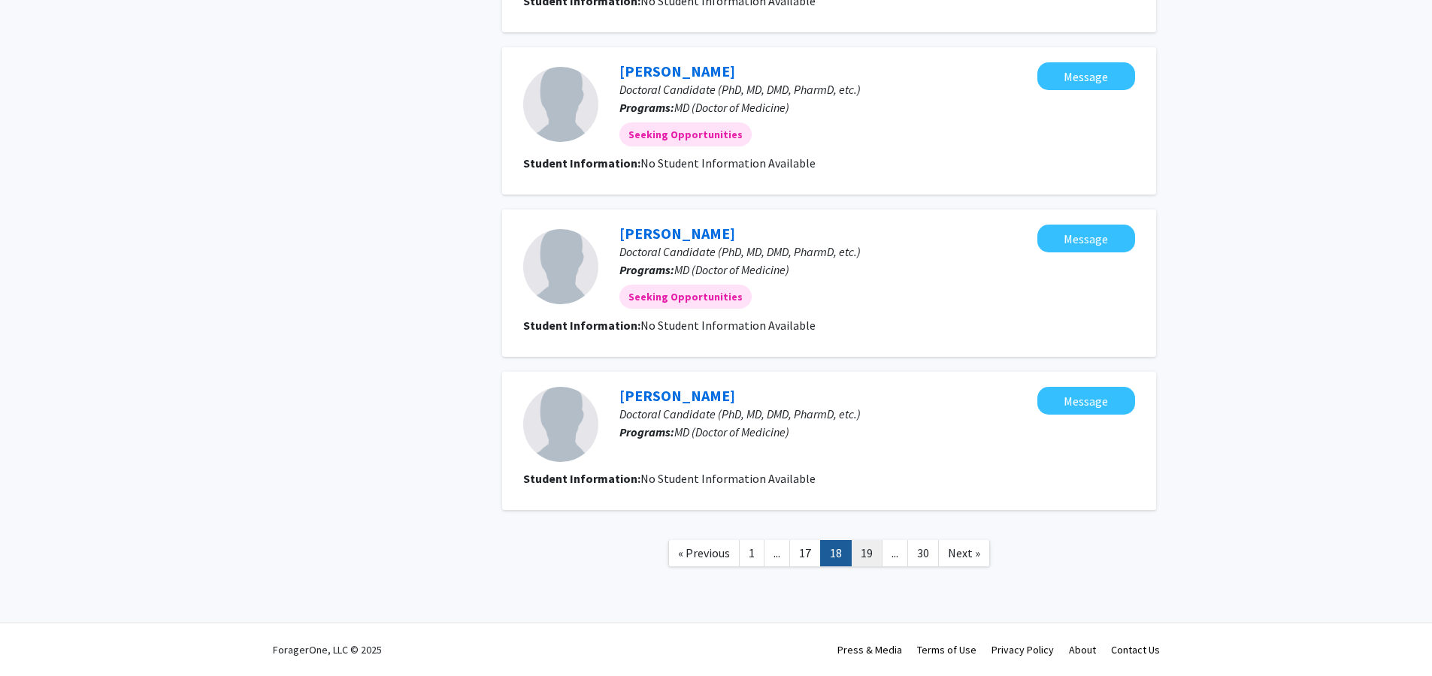
click at [876, 560] on link "19" at bounding box center [867, 553] width 32 height 26
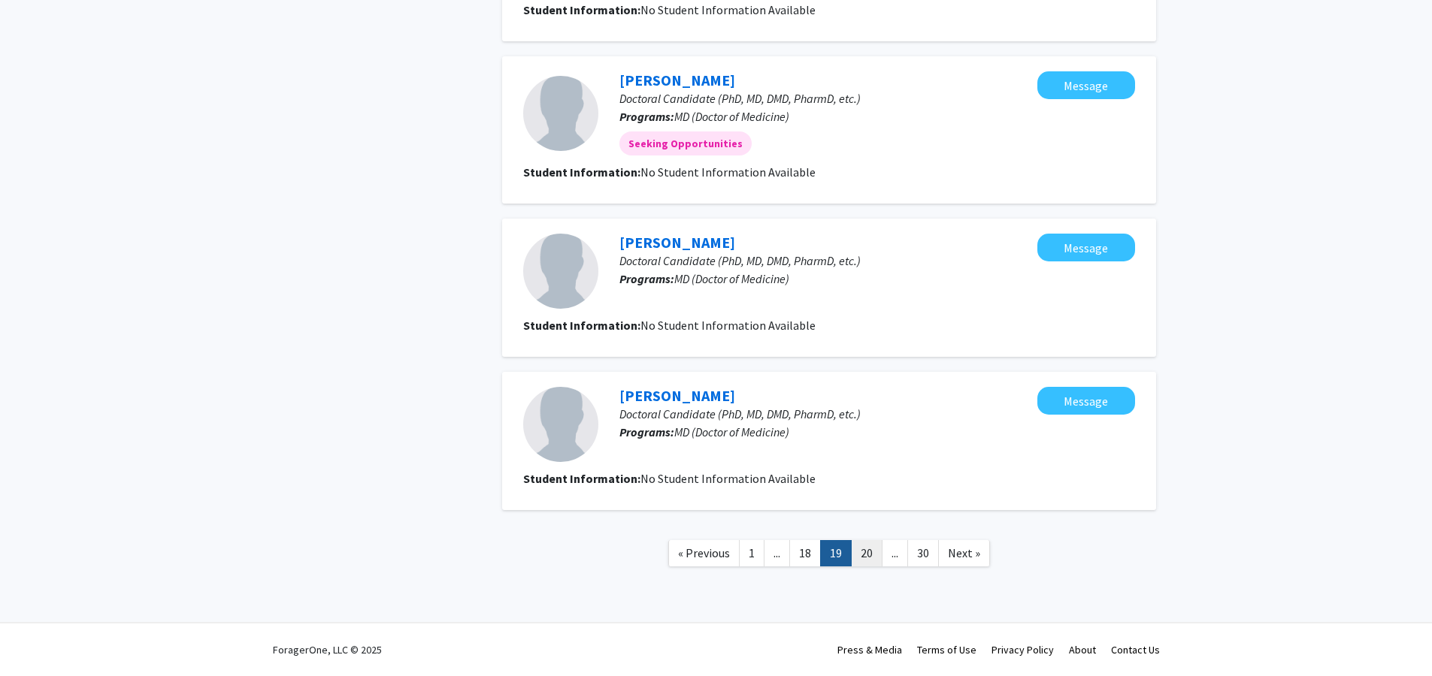
click at [876, 560] on link "20" at bounding box center [867, 553] width 32 height 26
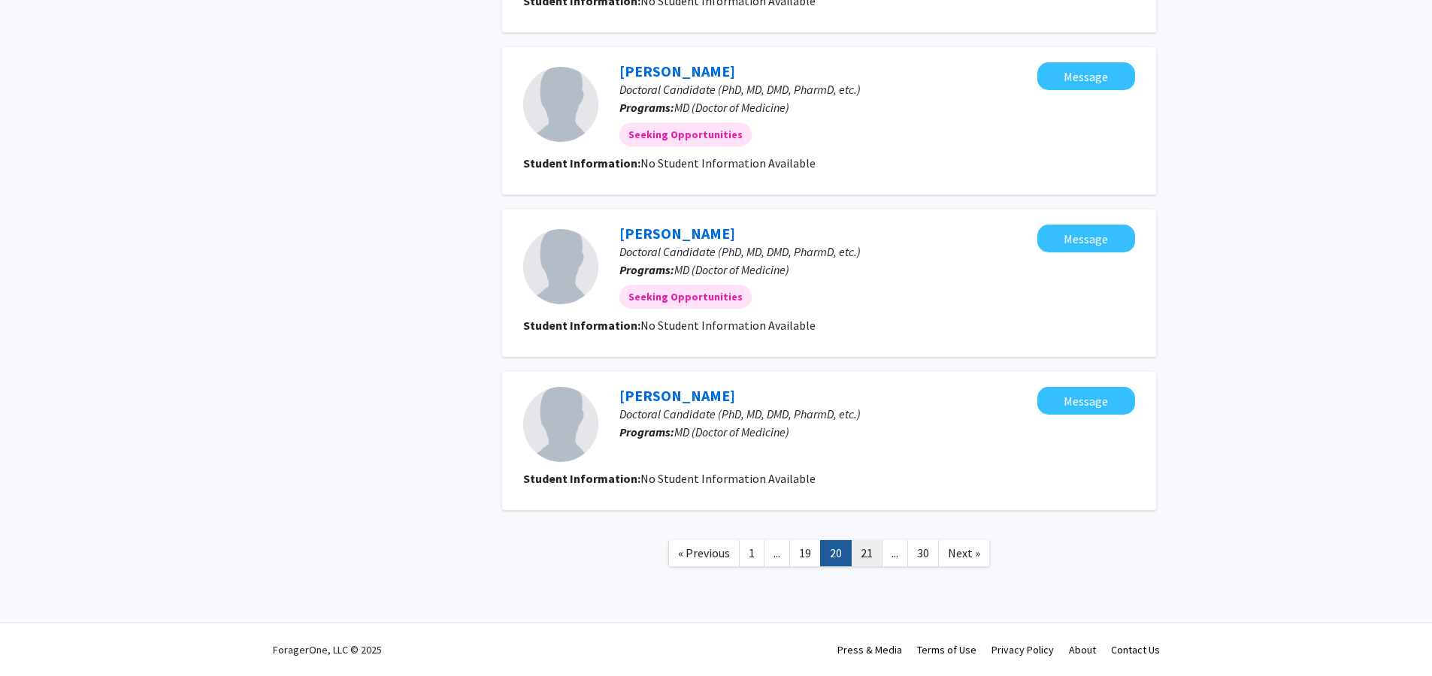
click at [876, 560] on link "21" at bounding box center [867, 553] width 32 height 26
click at [879, 562] on link "22" at bounding box center [867, 553] width 32 height 26
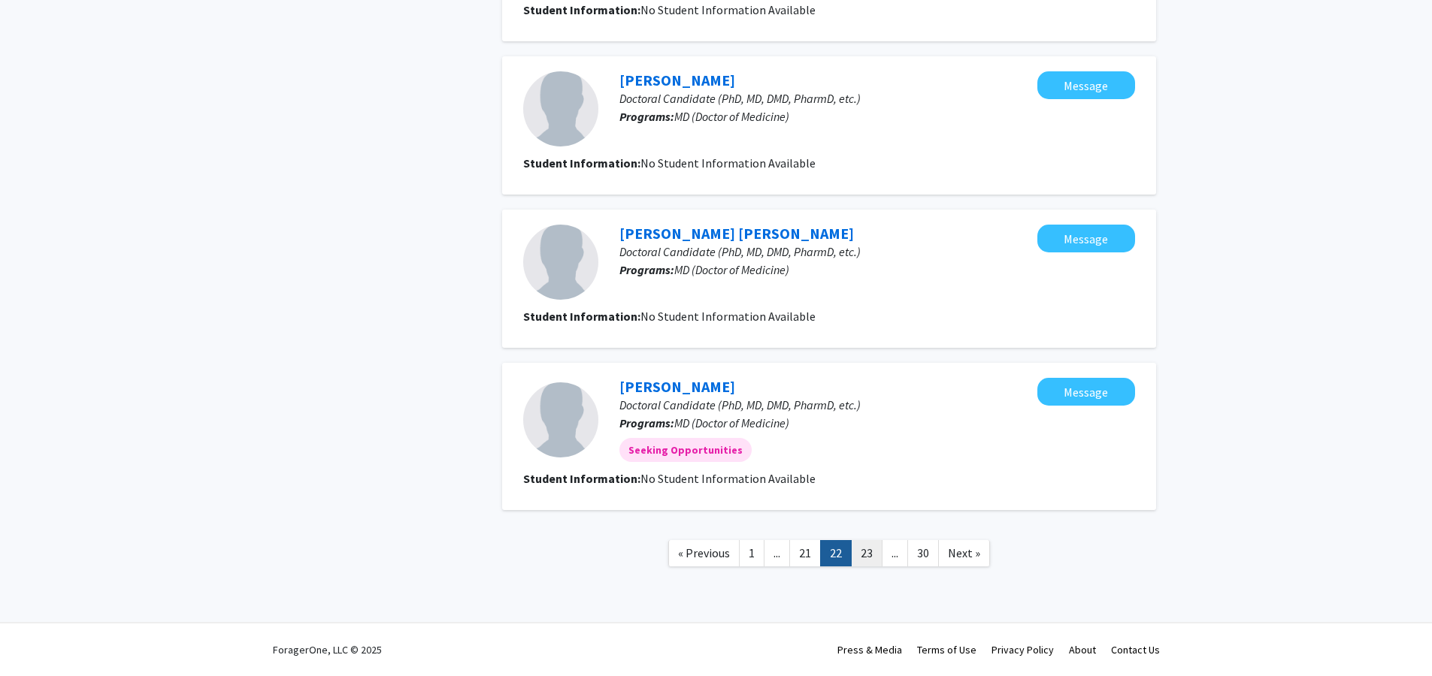
click at [879, 564] on link "23" at bounding box center [867, 553] width 32 height 26
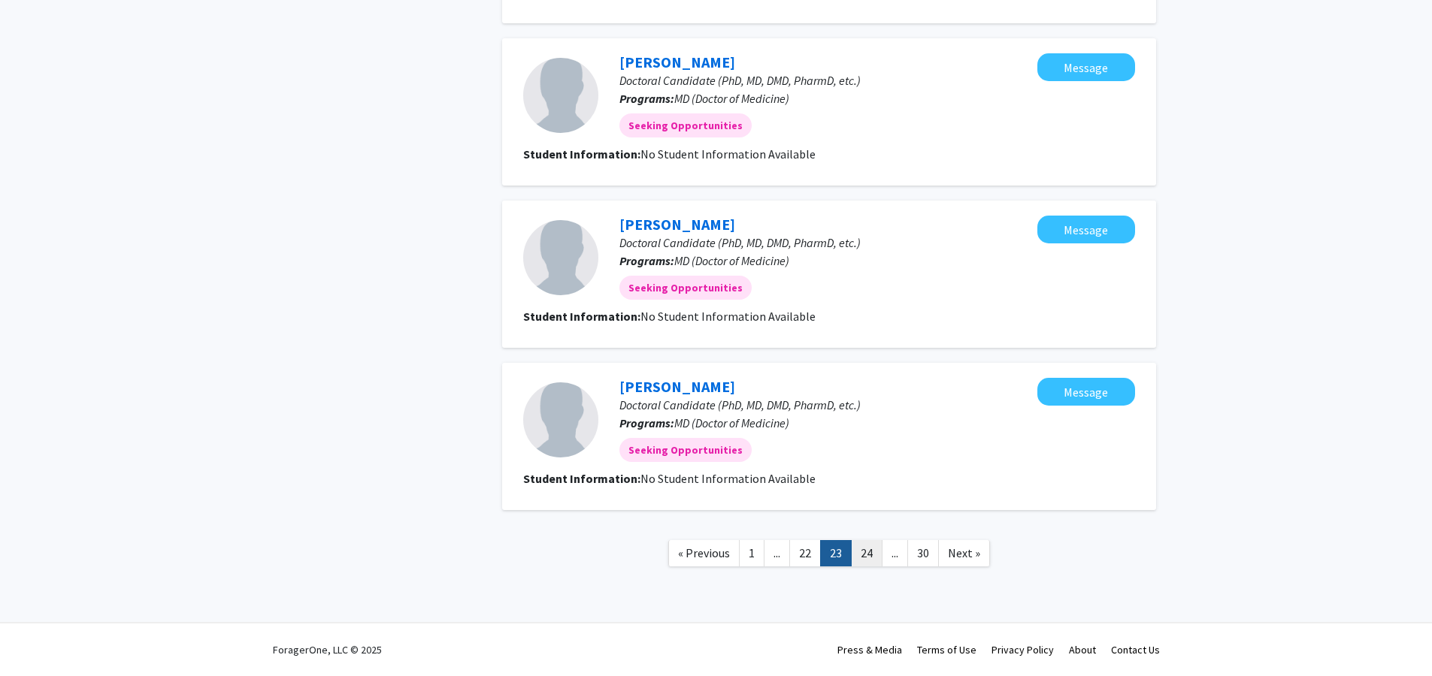
drag, startPoint x: 888, startPoint y: 559, endPoint x: 857, endPoint y: 563, distance: 31.8
click at [888, 559] on link "..." at bounding box center [895, 553] width 26 height 26
click at [855, 563] on link "24" at bounding box center [867, 553] width 32 height 26
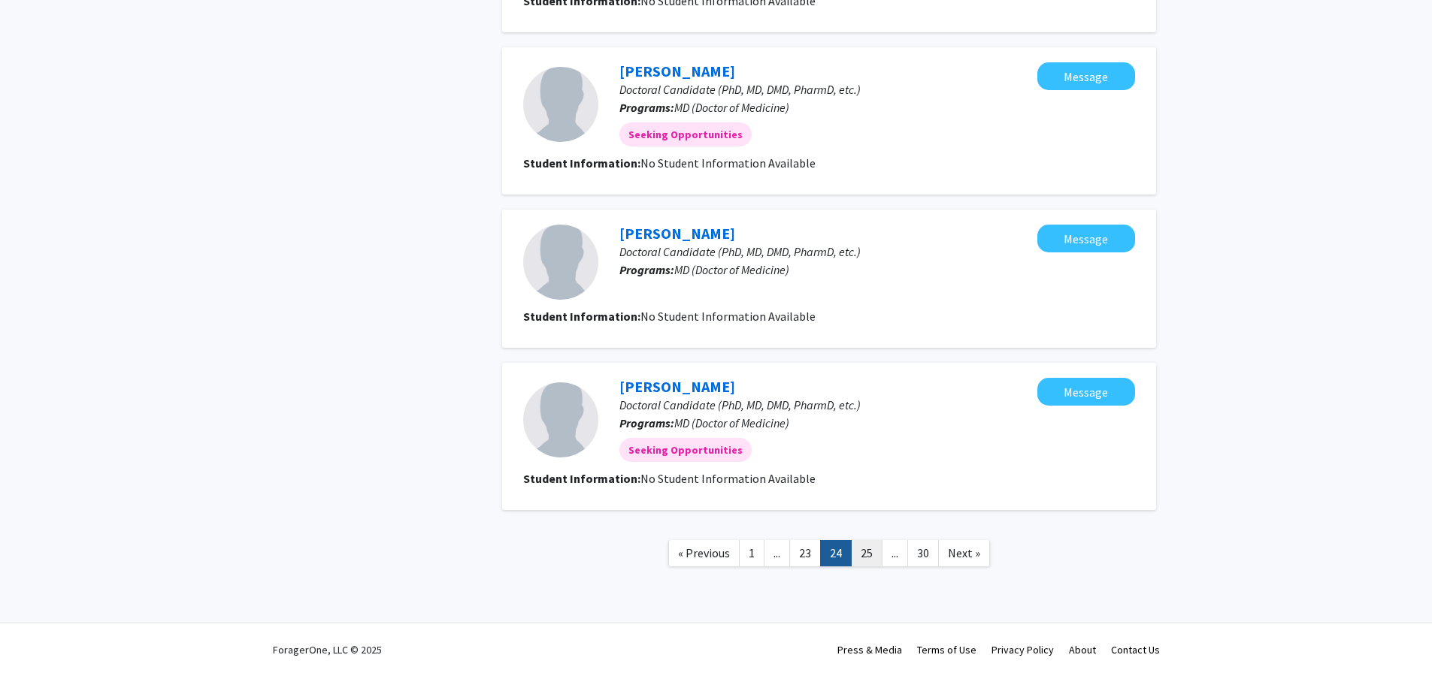
click at [855, 564] on link "25" at bounding box center [867, 553] width 32 height 26
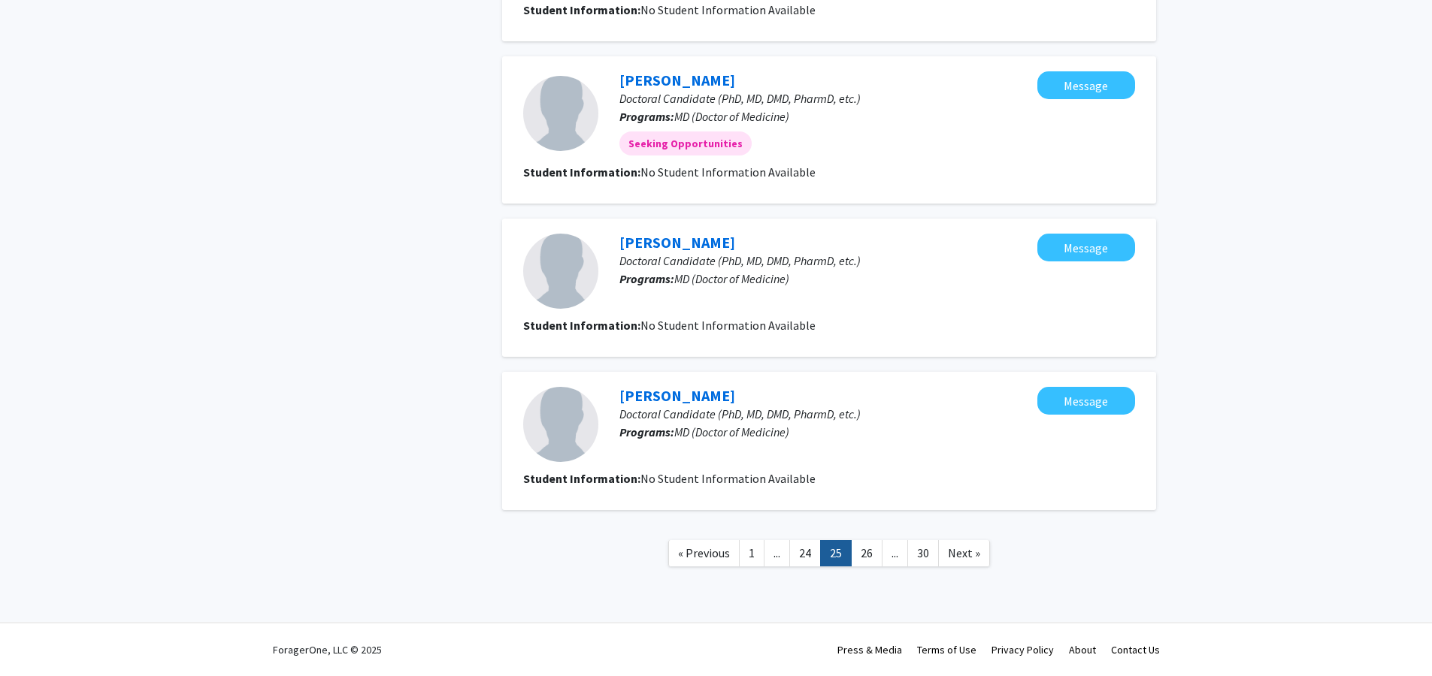
click at [858, 569] on nav "« Previous 1 ... 24 25 26 ... 30 Next »" at bounding box center [829, 555] width 654 height 61
click at [877, 546] on link "26" at bounding box center [867, 553] width 32 height 26
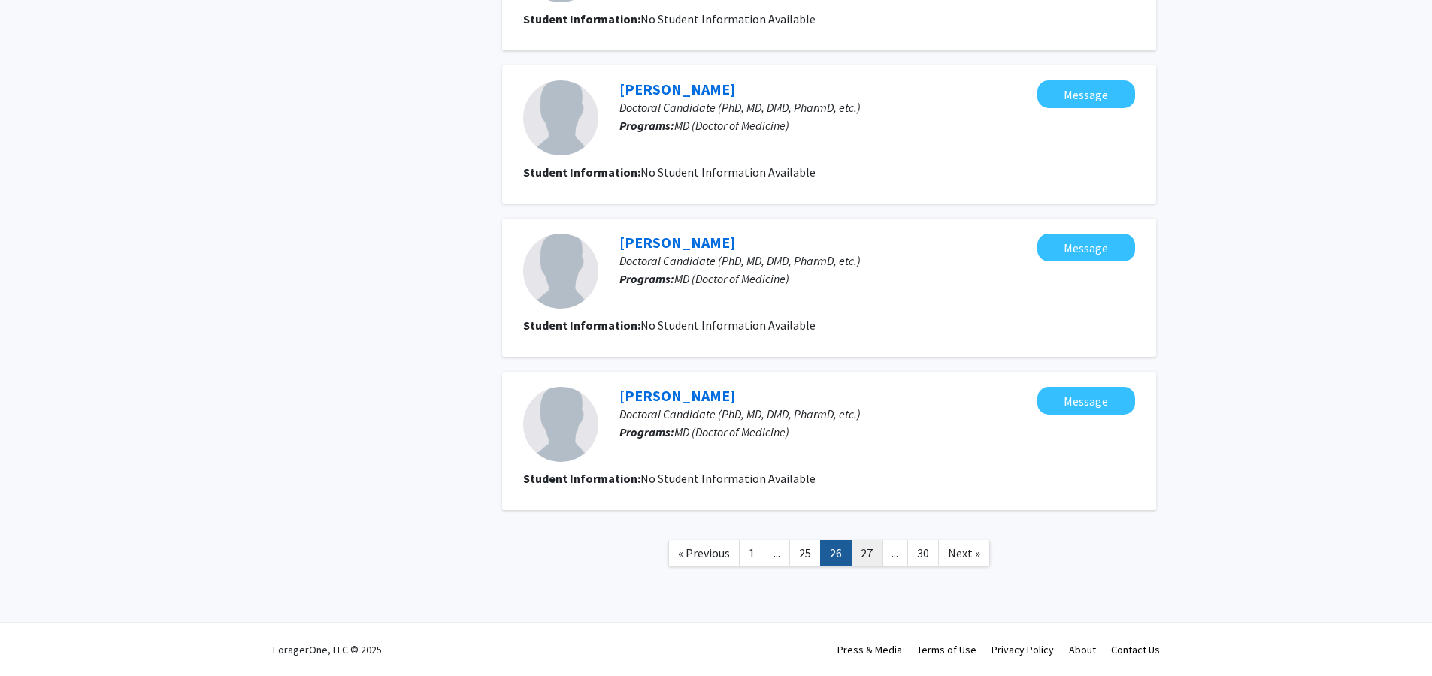
click at [873, 552] on link "27" at bounding box center [867, 553] width 32 height 26
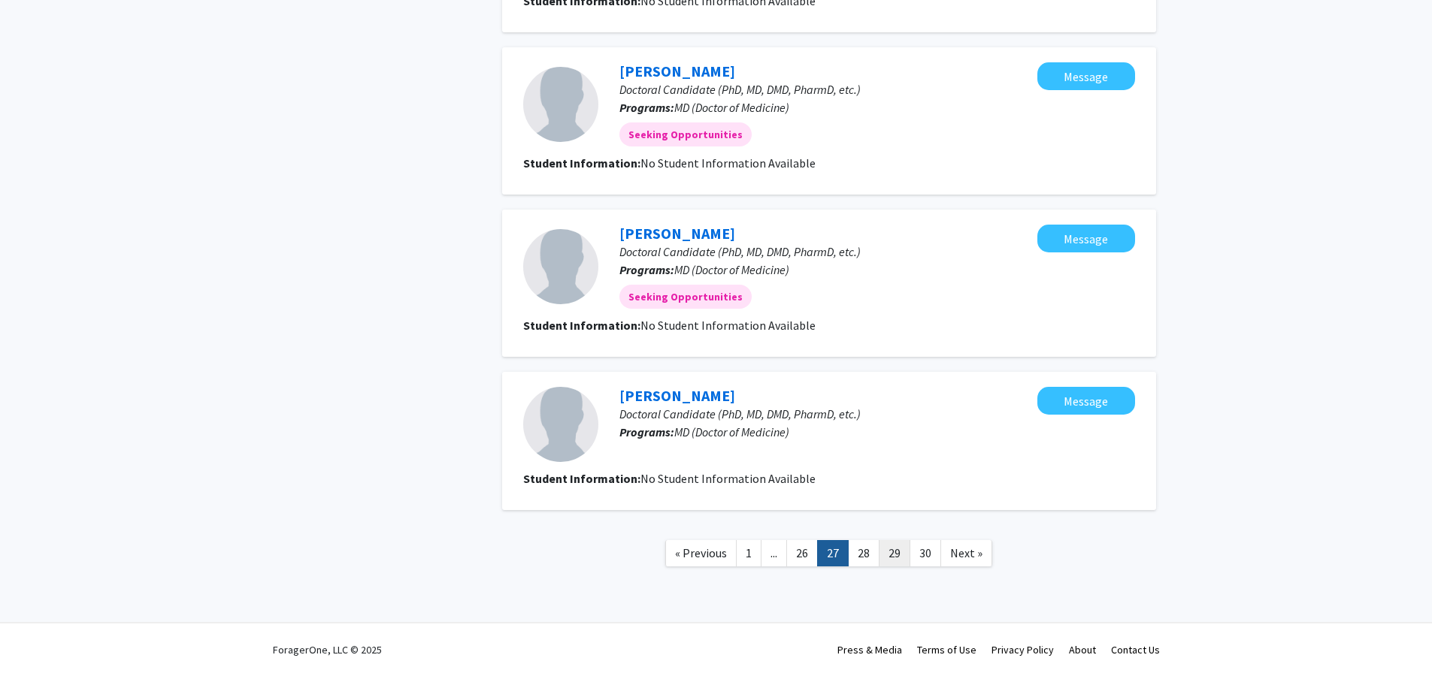
click at [882, 549] on link "29" at bounding box center [895, 553] width 32 height 26
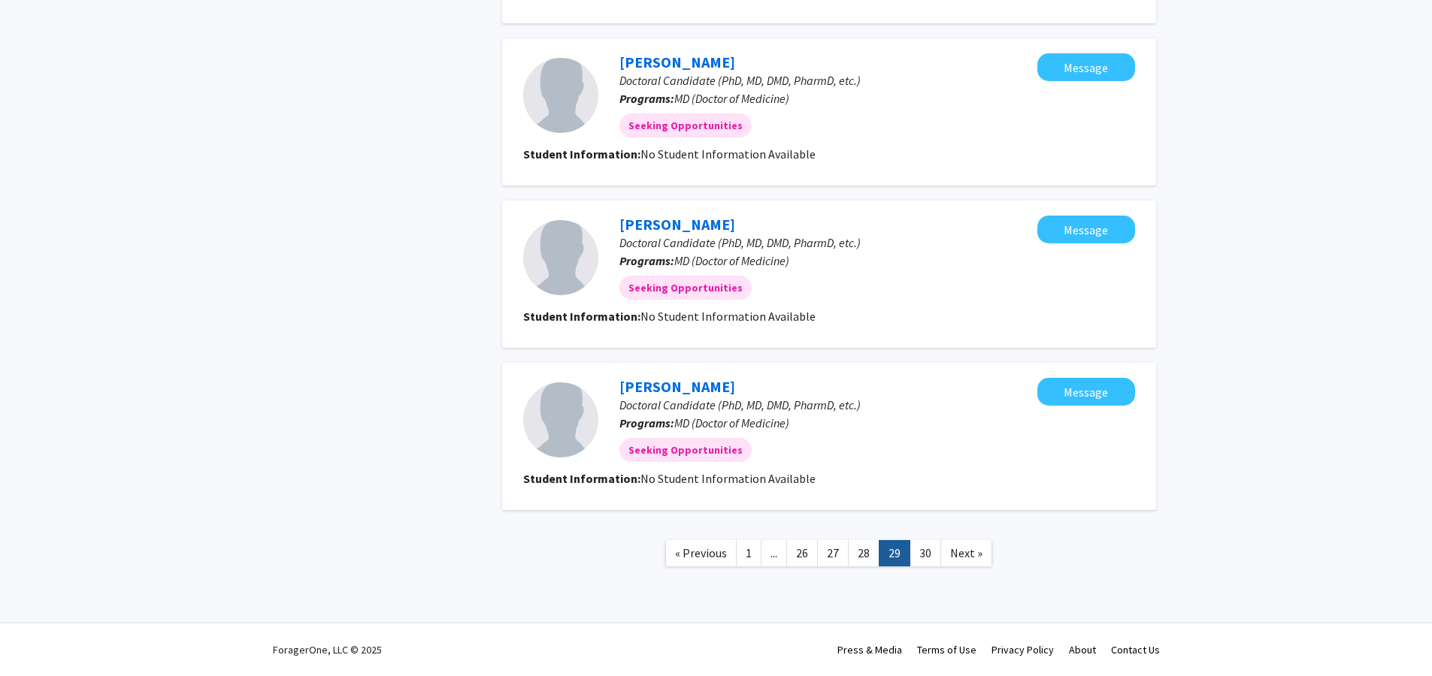
click at [873, 552] on link "28" at bounding box center [864, 553] width 32 height 26
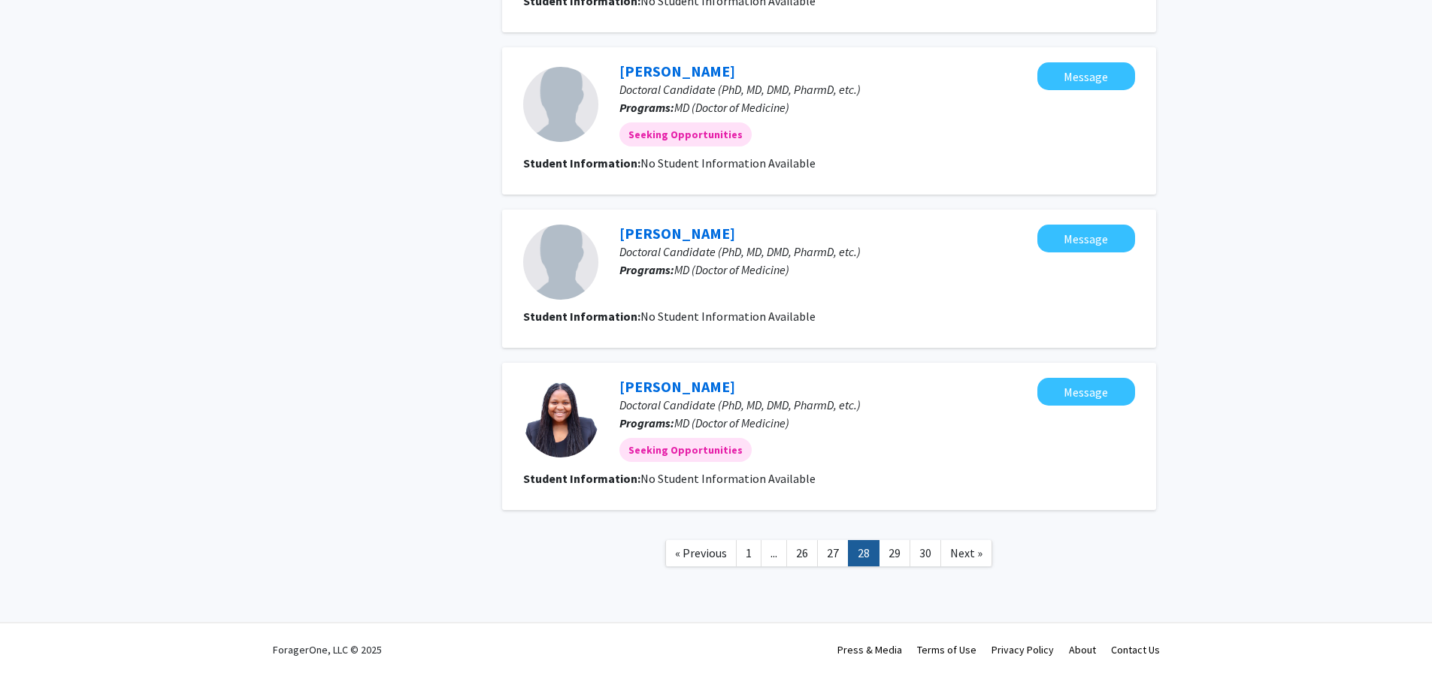
click at [914, 558] on link "30" at bounding box center [925, 553] width 32 height 26
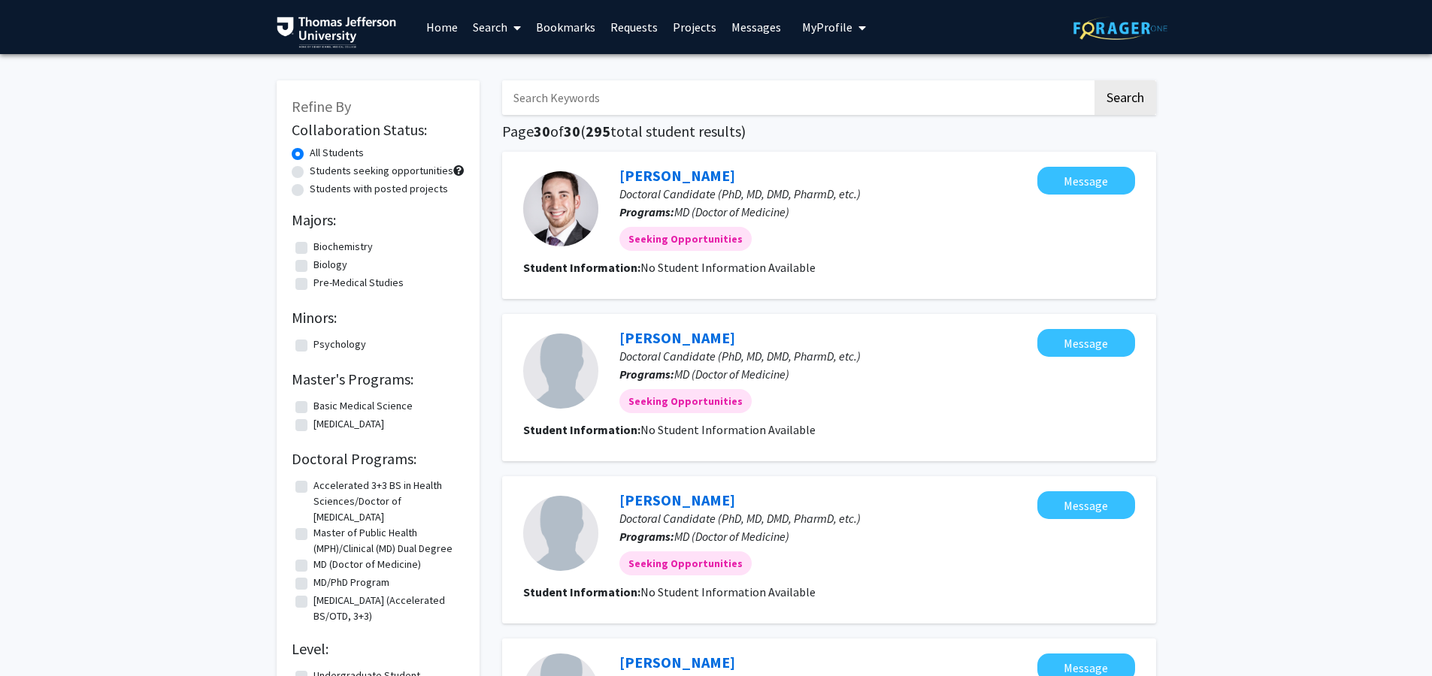
click at [507, 29] on link "Search" at bounding box center [496, 27] width 63 height 53
click at [687, 27] on link "Projects" at bounding box center [694, 27] width 59 height 53
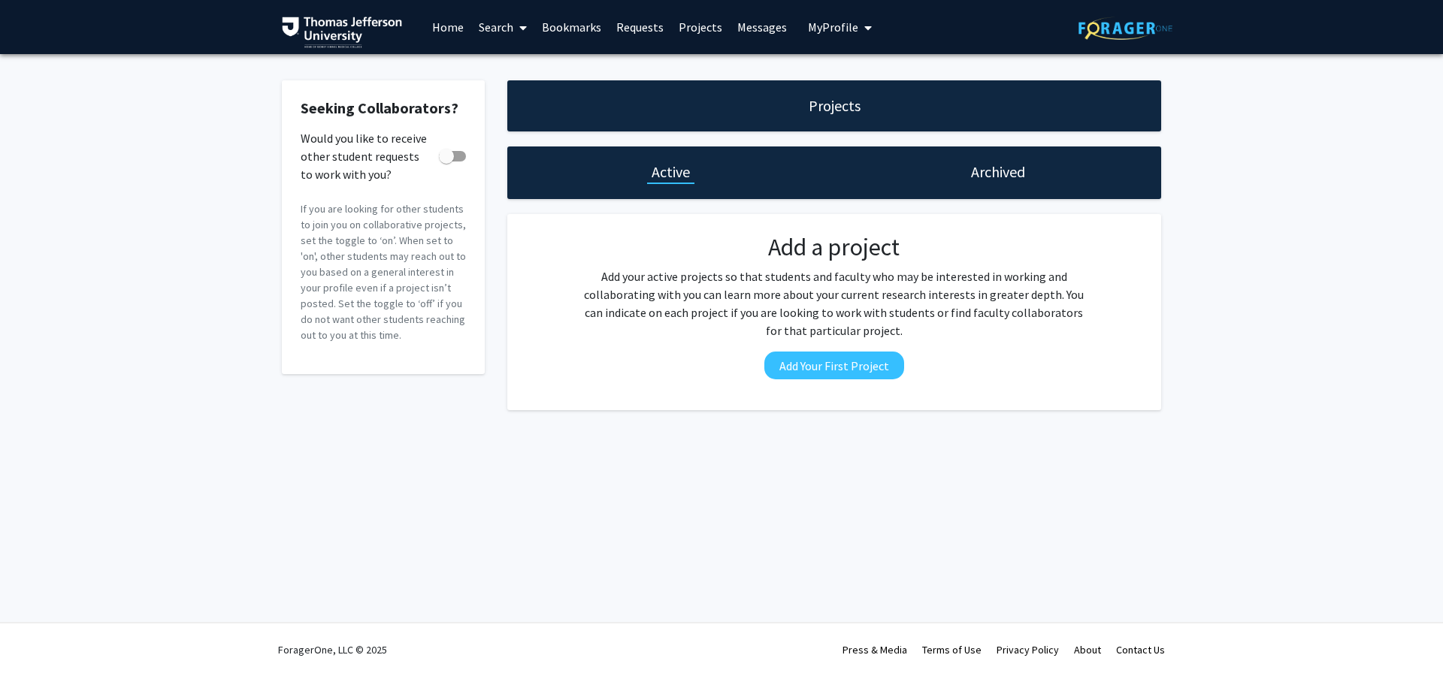
click at [333, 218] on p "If you are looking for other students to join you on collaborative projects, se…" at bounding box center [383, 272] width 165 height 142
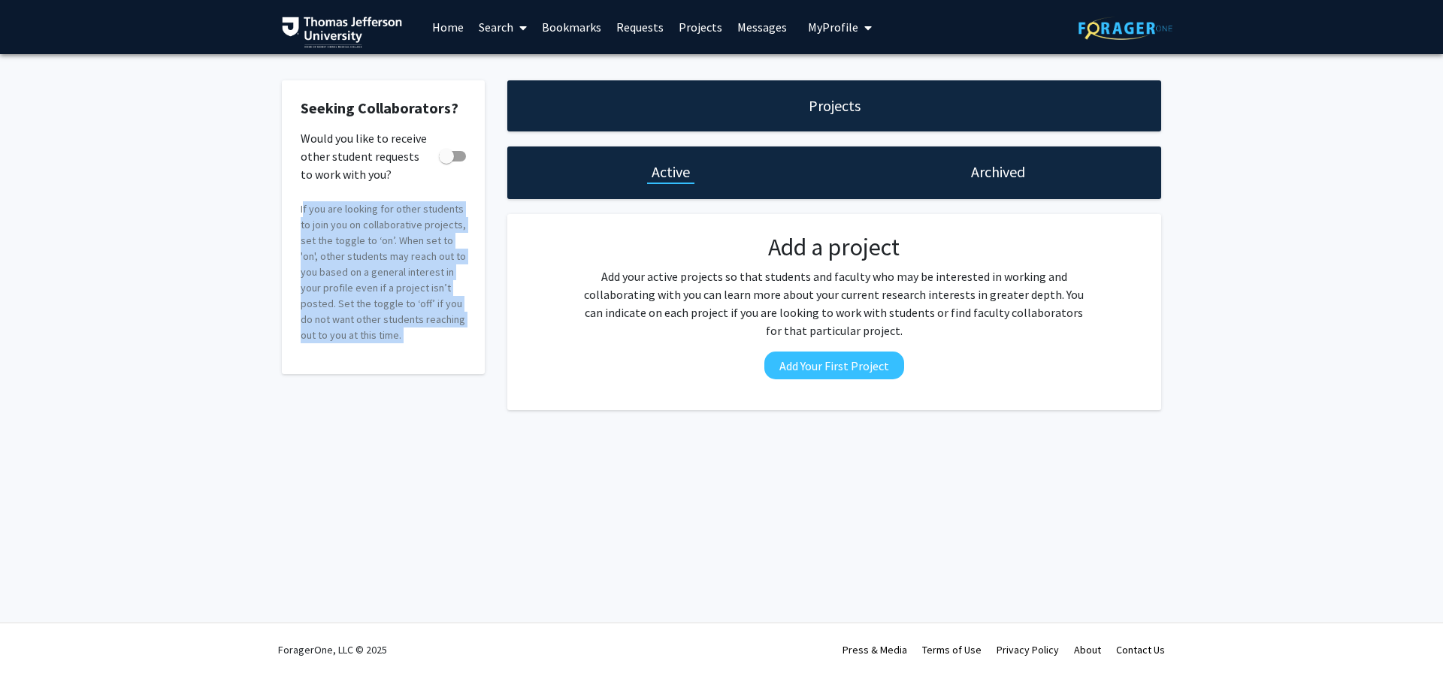
click at [333, 218] on p "If you are looking for other students to join you on collaborative projects, se…" at bounding box center [383, 272] width 165 height 142
click at [428, 289] on p "If you are looking for other students to join you on collaborative projects, se…" at bounding box center [383, 272] width 165 height 142
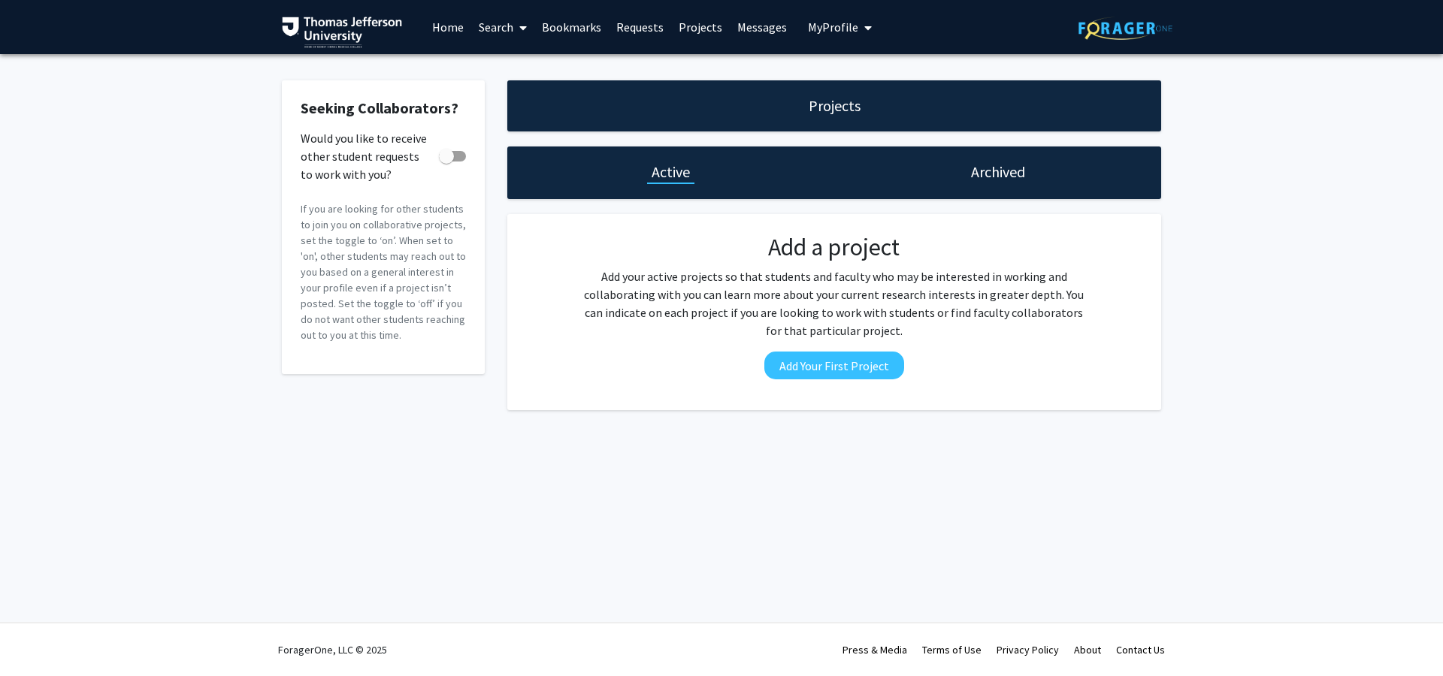
click at [864, 101] on div "Projects" at bounding box center [834, 105] width 654 height 51
click at [864, 102] on div "Projects" at bounding box center [834, 105] width 654 height 51
click at [1148, 147] on div "Projects Active Archived Add a project Add your active projects so that student…" at bounding box center [834, 245] width 676 height 330
click at [767, 29] on link "Messages" at bounding box center [762, 27] width 65 height 53
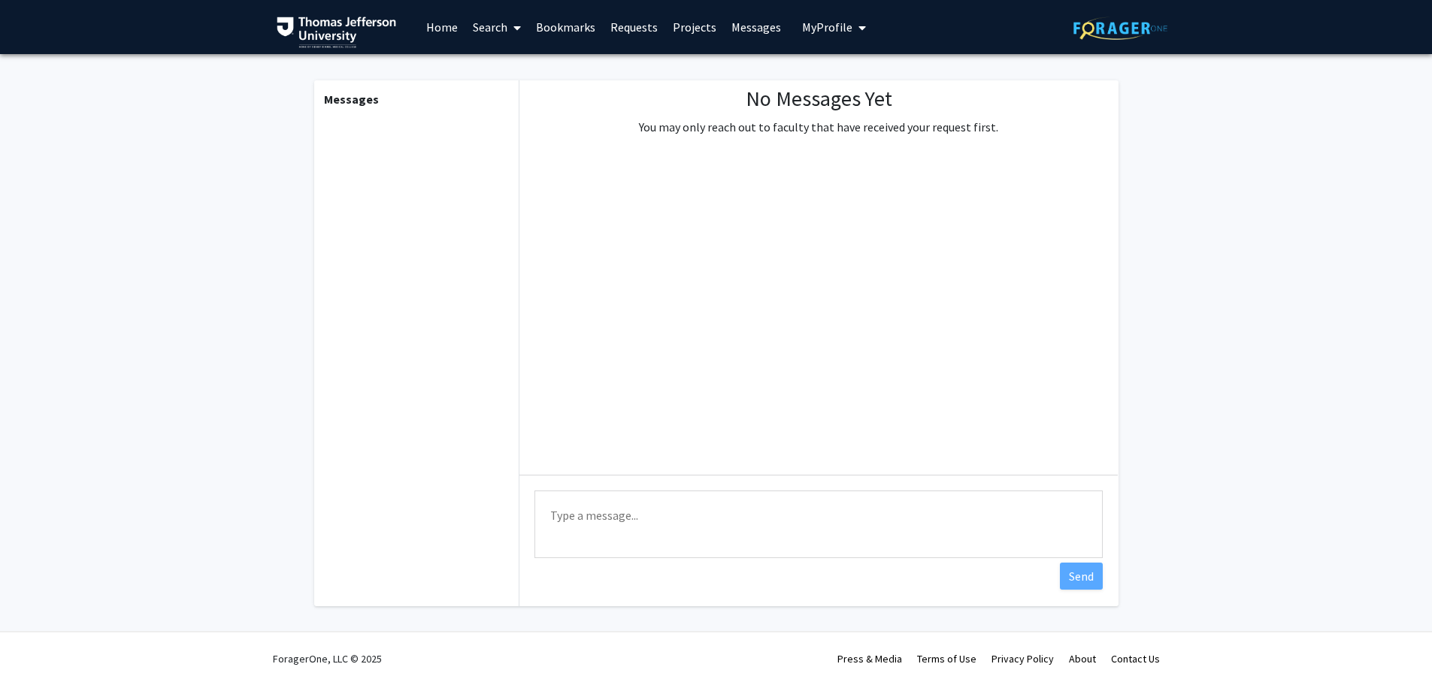
click at [694, 28] on link "Projects" at bounding box center [694, 27] width 59 height 53
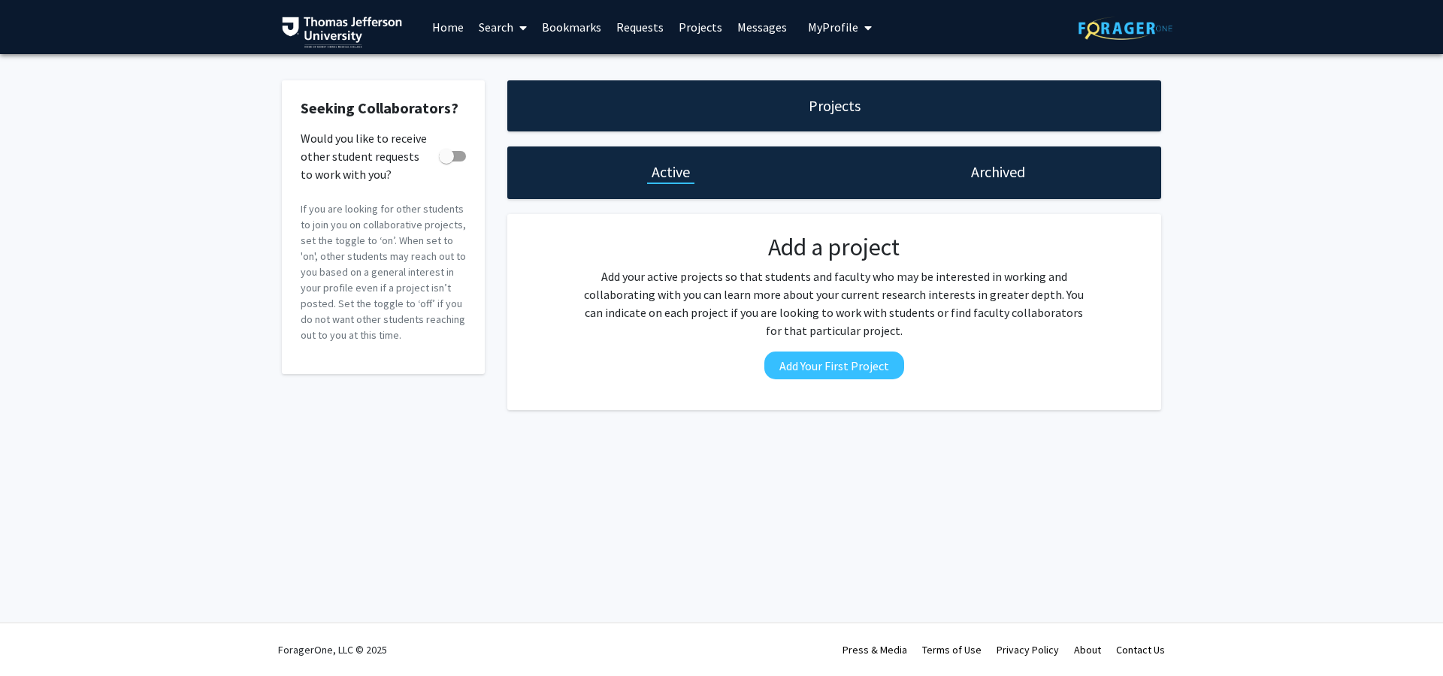
click at [659, 35] on link "Requests" at bounding box center [640, 27] width 62 height 53
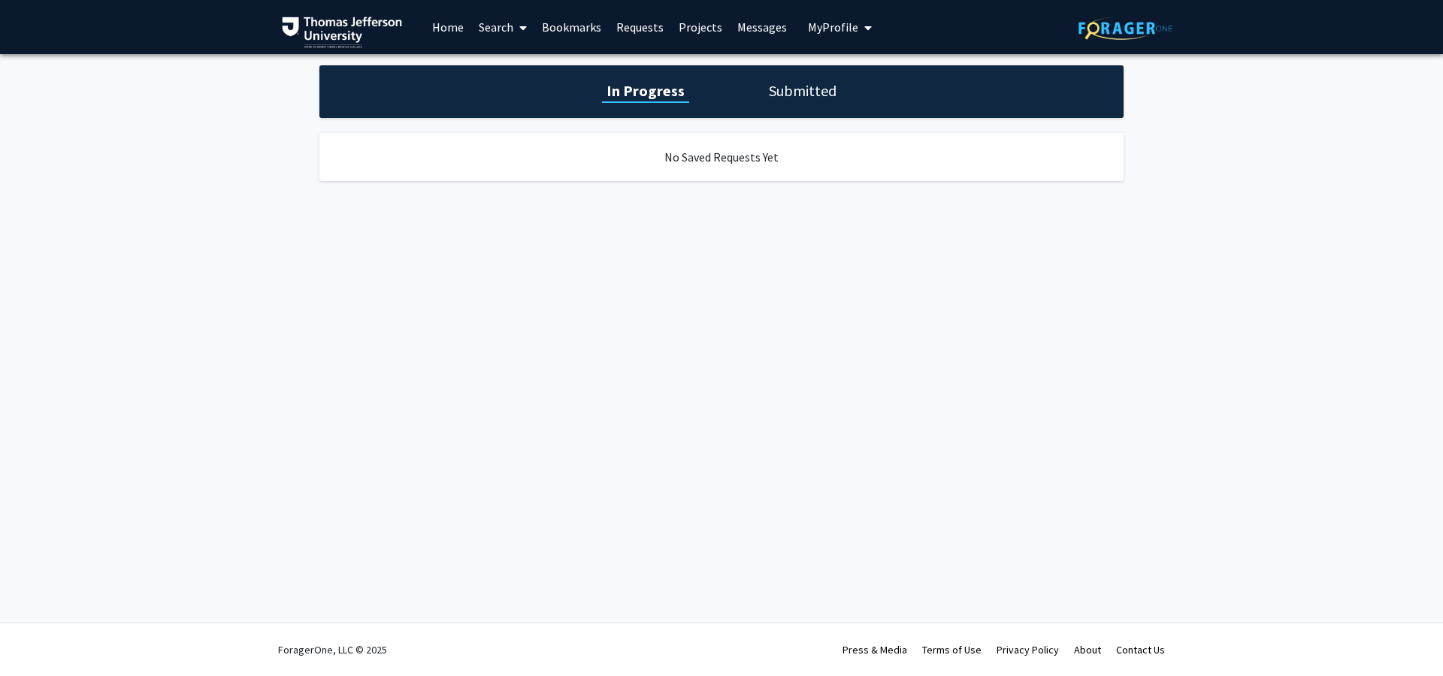
click at [687, 30] on link "Projects" at bounding box center [700, 27] width 59 height 53
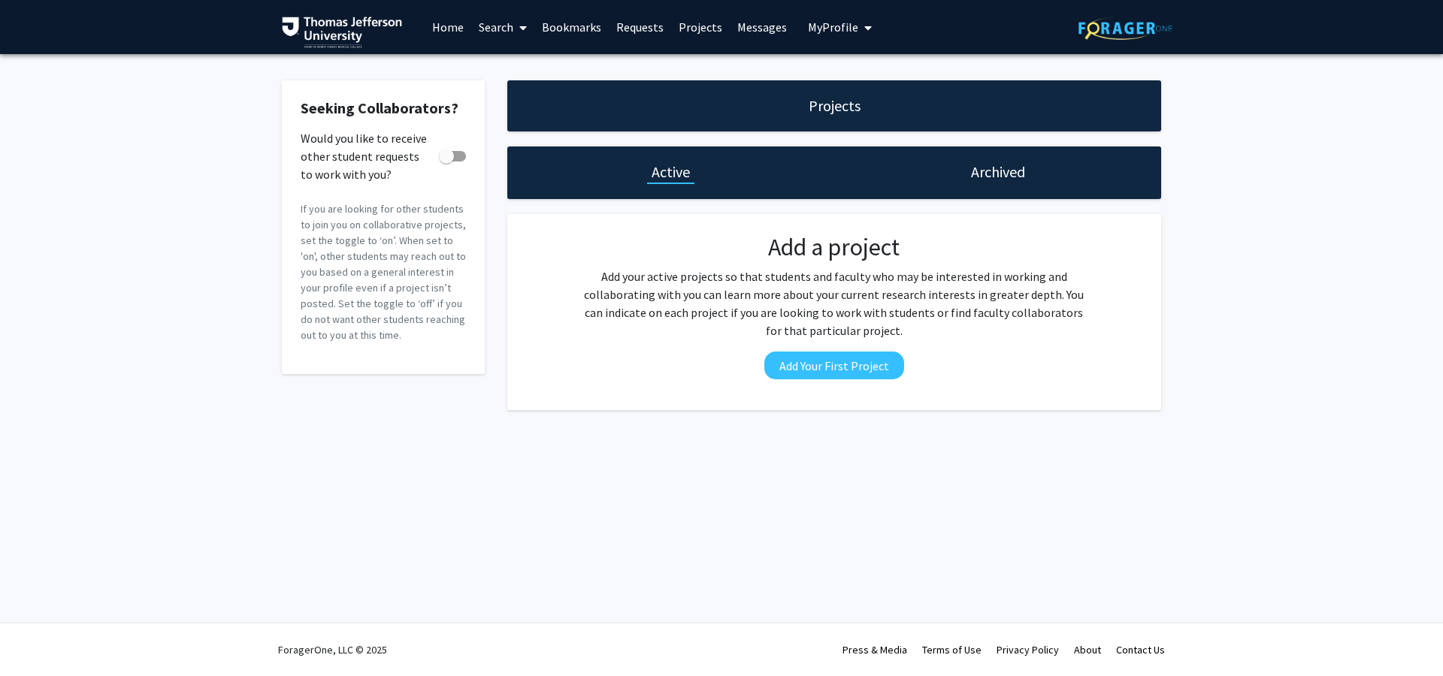
click at [570, 38] on link "Bookmarks" at bounding box center [571, 27] width 74 height 53
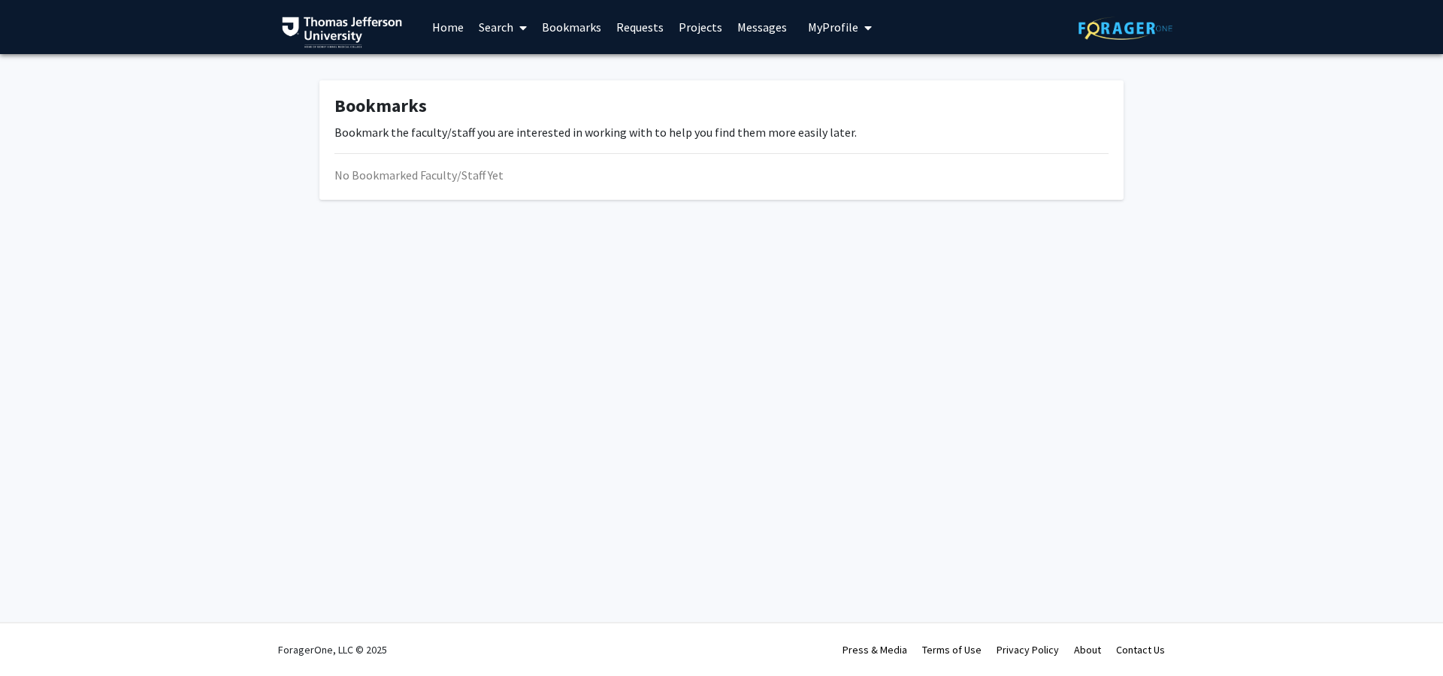
click at [688, 31] on link "Projects" at bounding box center [700, 27] width 59 height 53
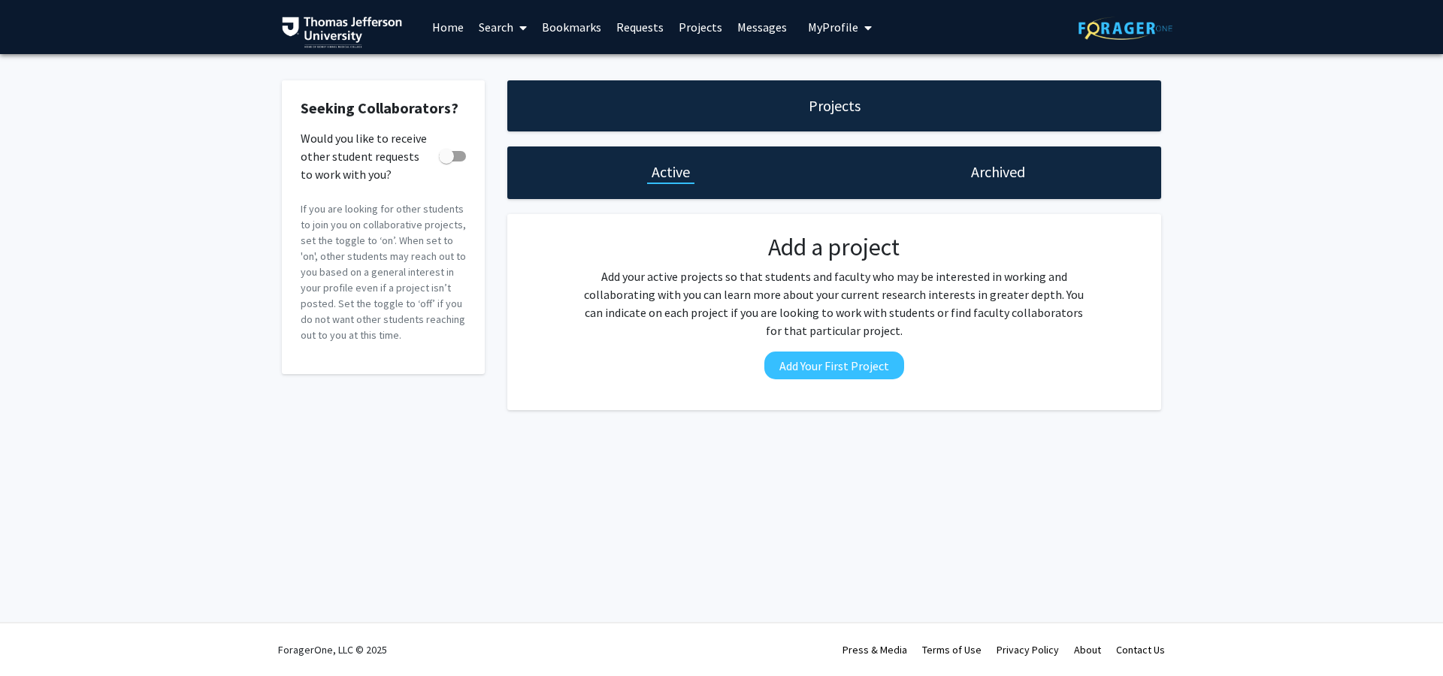
click at [845, 23] on span "My Profile" at bounding box center [833, 27] width 50 height 15
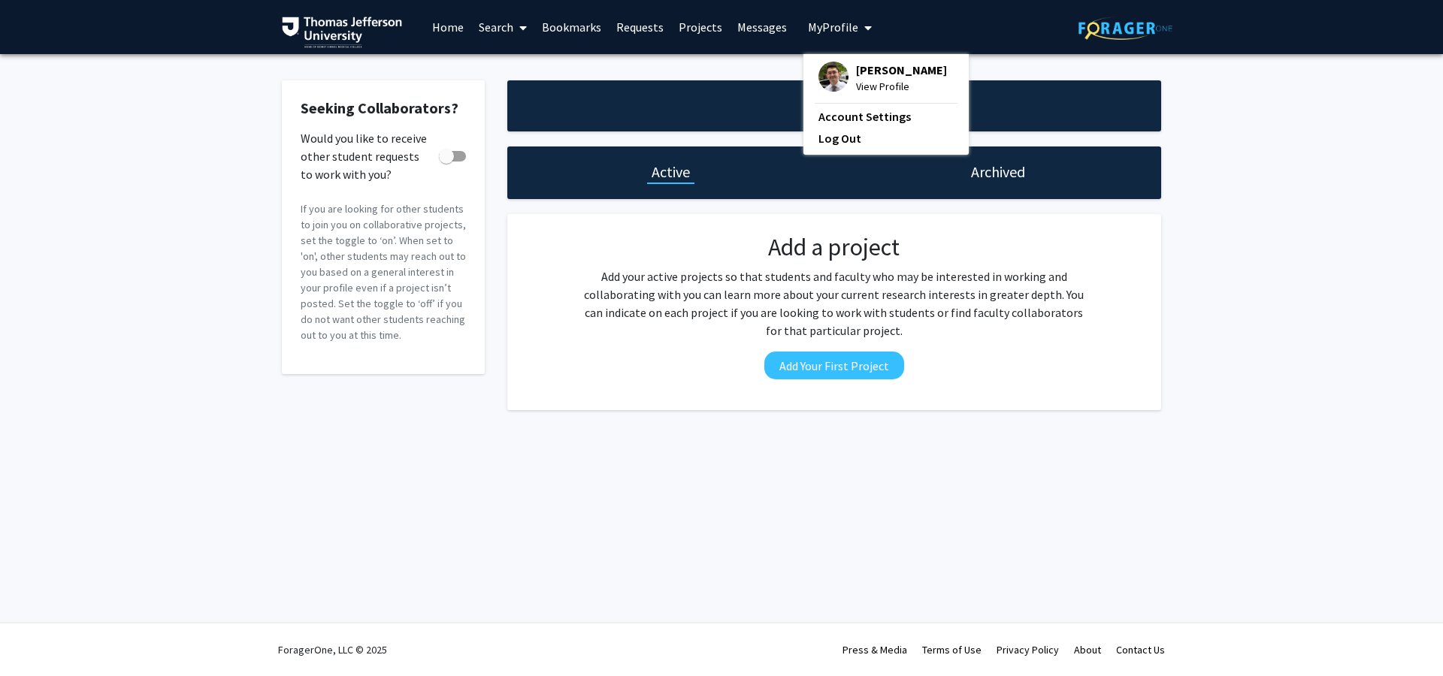
click at [1144, 104] on div "Projects" at bounding box center [834, 105] width 654 height 51
